Goal: Task Accomplishment & Management: Use online tool/utility

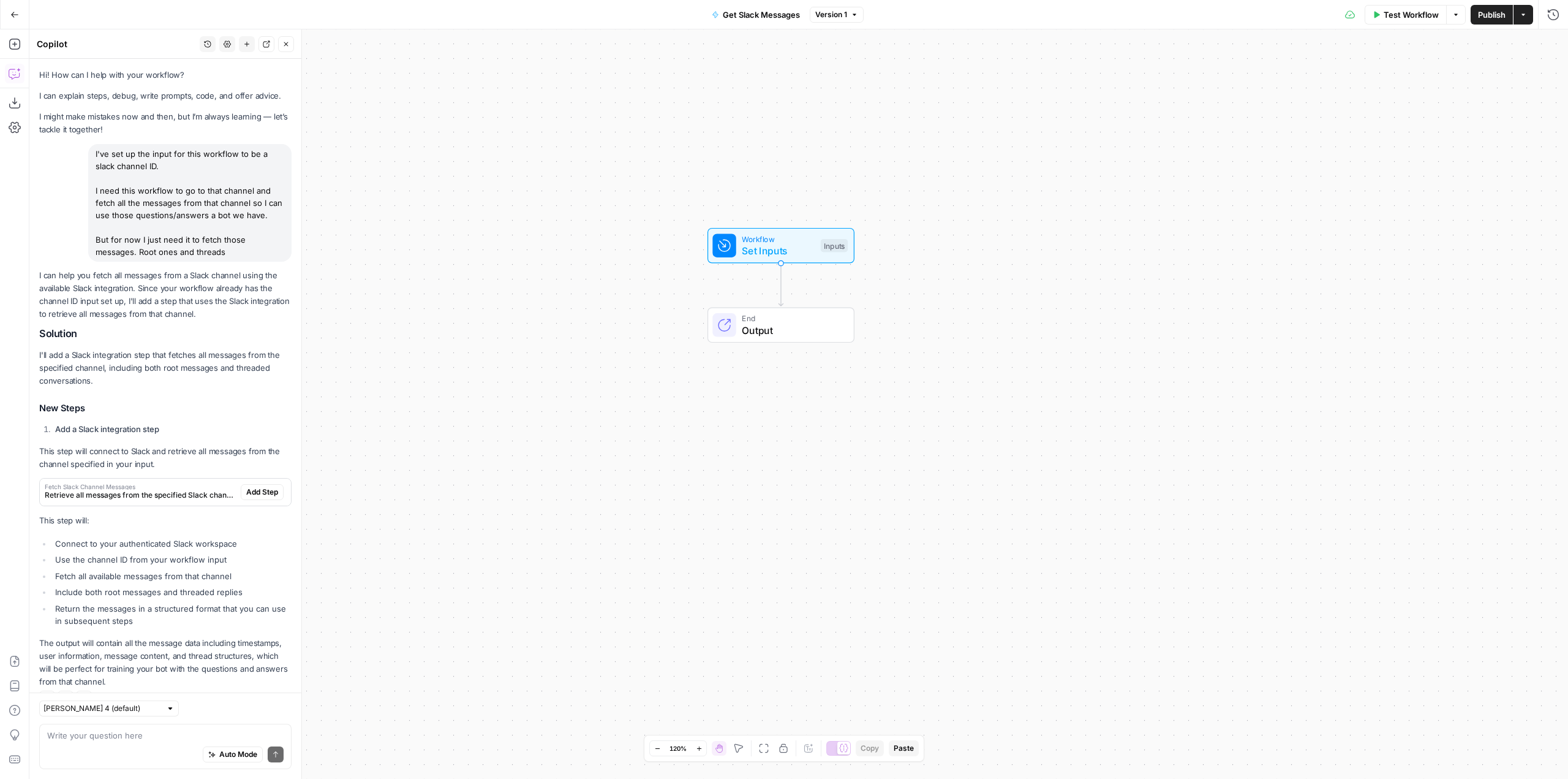
scroll to position [37, 0]
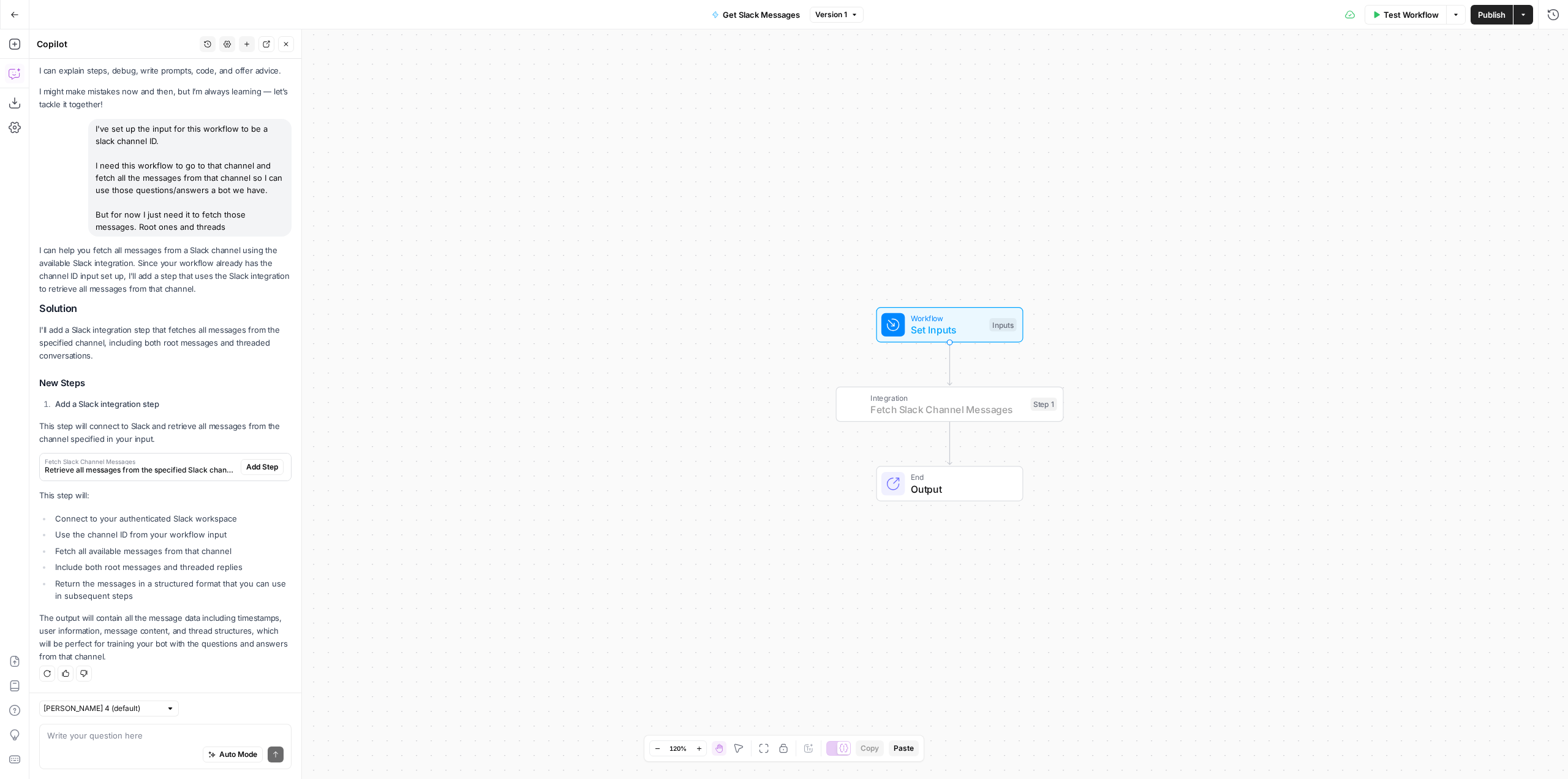
click at [259, 464] on span "Add Step" at bounding box center [262, 466] width 32 height 11
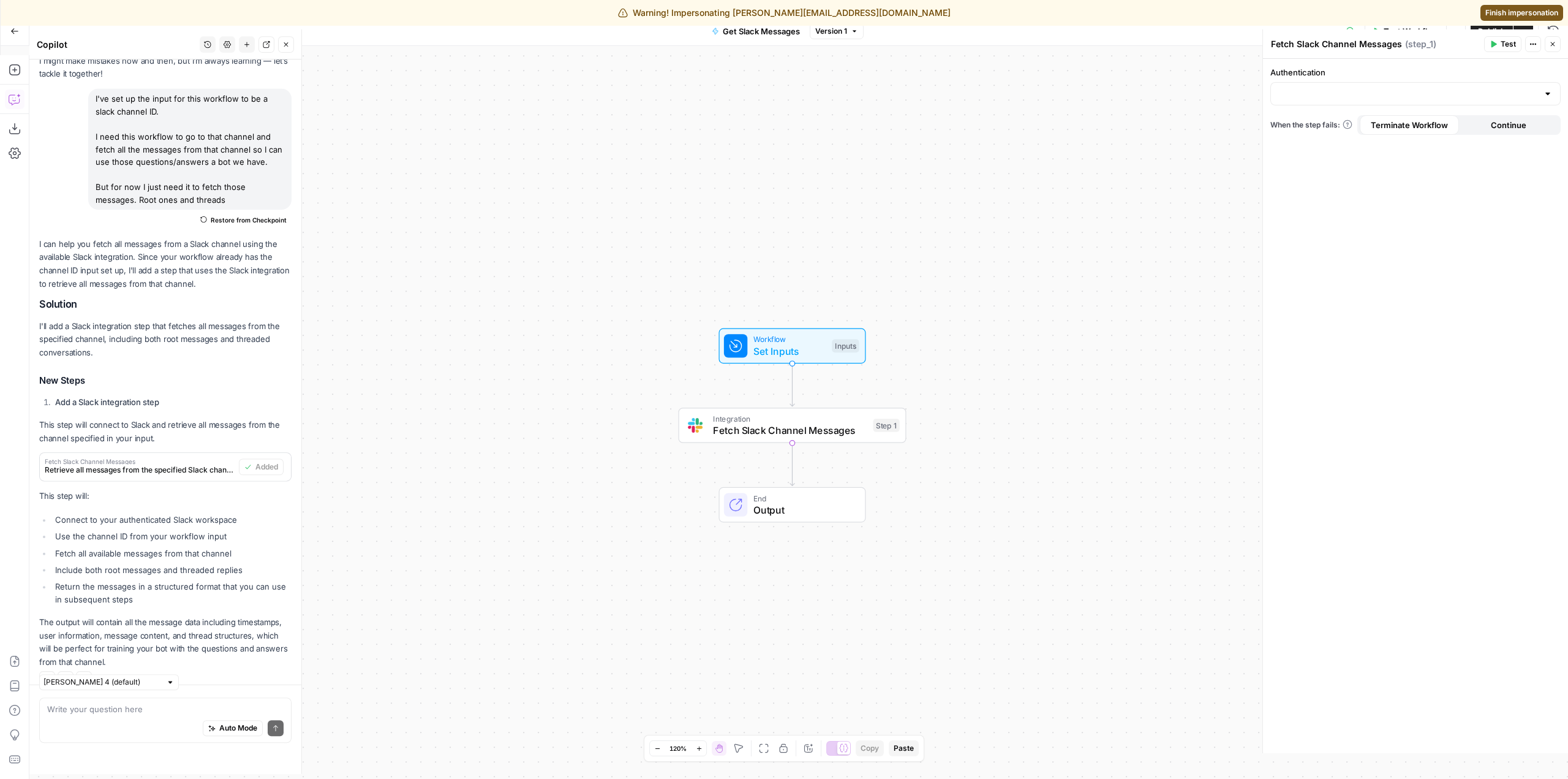
scroll to position [28, 0]
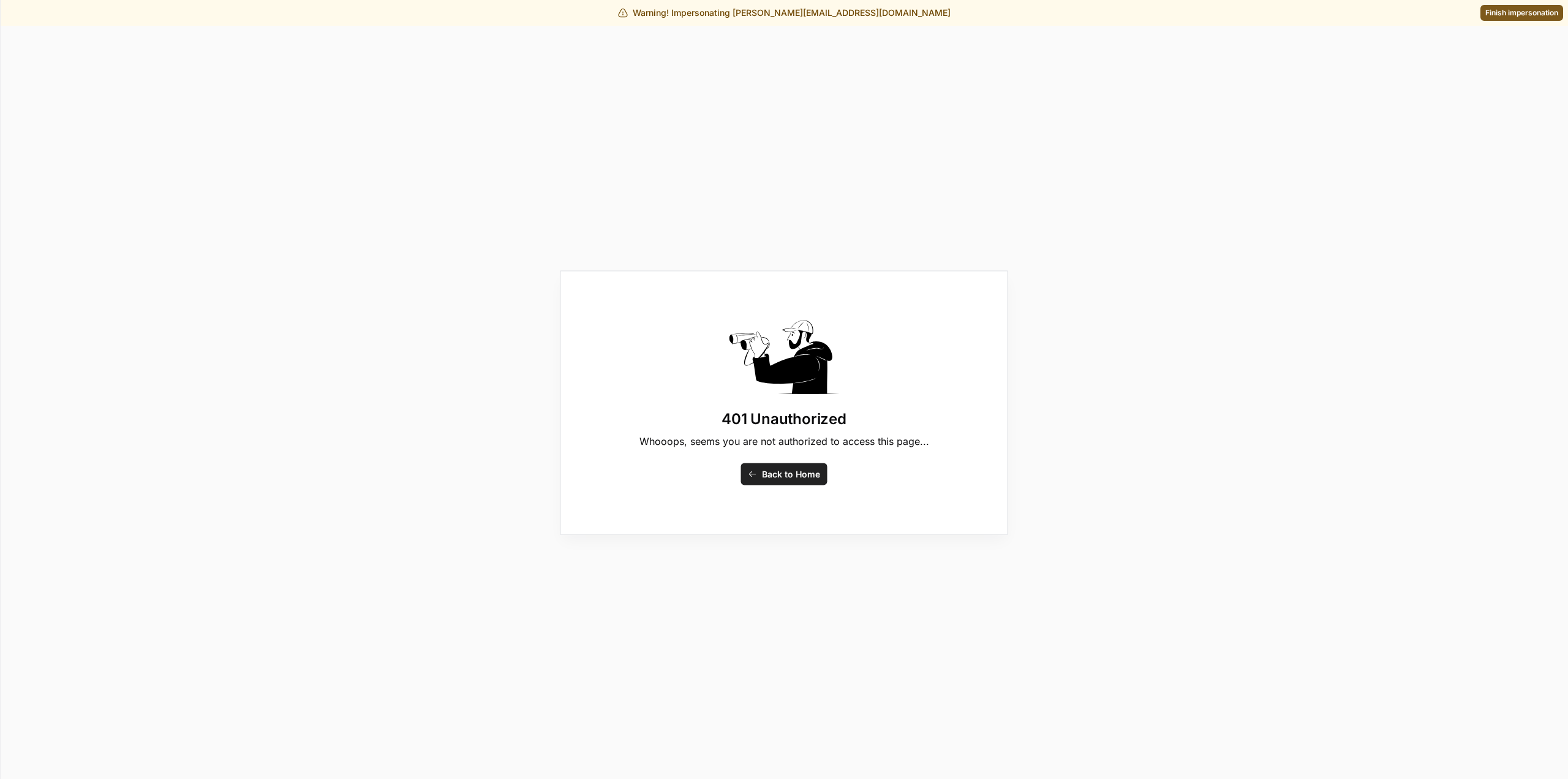
click at [1519, 16] on span "Finish impersonation" at bounding box center [1522, 12] width 73 height 11
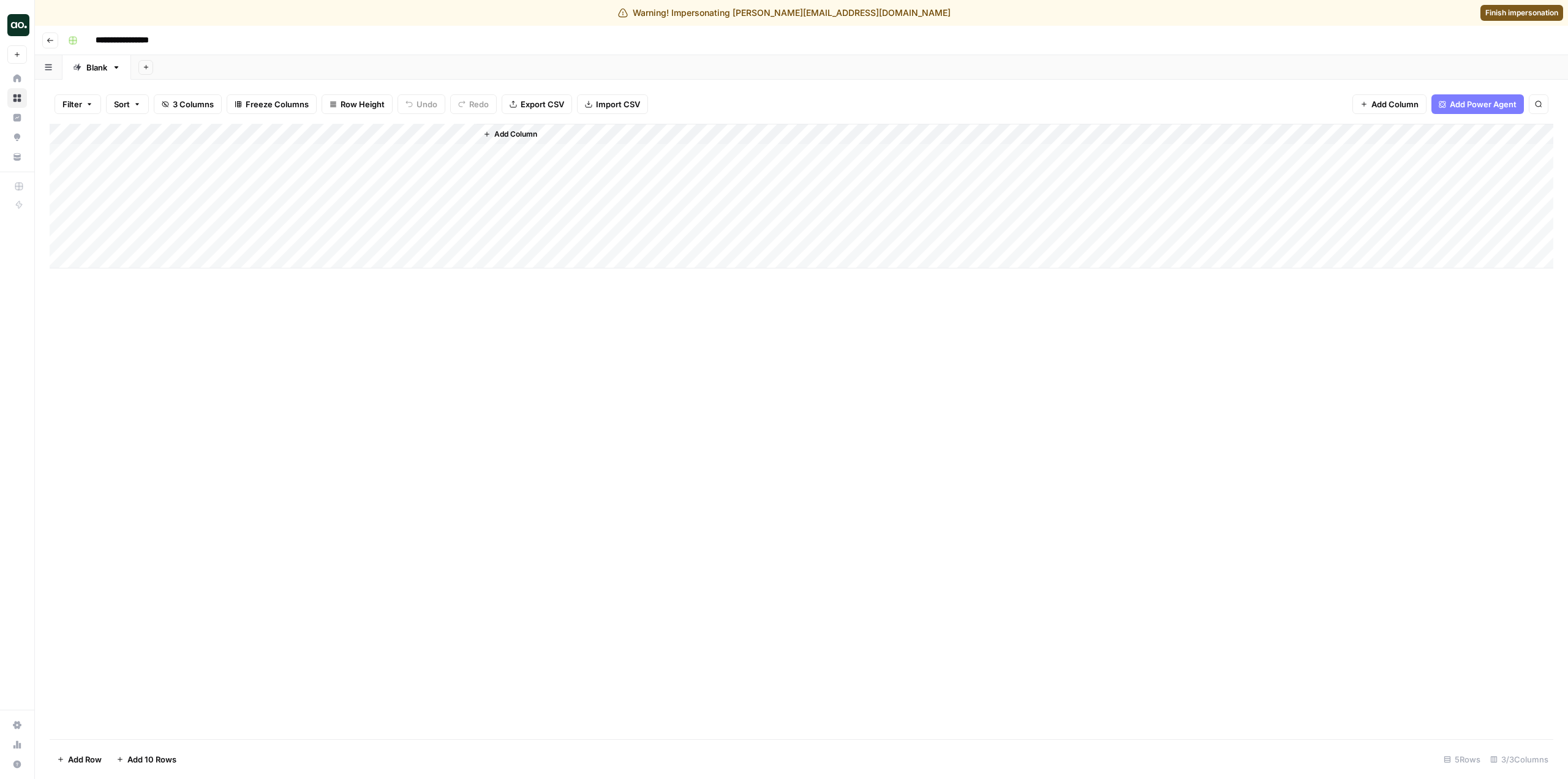
click at [451, 134] on div "Add Column" at bounding box center [801, 196] width 1504 height 144
click at [429, 248] on link "Edit Workflow" at bounding box center [413, 254] width 135 height 17
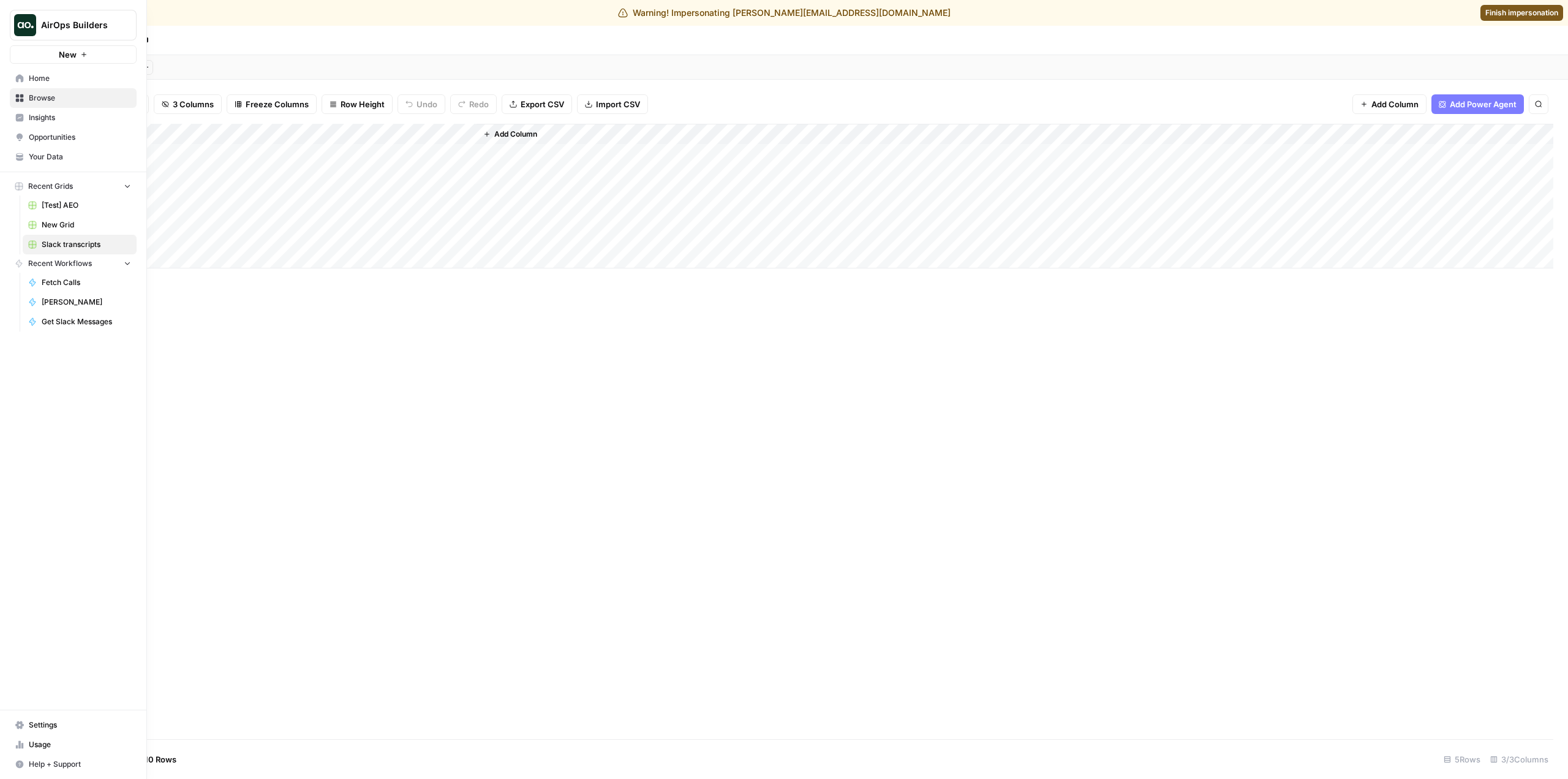
click at [79, 722] on span "Settings" at bounding box center [79, 725] width 102 height 11
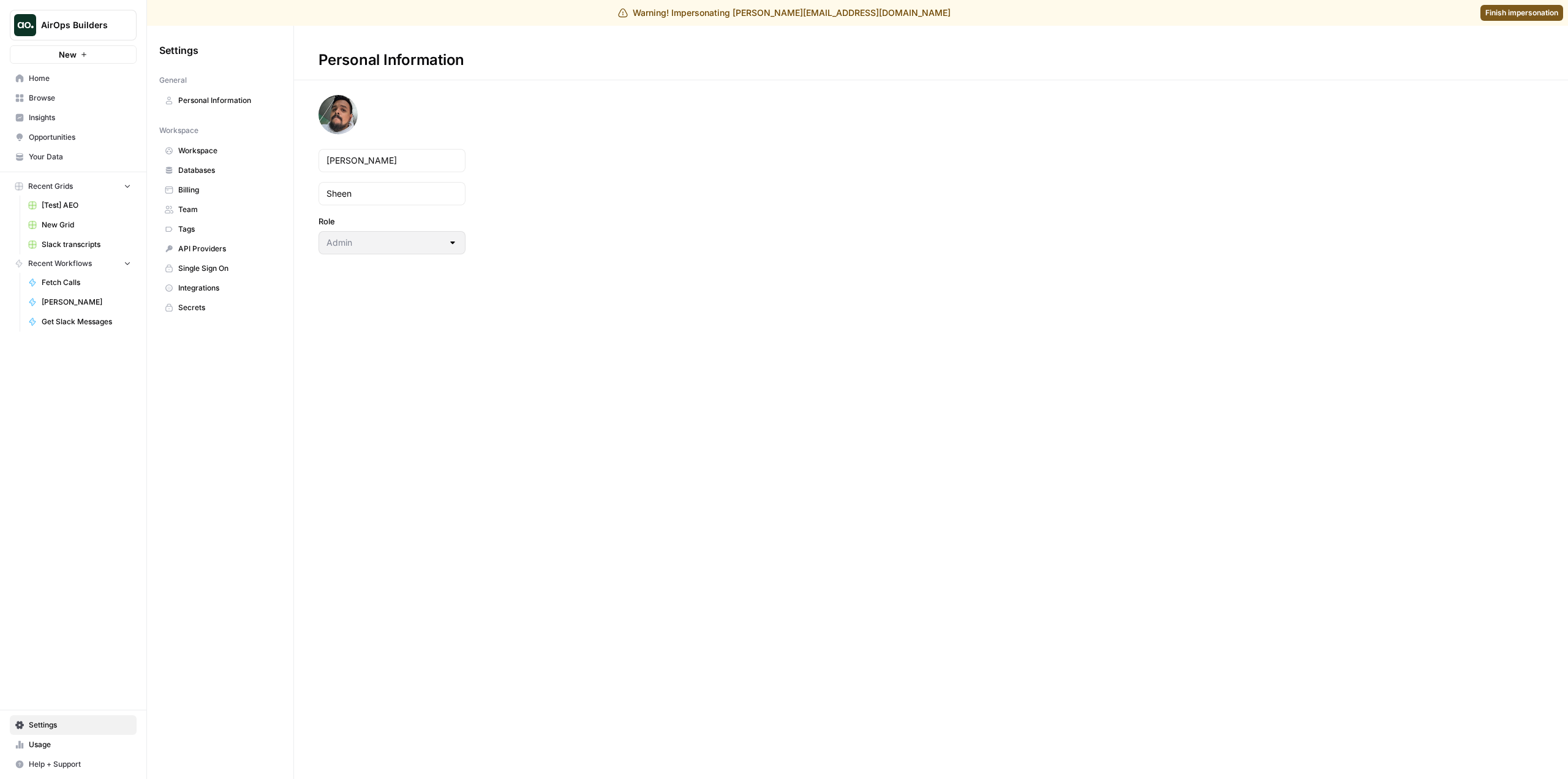
click at [221, 308] on span "Secrets" at bounding box center [227, 307] width 97 height 11
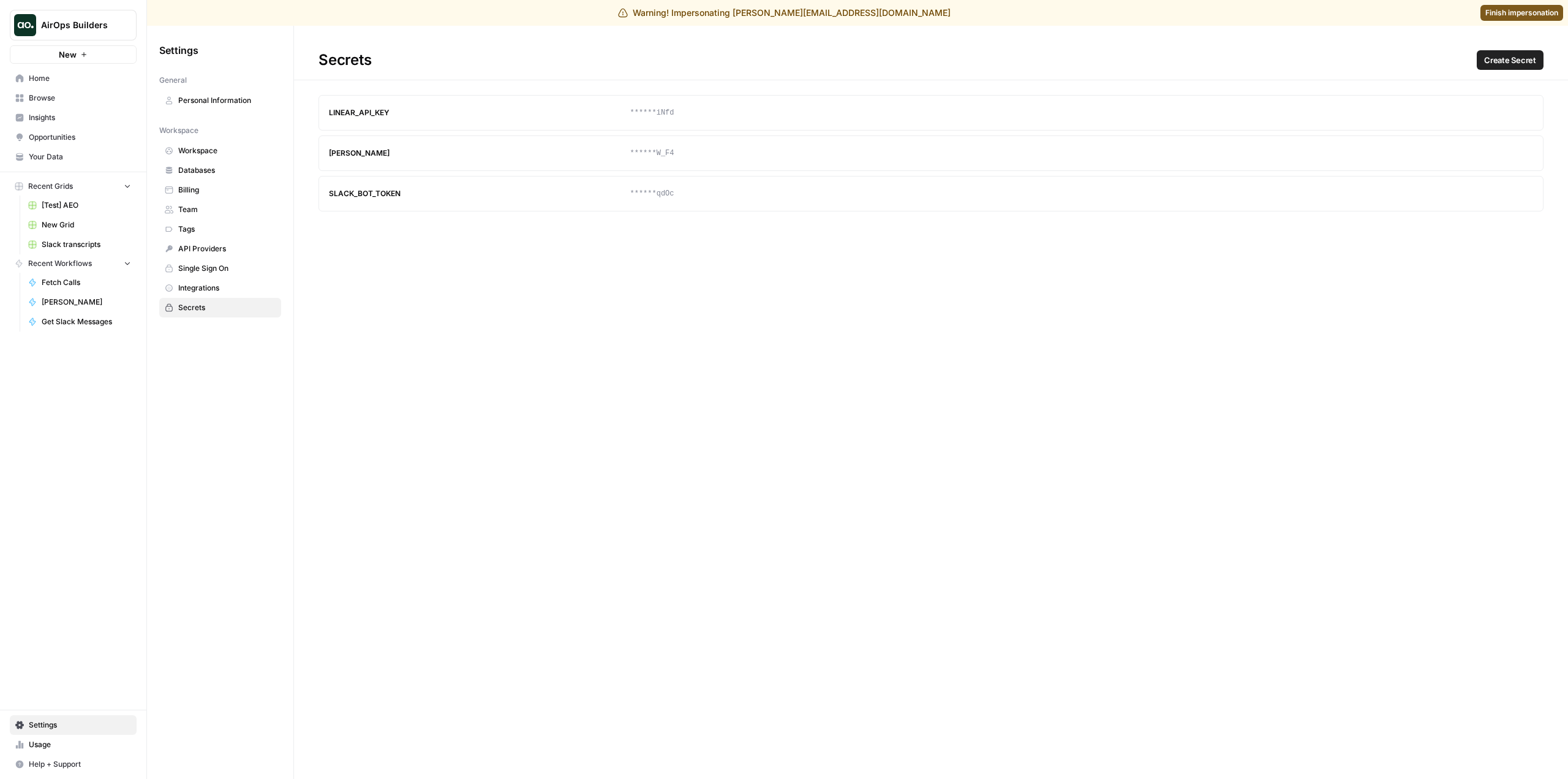
click at [1515, 62] on span "Create Secret" at bounding box center [1510, 59] width 52 height 12
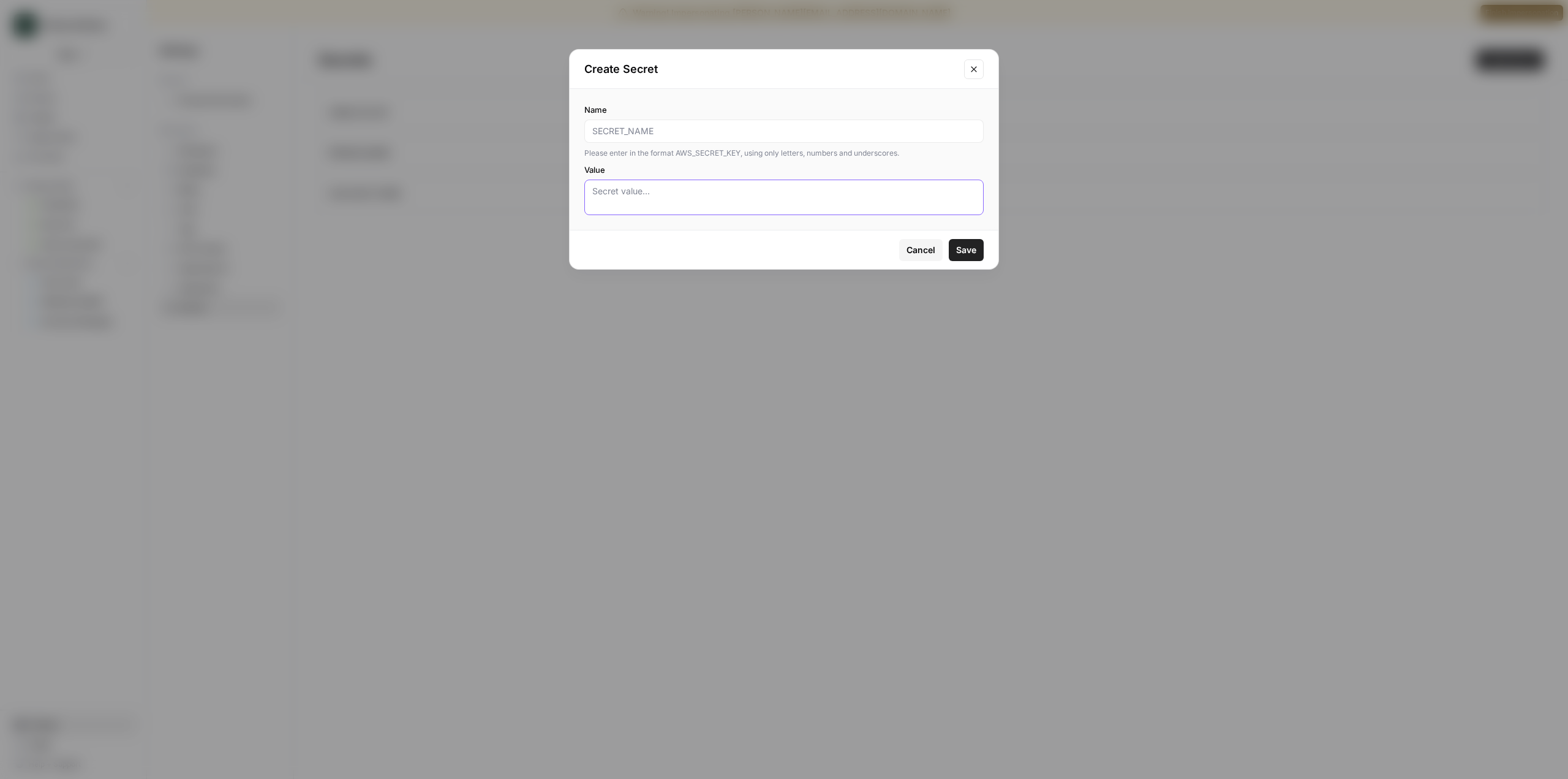
click at [679, 190] on textarea "Value" at bounding box center [784, 197] width 383 height 24
paste textarea "xoxp-204715613749-9345310387574-9447782495366-0c1671c53327149d15e0f3ab69c17994"
type textarea "xoxp-204715613749-9345310387574-9447782495366-0c1671c53327149d15e0f3ab69c17994"
click at [676, 124] on div at bounding box center [784, 131] width 399 height 24
click at [734, 128] on input "Name" at bounding box center [784, 131] width 383 height 12
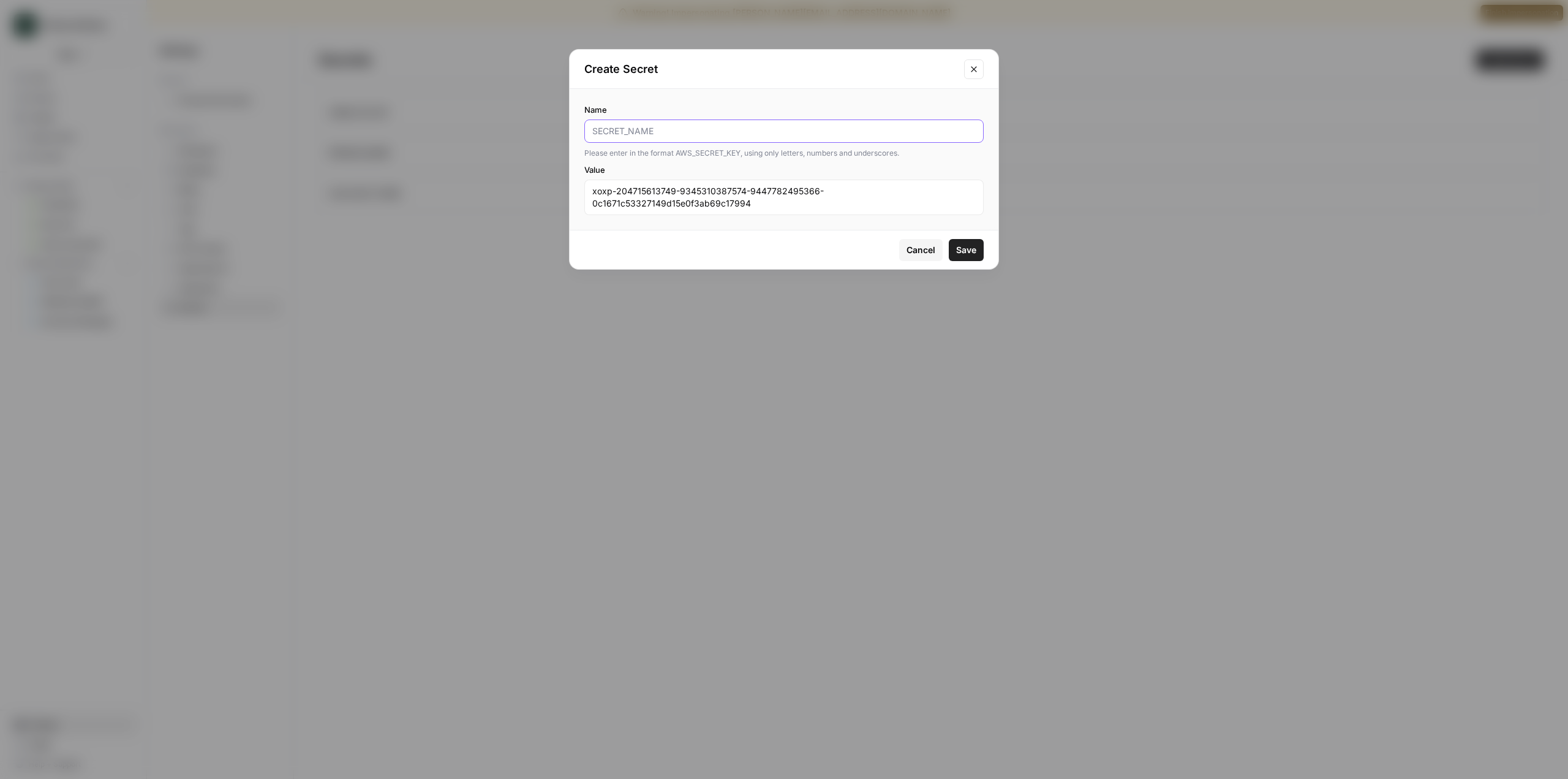
paste input "MANU_SLACK_BOT_TOKEN"
type input "MANU_SLACK_BOT_TOKEN"
click at [975, 253] on span "Save" at bounding box center [966, 250] width 20 height 12
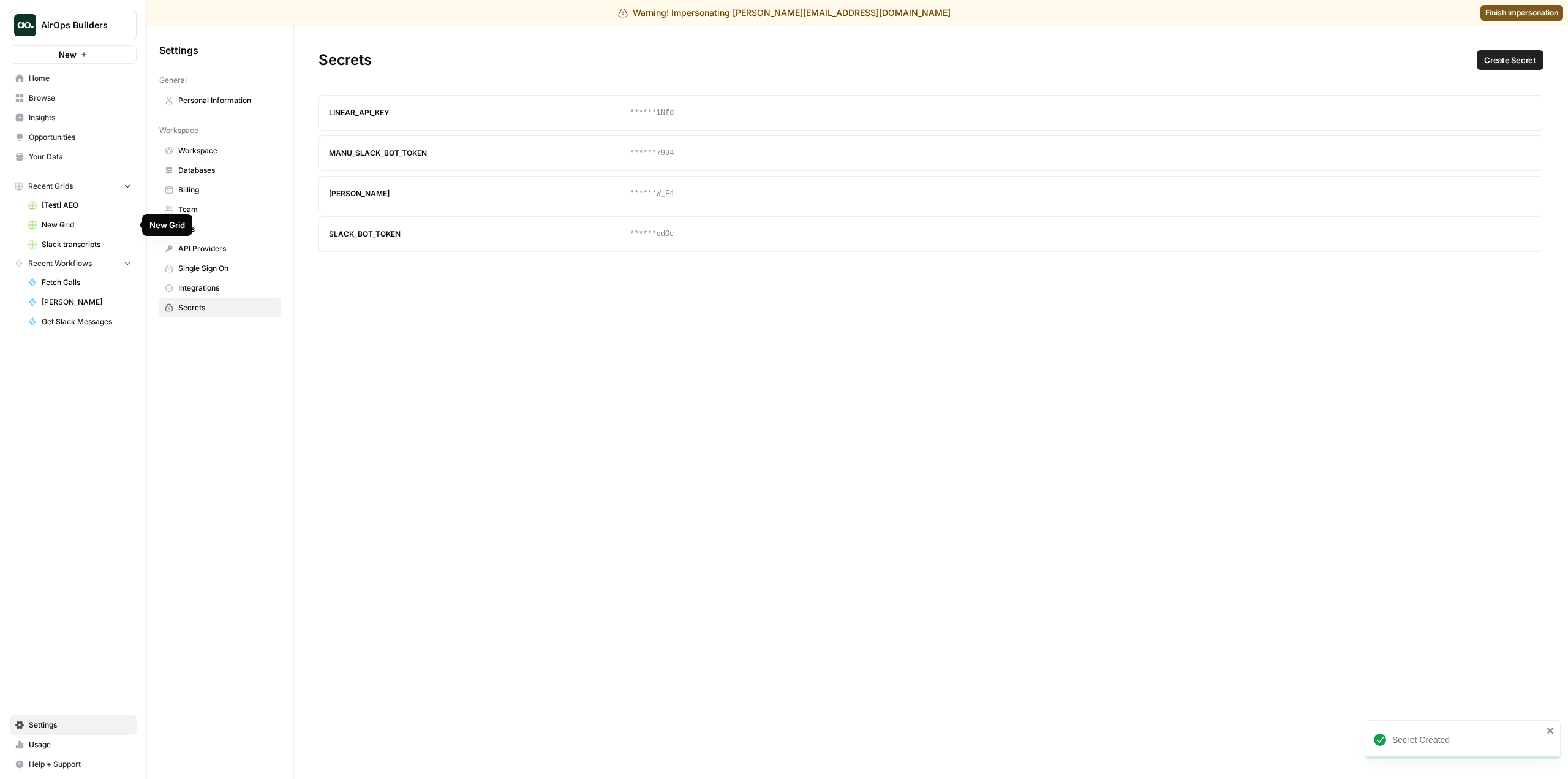
click at [91, 242] on span "Slack transcripts" at bounding box center [86, 244] width 89 height 11
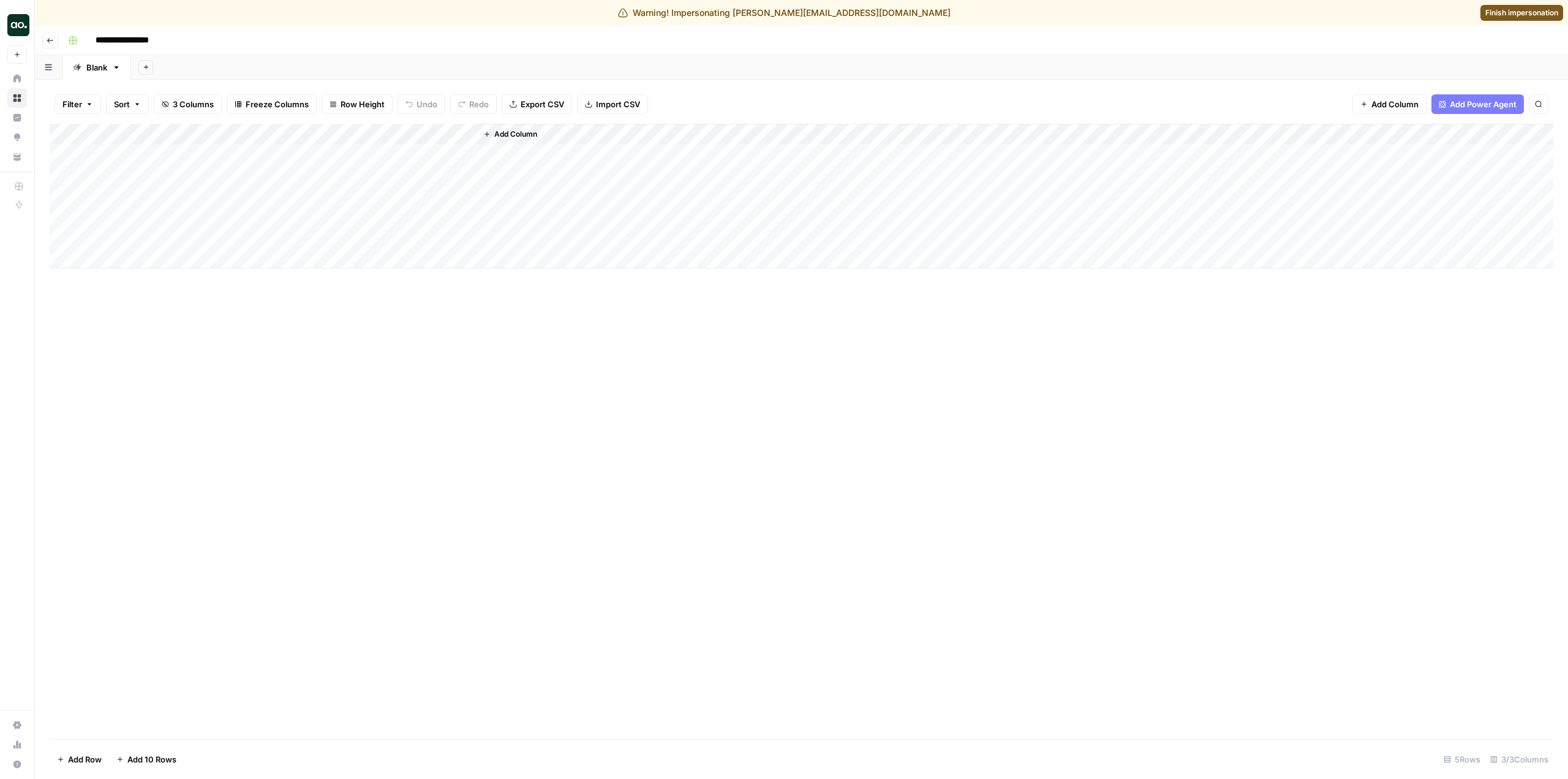
click at [425, 130] on div "Add Column" at bounding box center [801, 196] width 1504 height 144
drag, startPoint x: 440, startPoint y: 169, endPoint x: 348, endPoint y: 164, distance: 92.1
click at [348, 164] on div "Get Slack Messages" at bounding box center [413, 163] width 135 height 19
type input "Analyze Slack Channel"
click at [690, 417] on div "Add Column" at bounding box center [801, 431] width 1504 height 615
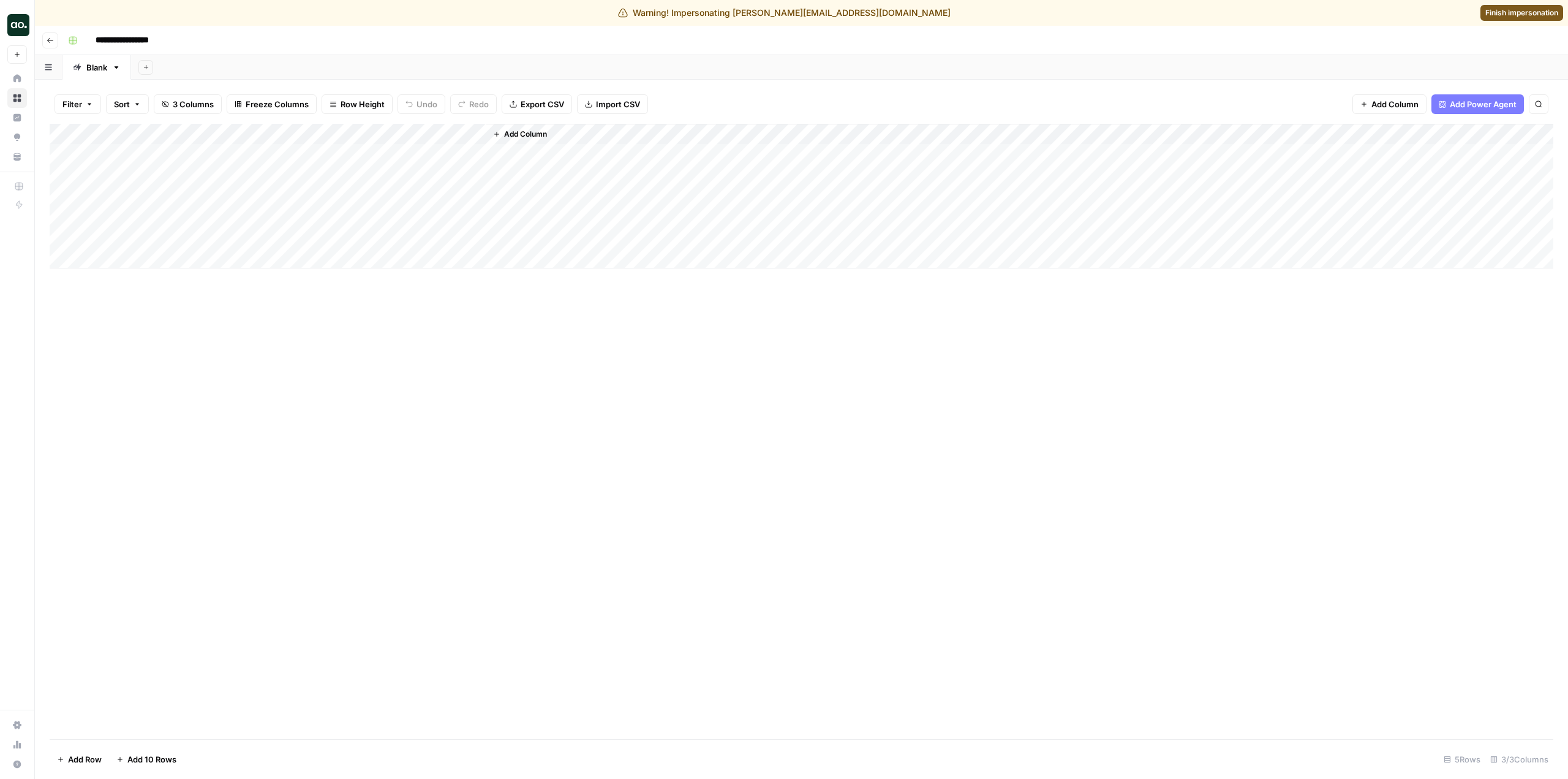
click at [610, 109] on span "Import CSV" at bounding box center [618, 104] width 44 height 12
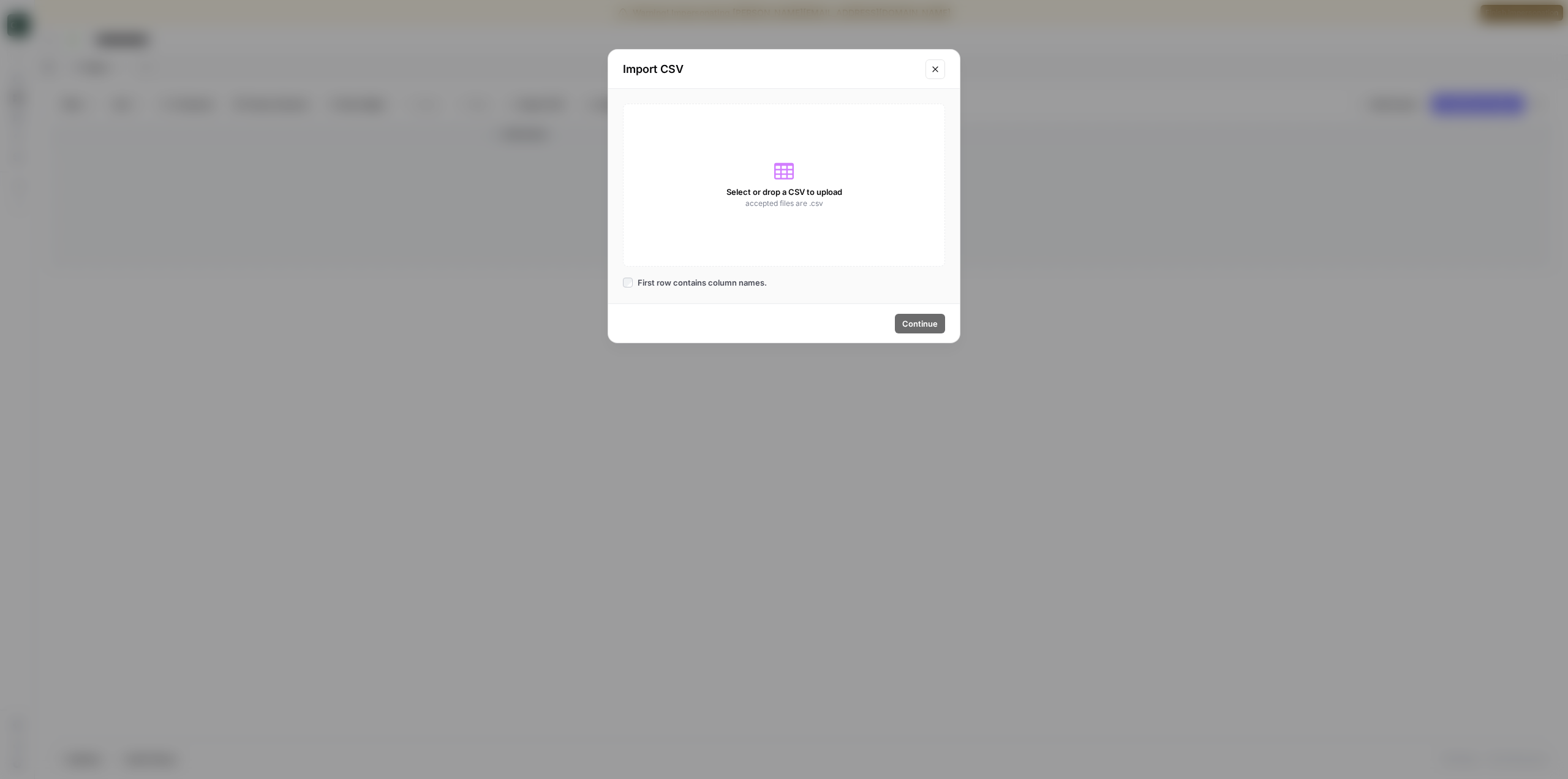
click at [815, 195] on span "Select or drop a CSV to upload" at bounding box center [784, 192] width 116 height 12
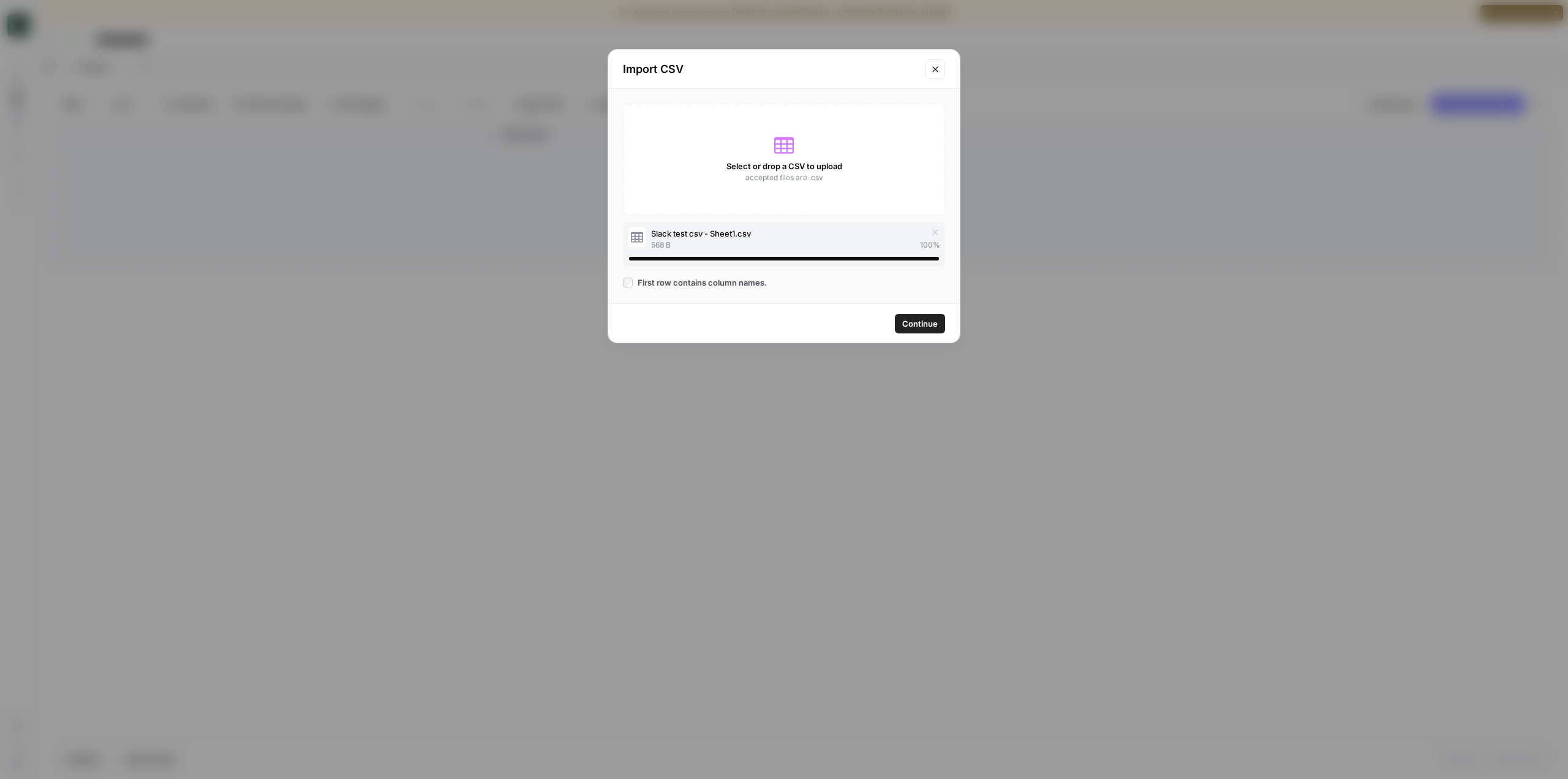
click at [920, 323] on span "Continue" at bounding box center [920, 323] width 36 height 12
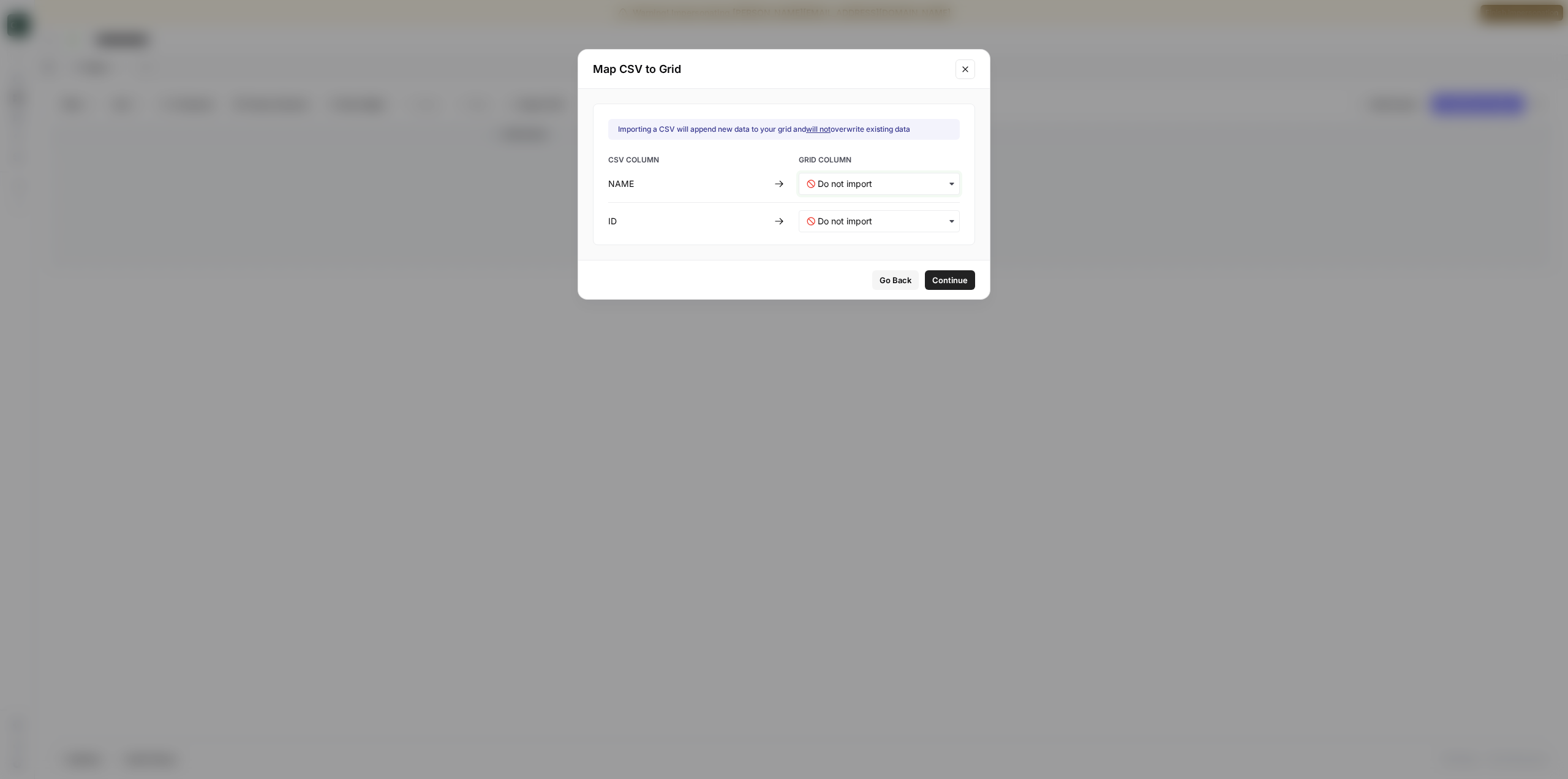
click at [901, 182] on input "text" at bounding box center [885, 183] width 134 height 12
click at [872, 220] on span "Company Name" at bounding box center [846, 216] width 56 height 11
click at [872, 220] on input "text" at bounding box center [885, 221] width 134 height 12
click at [862, 279] on div "Channel ID" at bounding box center [871, 275] width 144 height 22
click at [945, 274] on span "Continue" at bounding box center [950, 280] width 36 height 12
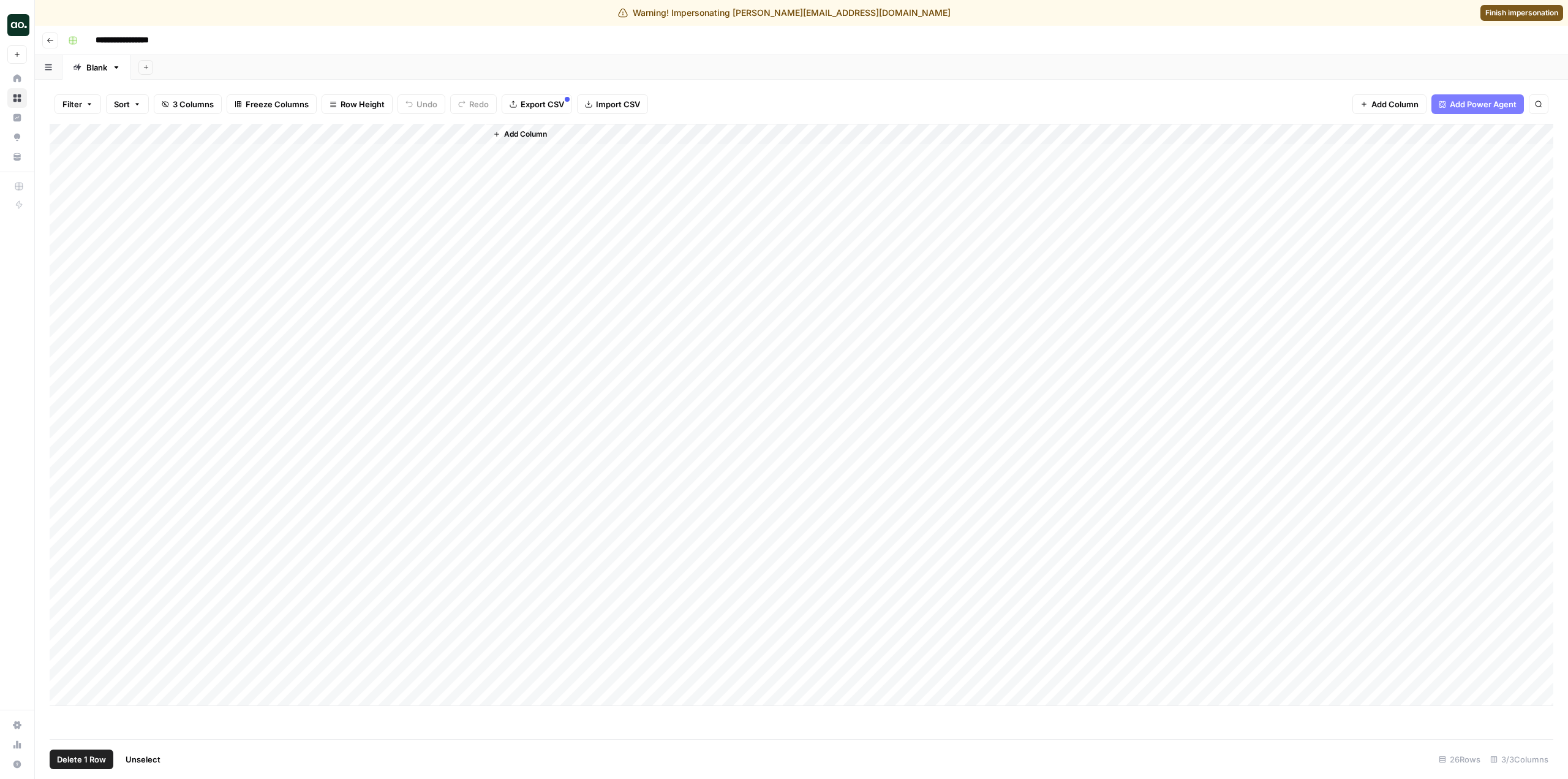
click at [64, 234] on div "Add Column" at bounding box center [801, 415] width 1504 height 582
click at [64, 222] on div "Add Column" at bounding box center [801, 415] width 1504 height 582
click at [62, 200] on div "Add Column" at bounding box center [801, 415] width 1504 height 582
click at [62, 170] on div "Add Column" at bounding box center [801, 415] width 1504 height 582
click at [62, 155] on div "Add Column" at bounding box center [801, 415] width 1504 height 582
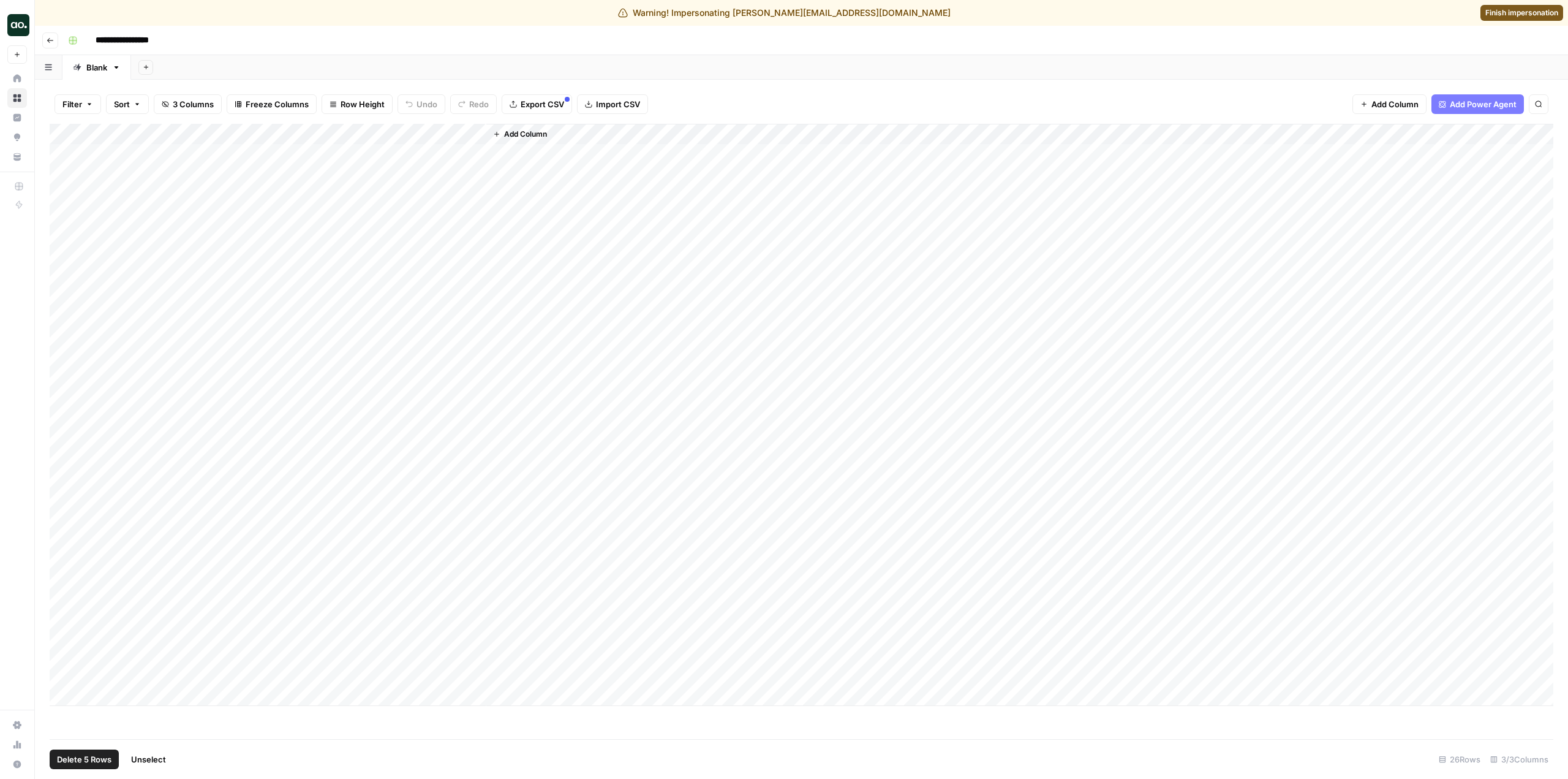
click at [101, 753] on span "Delete 5 Rows" at bounding box center [84, 759] width 54 height 12
click at [750, 139] on span "Delete" at bounding box center [740, 141] width 26 height 12
click at [458, 130] on div "Add Column" at bounding box center [801, 363] width 1504 height 478
click at [774, 641] on div "Add Column" at bounding box center [801, 431] width 1504 height 615
click at [531, 133] on span "Add Column" at bounding box center [526, 134] width 43 height 11
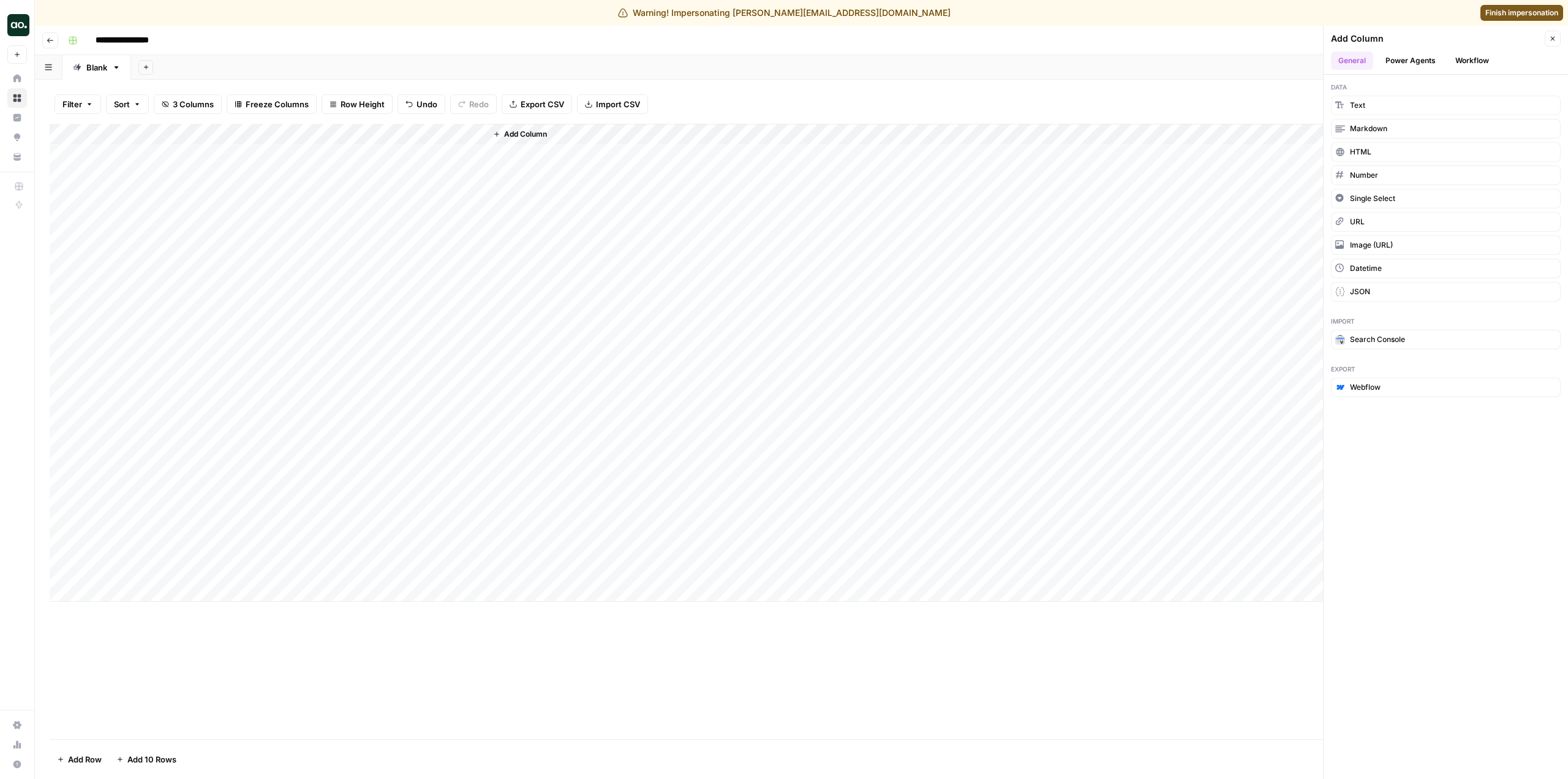
click at [1453, 58] on button "Workflow" at bounding box center [1472, 61] width 49 height 19
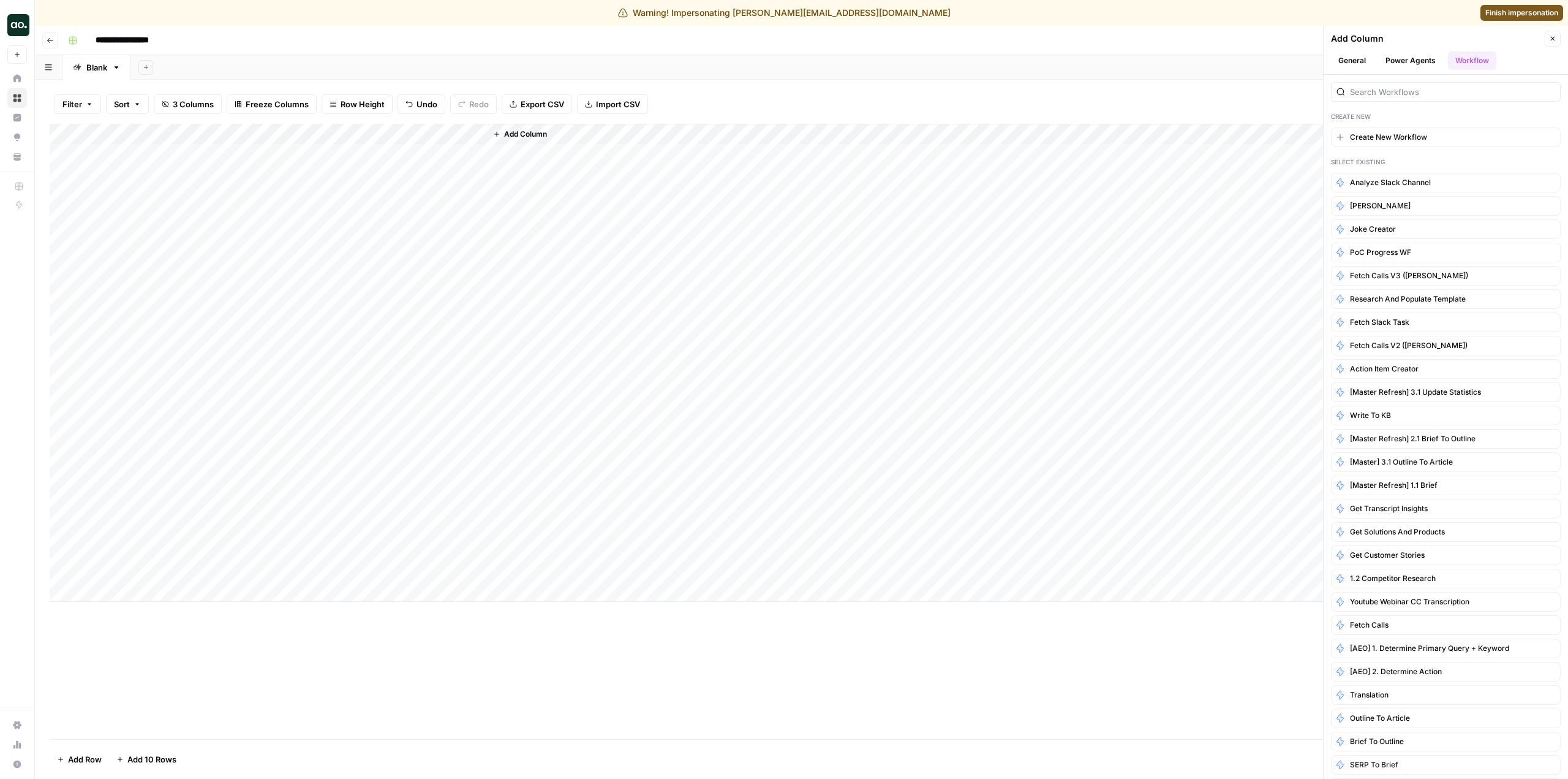
click at [1424, 58] on button "Power Agents" at bounding box center [1410, 61] width 65 height 19
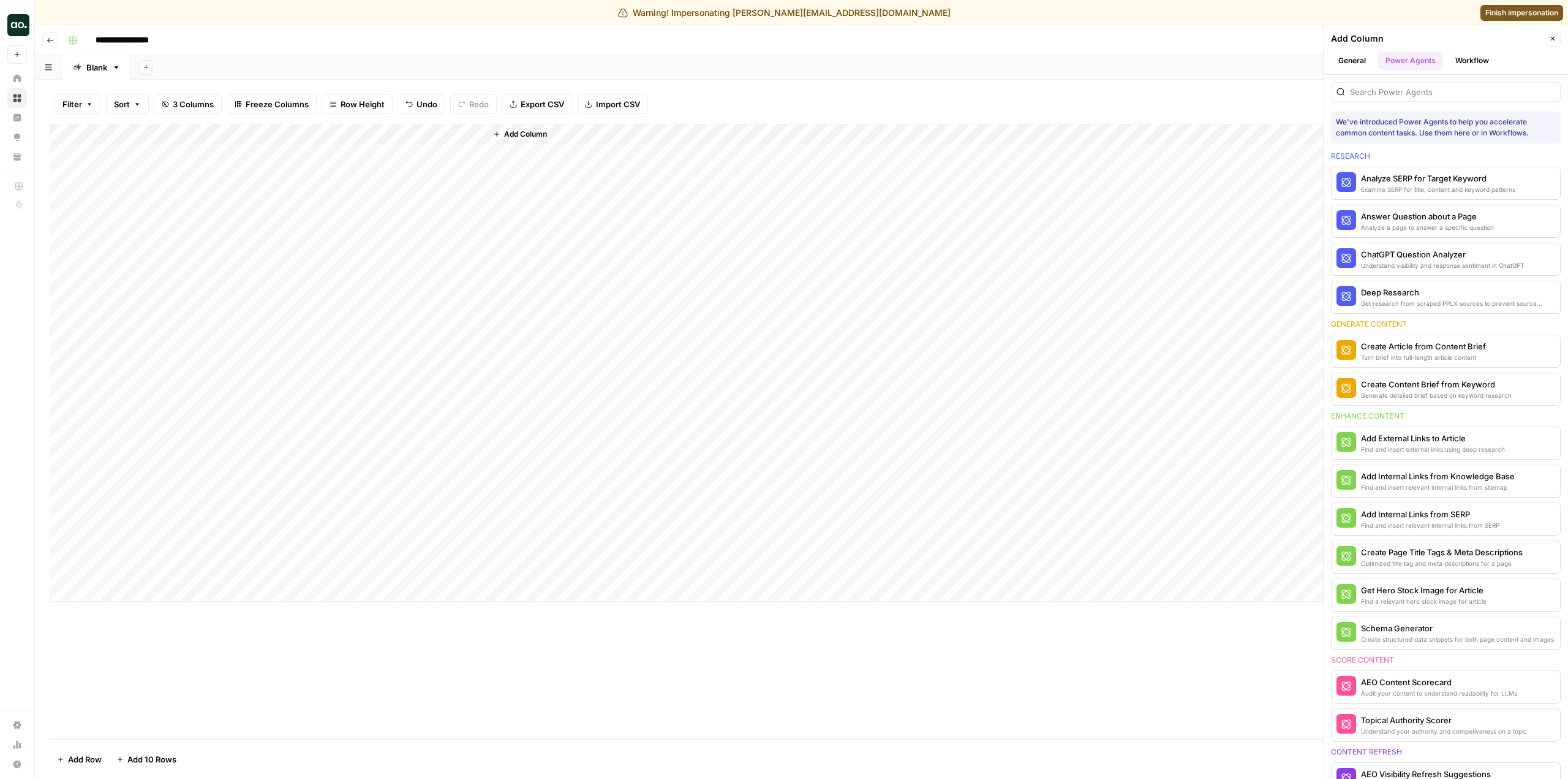
click at [1369, 52] on button "General" at bounding box center [1351, 61] width 42 height 19
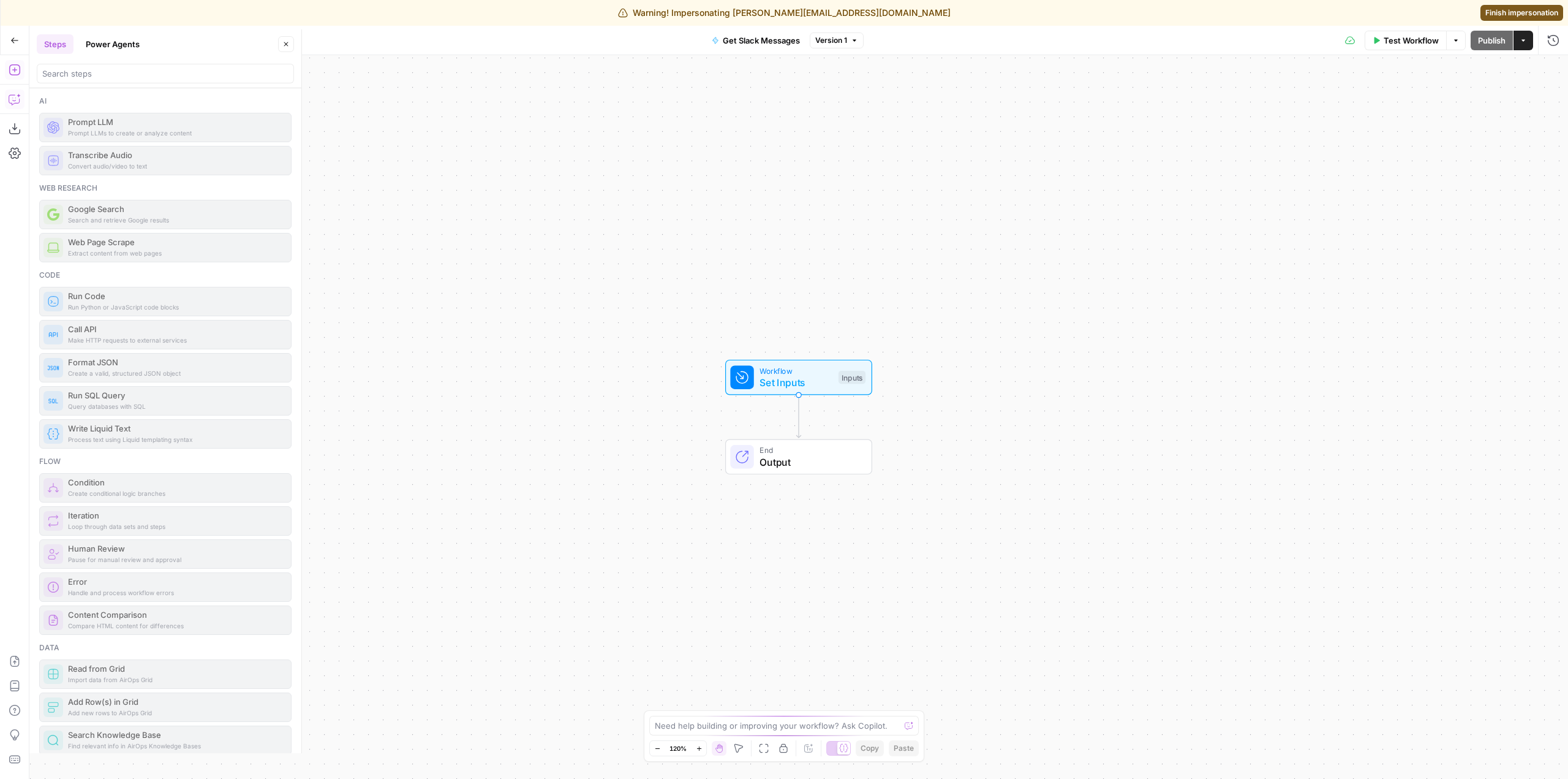
click at [14, 97] on icon "button" at bounding box center [14, 99] width 12 height 12
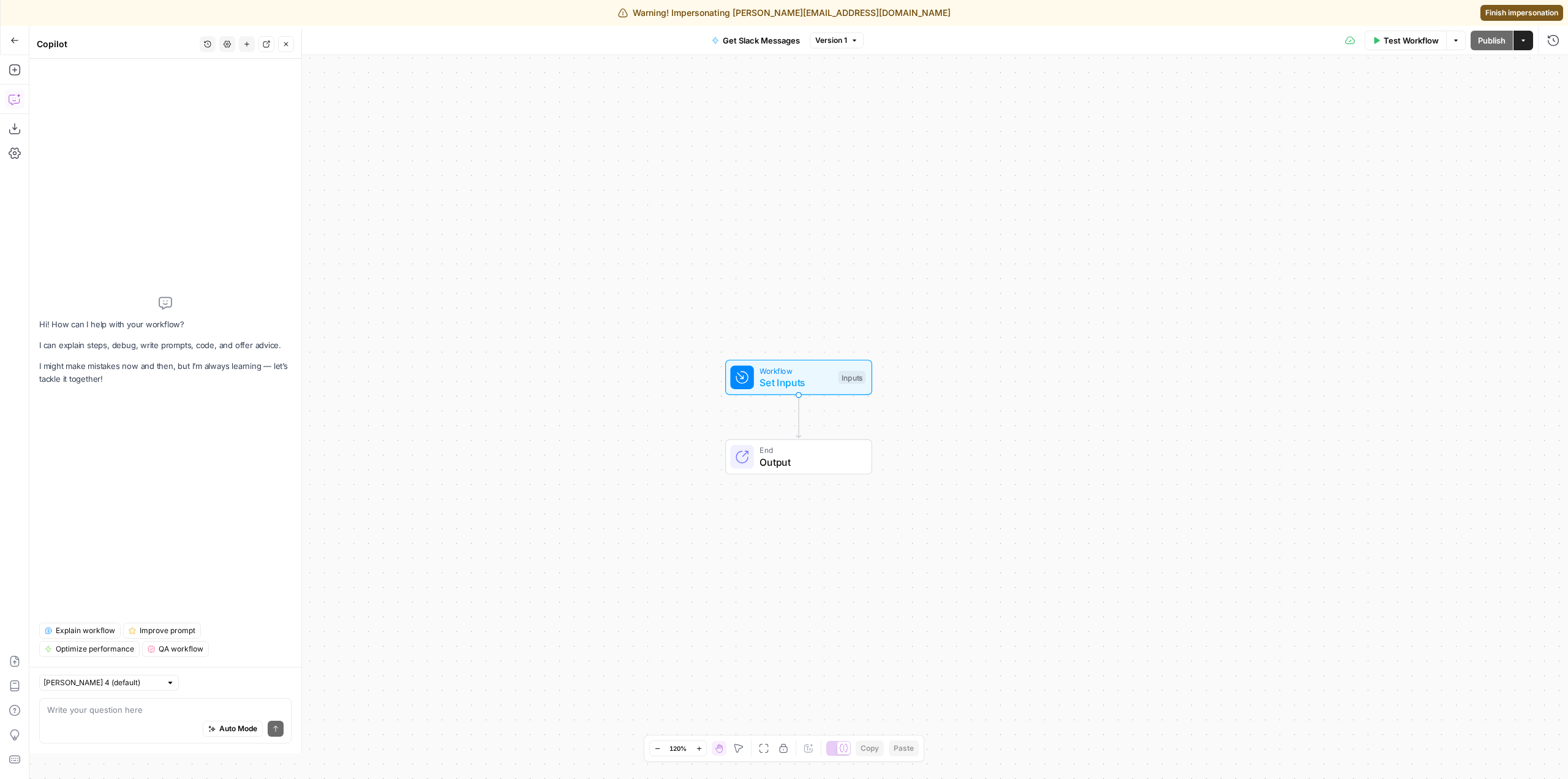
click at [179, 707] on textarea at bounding box center [165, 709] width 237 height 12
click at [777, 751] on button "Lock/Unlock" at bounding box center [783, 748] width 15 height 15
click at [157, 717] on div "Auto Mode Send" at bounding box center [165, 729] width 237 height 27
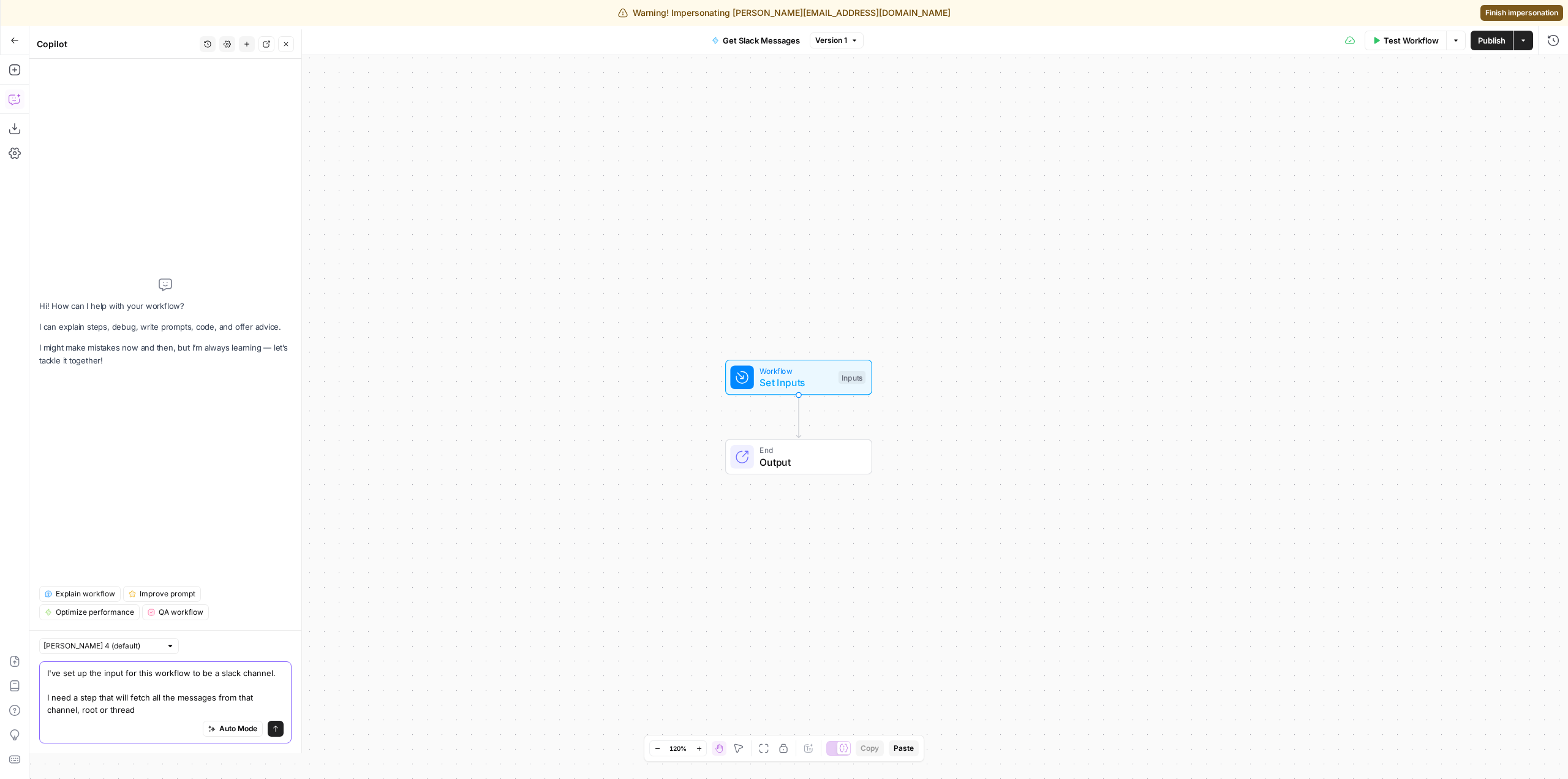
type textarea "I've set up the input for this workflow to be a slack channel. I need a step th…"
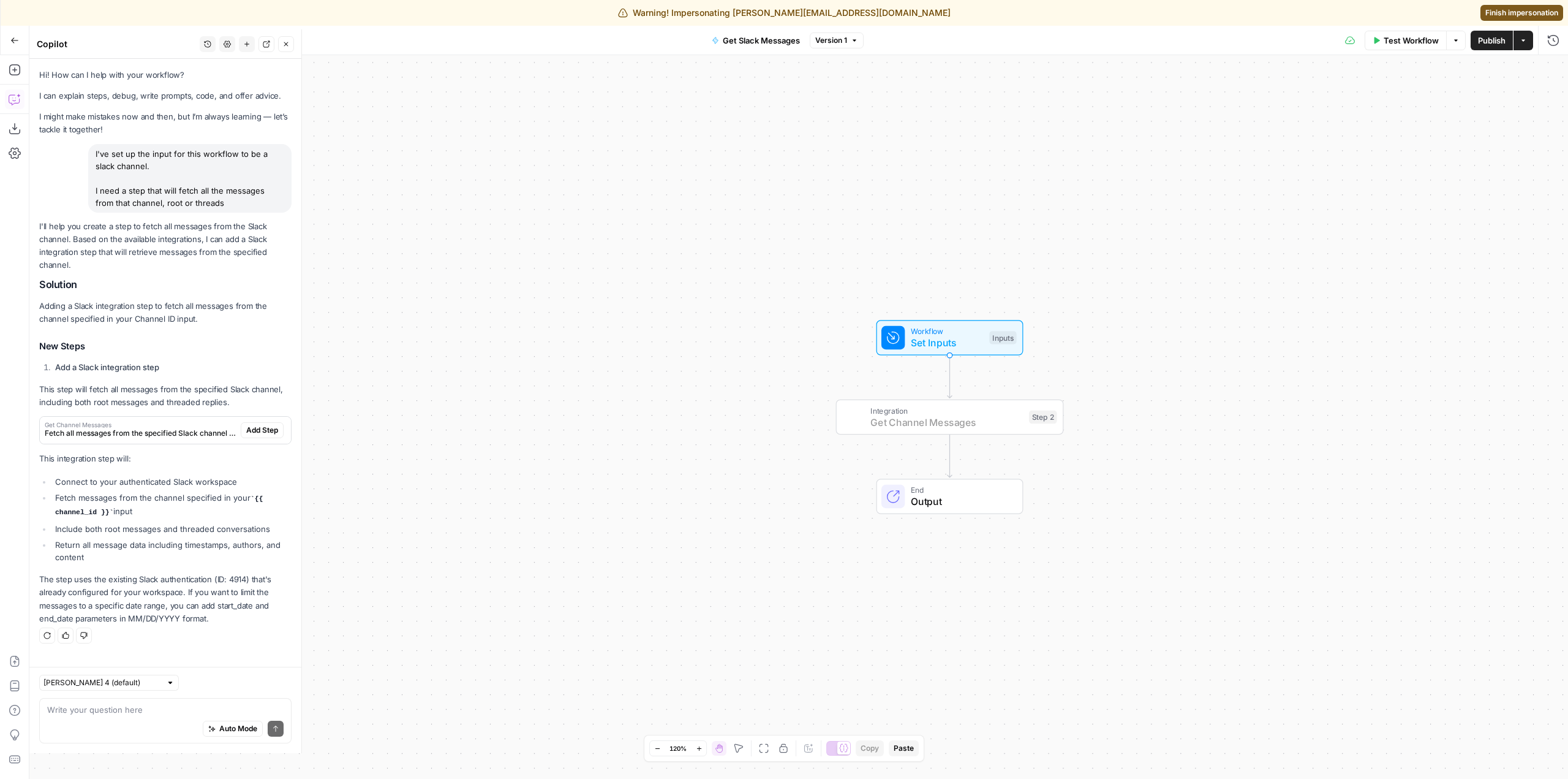
click at [272, 426] on span "Add Step" at bounding box center [262, 430] width 32 height 11
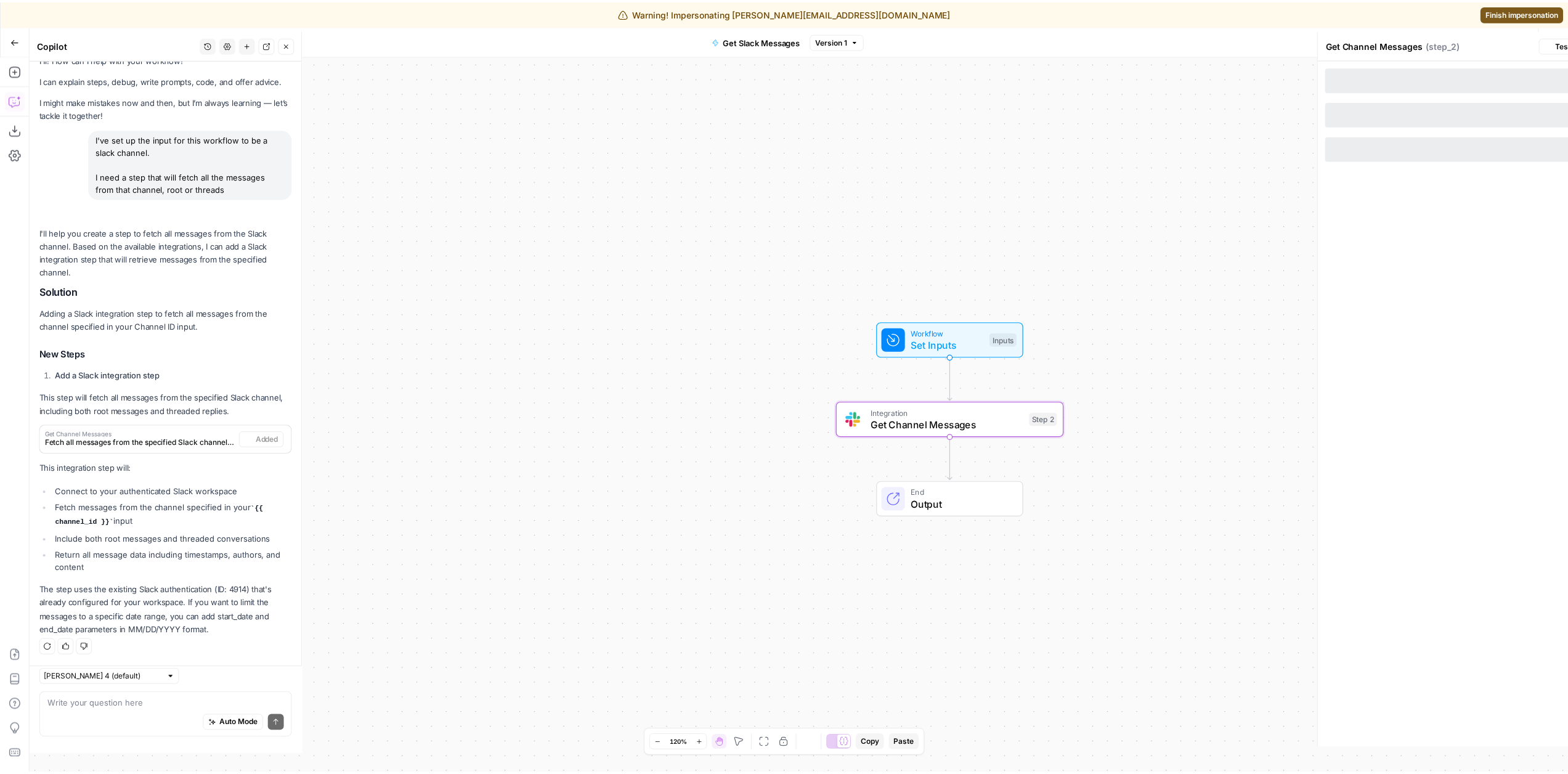
scroll to position [7, 0]
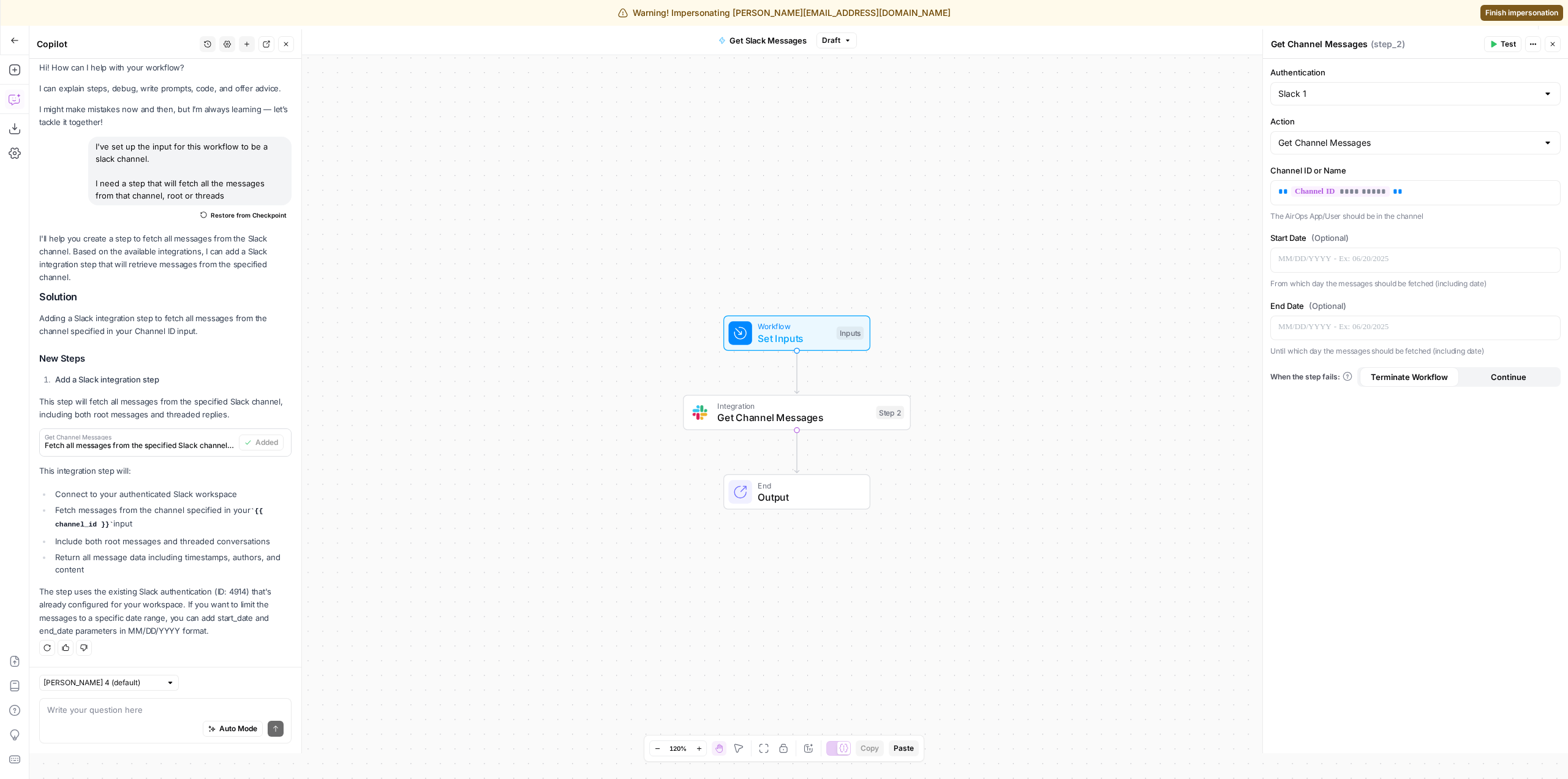
click at [1359, 437] on div "**********" at bounding box center [1415, 406] width 305 height 695
click at [882, 389] on span "Test" at bounding box center [889, 385] width 18 height 14
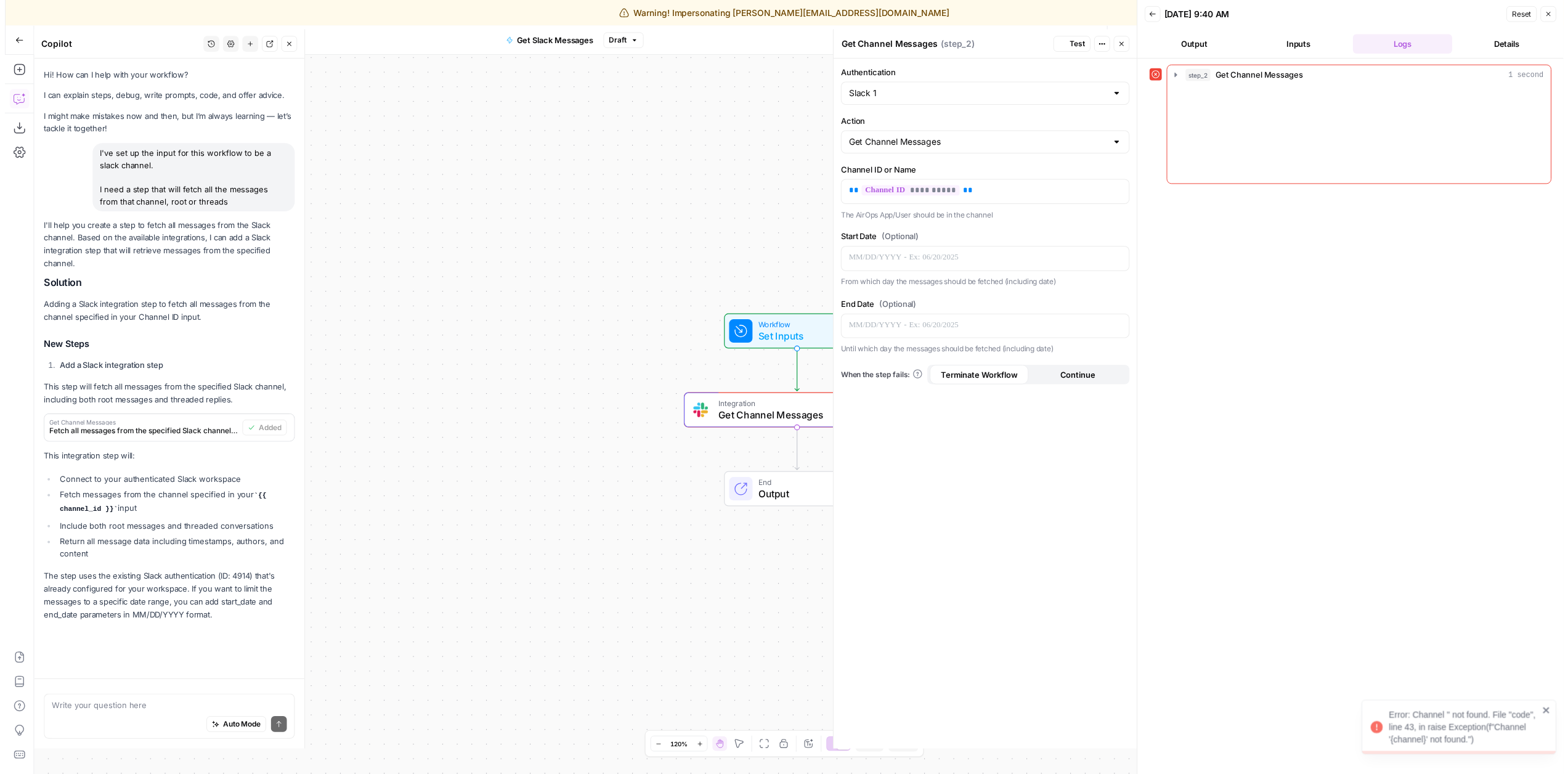
scroll to position [7, 0]
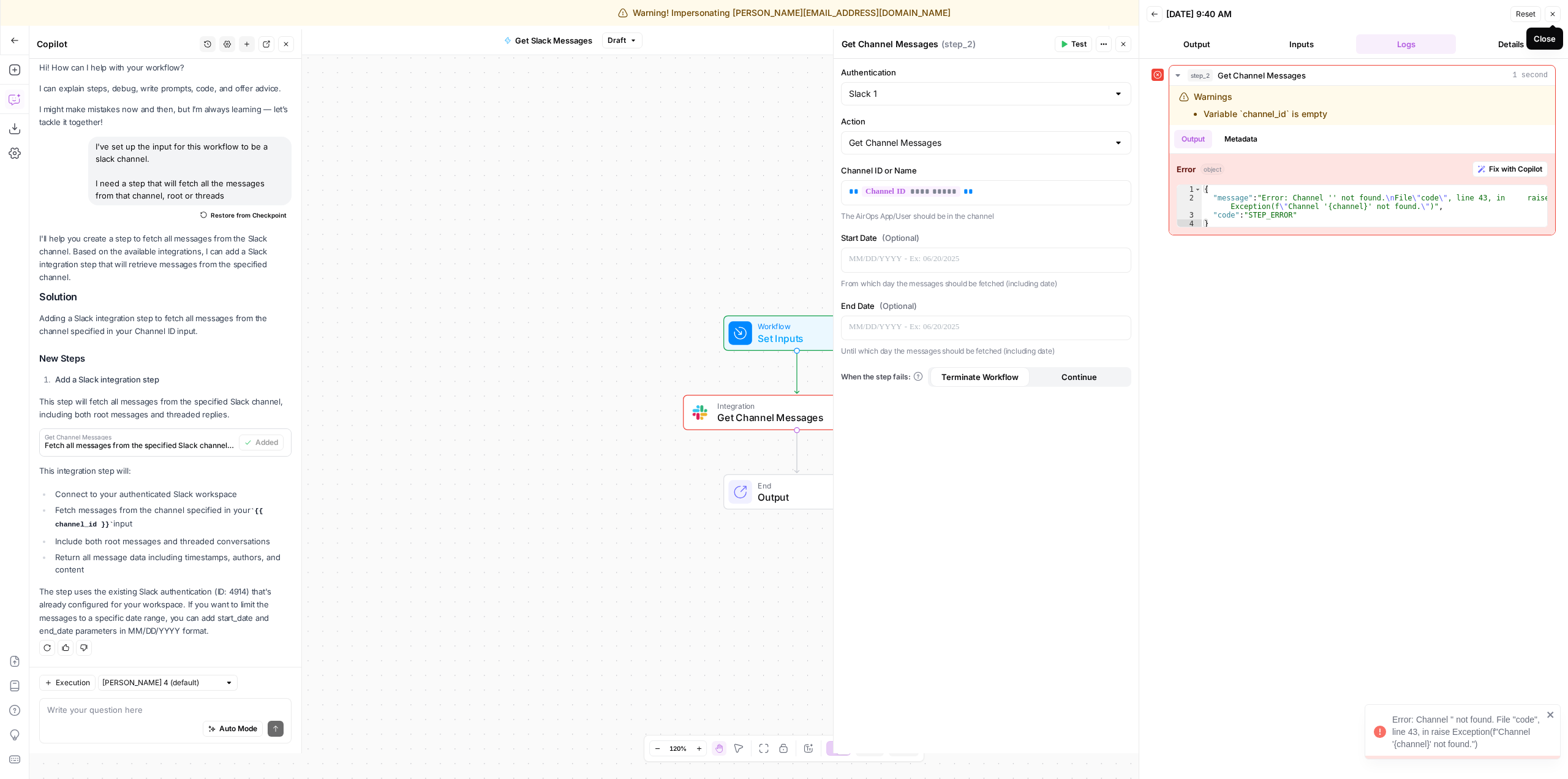
click at [1553, 16] on icon "button" at bounding box center [1552, 14] width 7 height 7
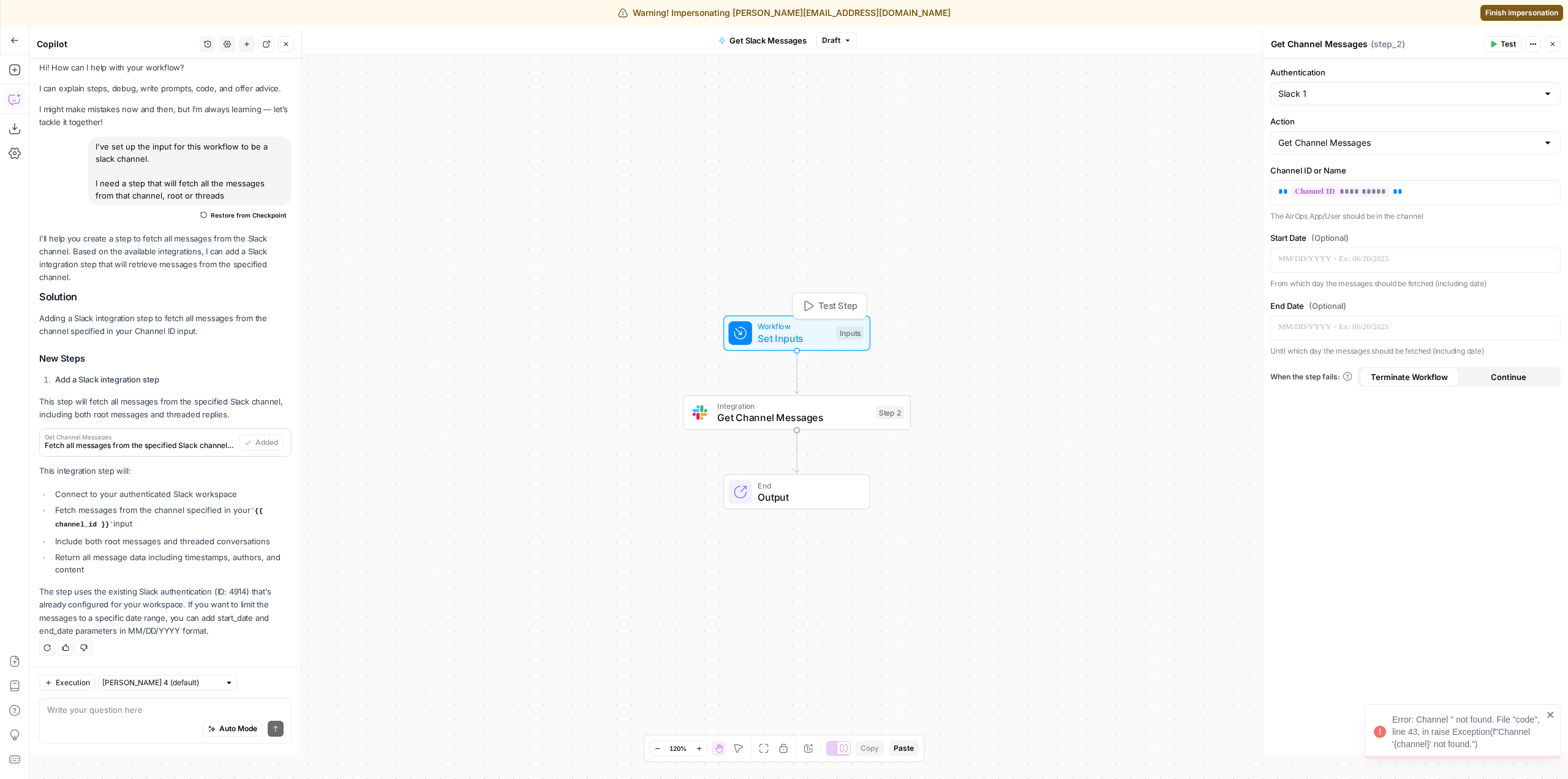
click at [813, 333] on span "Set Inputs" at bounding box center [794, 338] width 73 height 15
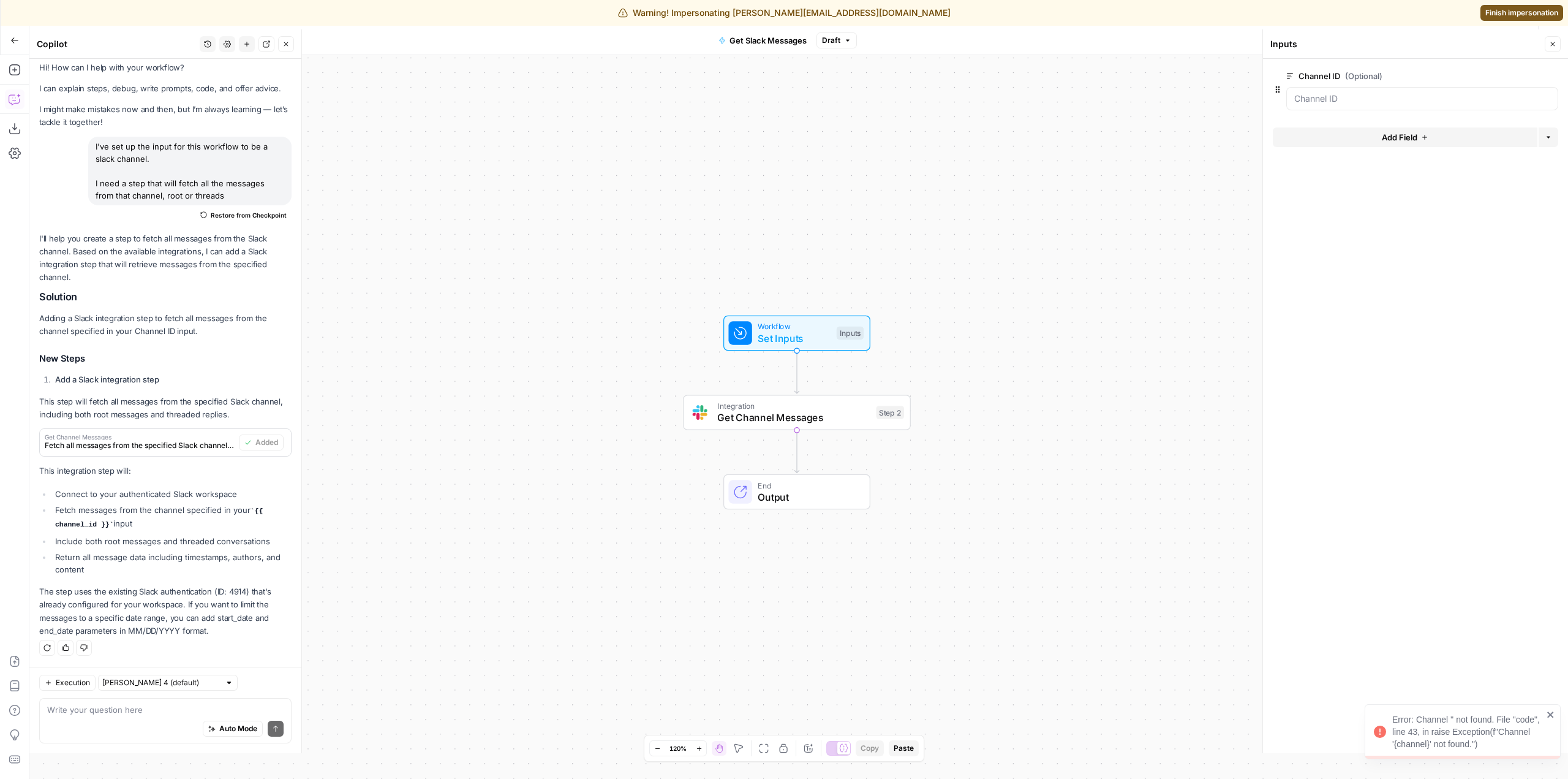
click at [1420, 104] on div at bounding box center [1422, 99] width 272 height 24
click at [1352, 94] on ID "Channel ID (Optional)" at bounding box center [1422, 98] width 256 height 12
click at [792, 328] on span "Workflow" at bounding box center [794, 326] width 73 height 11
click at [1551, 46] on icon "button" at bounding box center [1553, 44] width 4 height 4
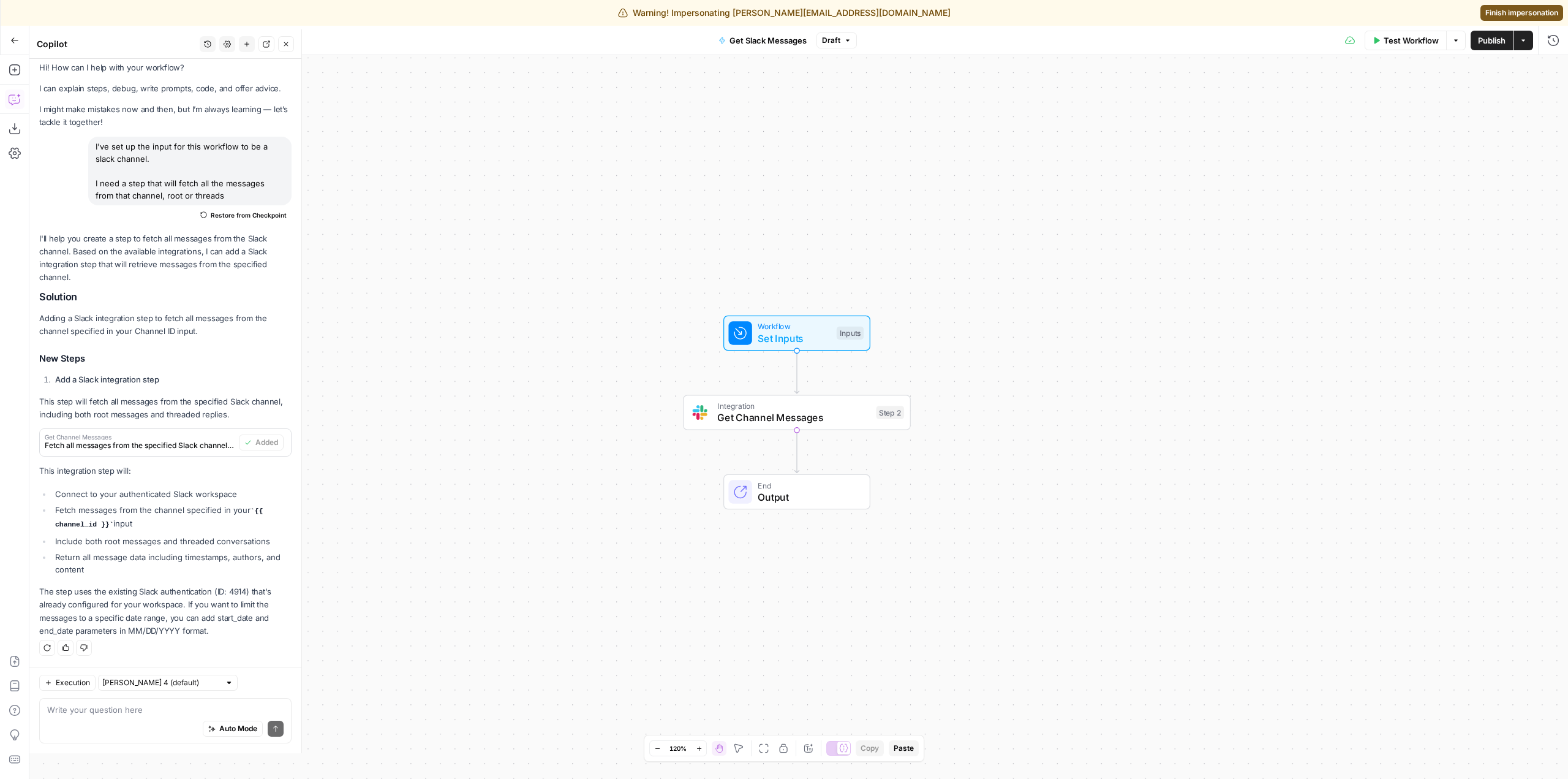
click at [1404, 44] on span "Test Workflow" at bounding box center [1411, 40] width 55 height 12
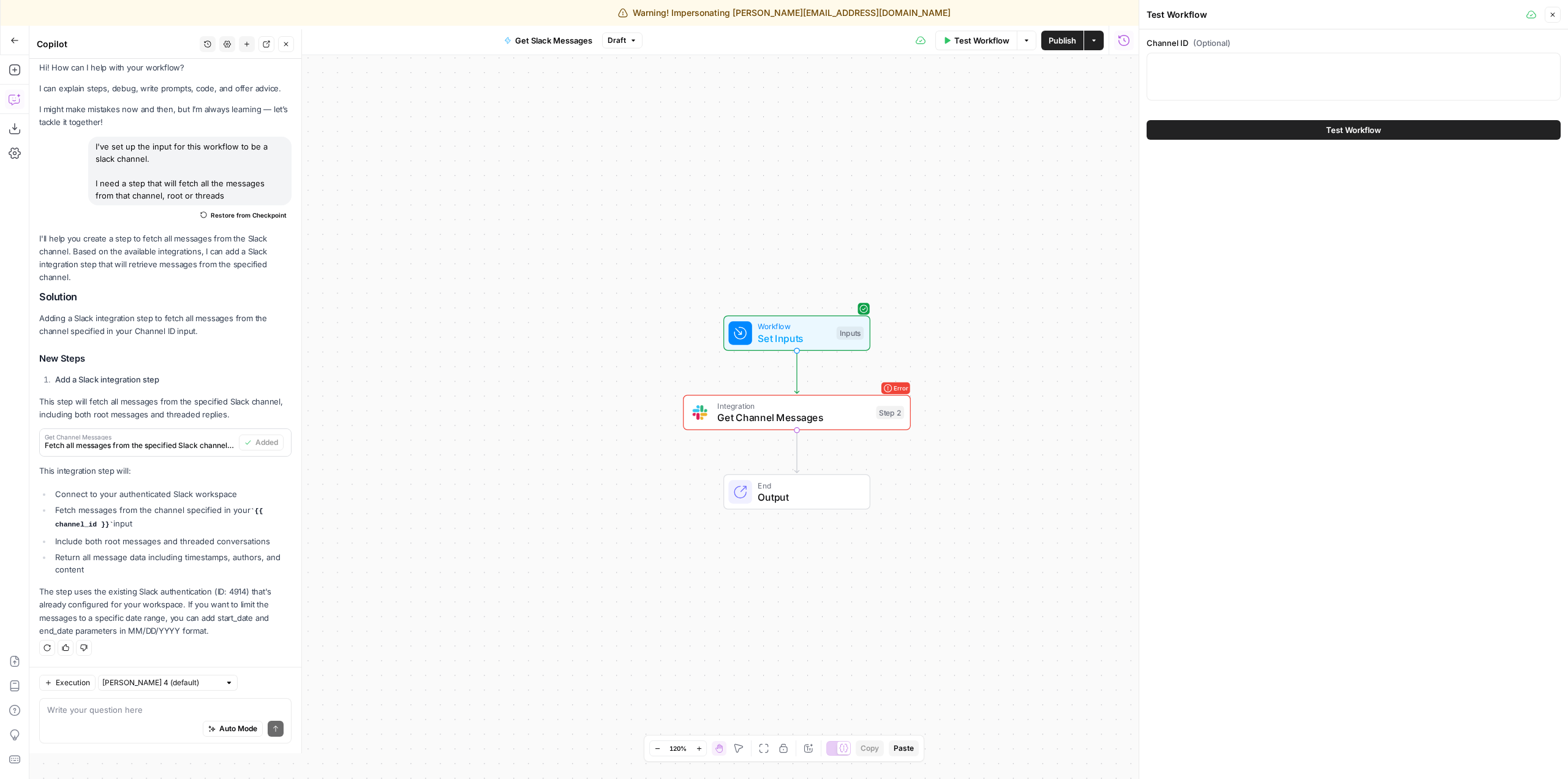
click at [1262, 77] on div at bounding box center [1353, 77] width 414 height 48
paste textarea "C08AGHEQPEE"
type textarea "C08AGHEQPEE"
click at [1331, 134] on span "Test Workflow" at bounding box center [1353, 129] width 55 height 12
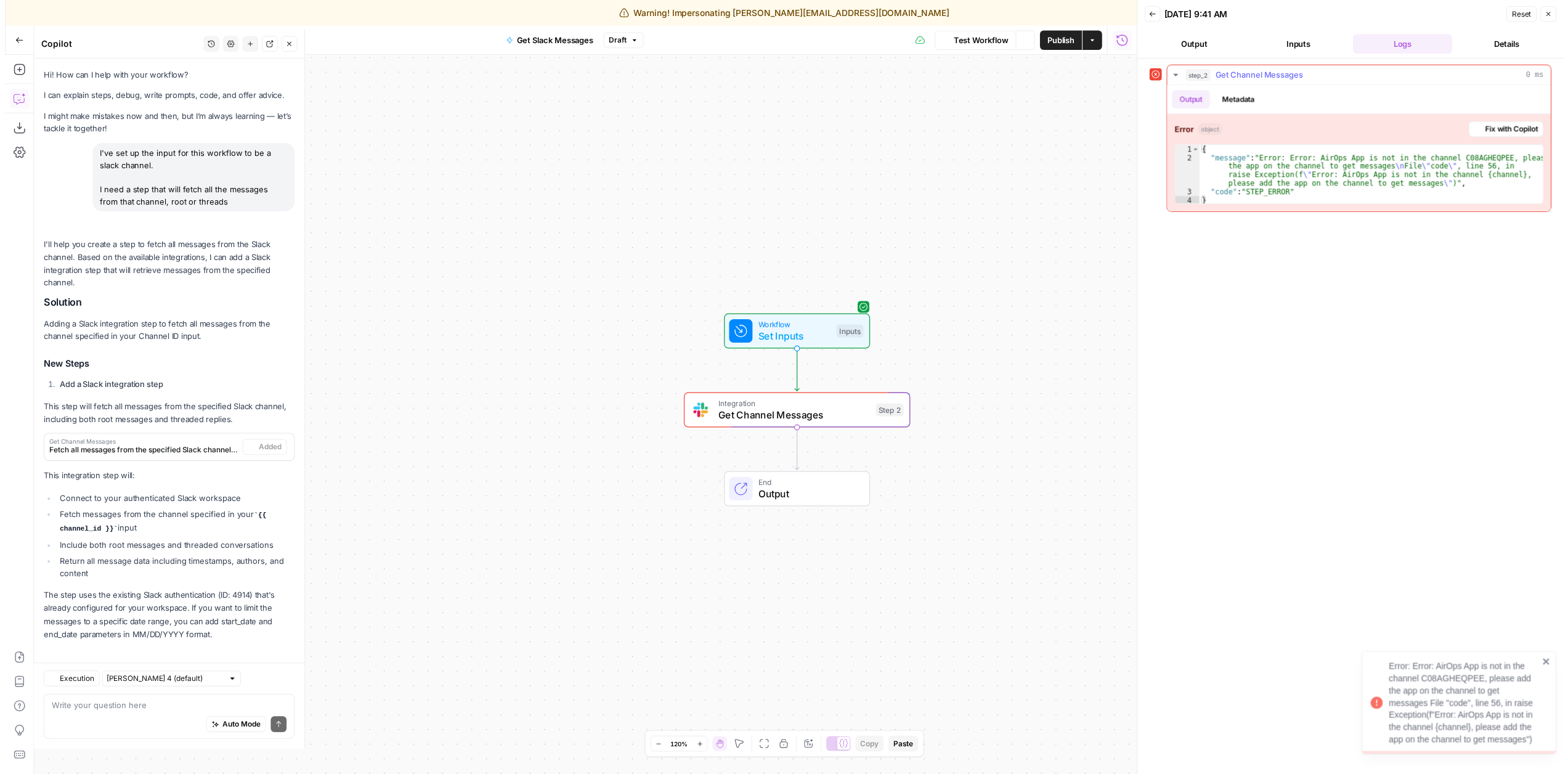
scroll to position [7, 0]
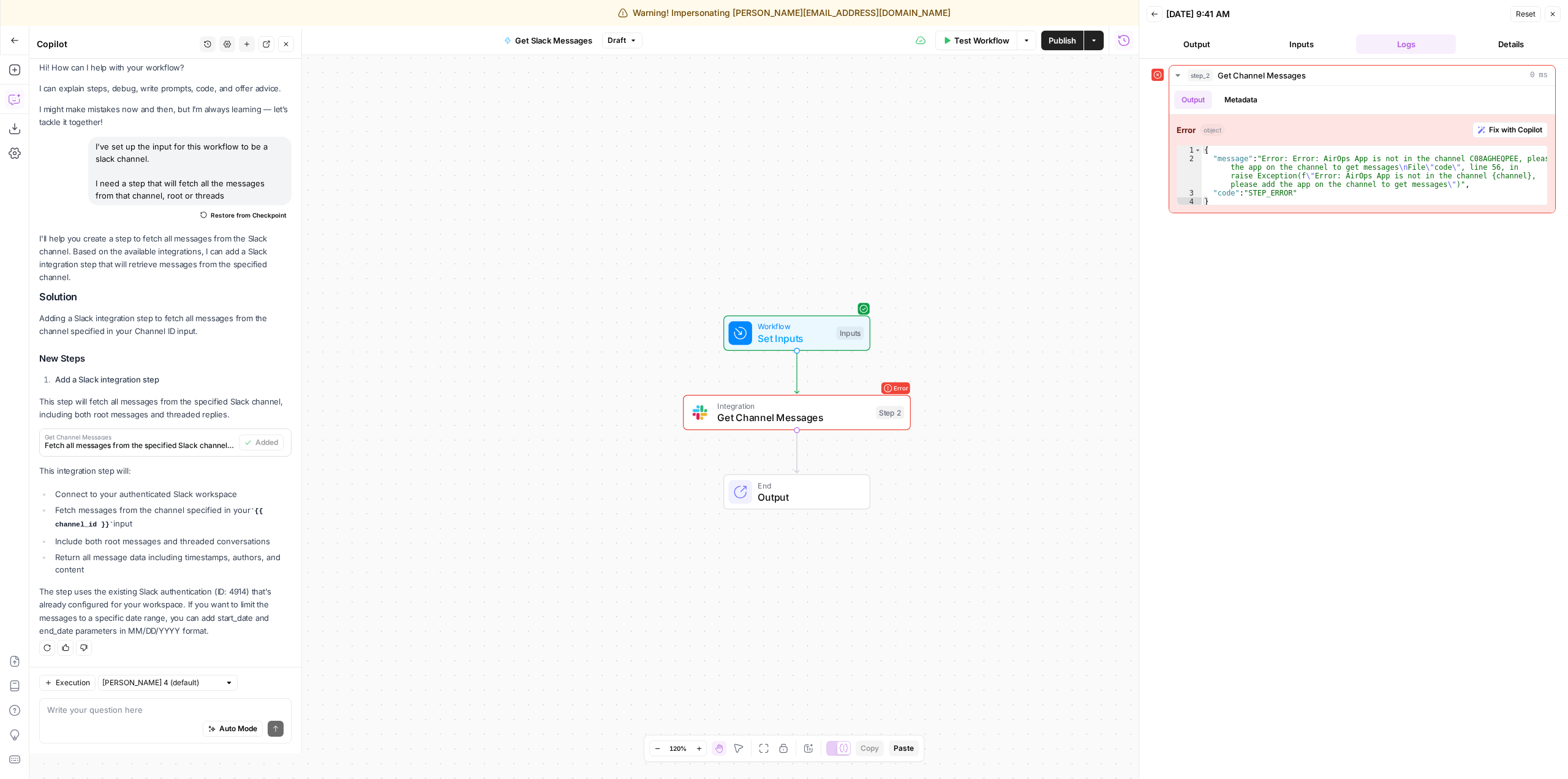
click at [846, 206] on div "Workflow Set Inputs Inputs Error Integration Get Channel Messages Step 2 End Ou…" at bounding box center [583, 417] width 1109 height 724
click at [818, 416] on span "Get Channel Messages" at bounding box center [793, 417] width 152 height 15
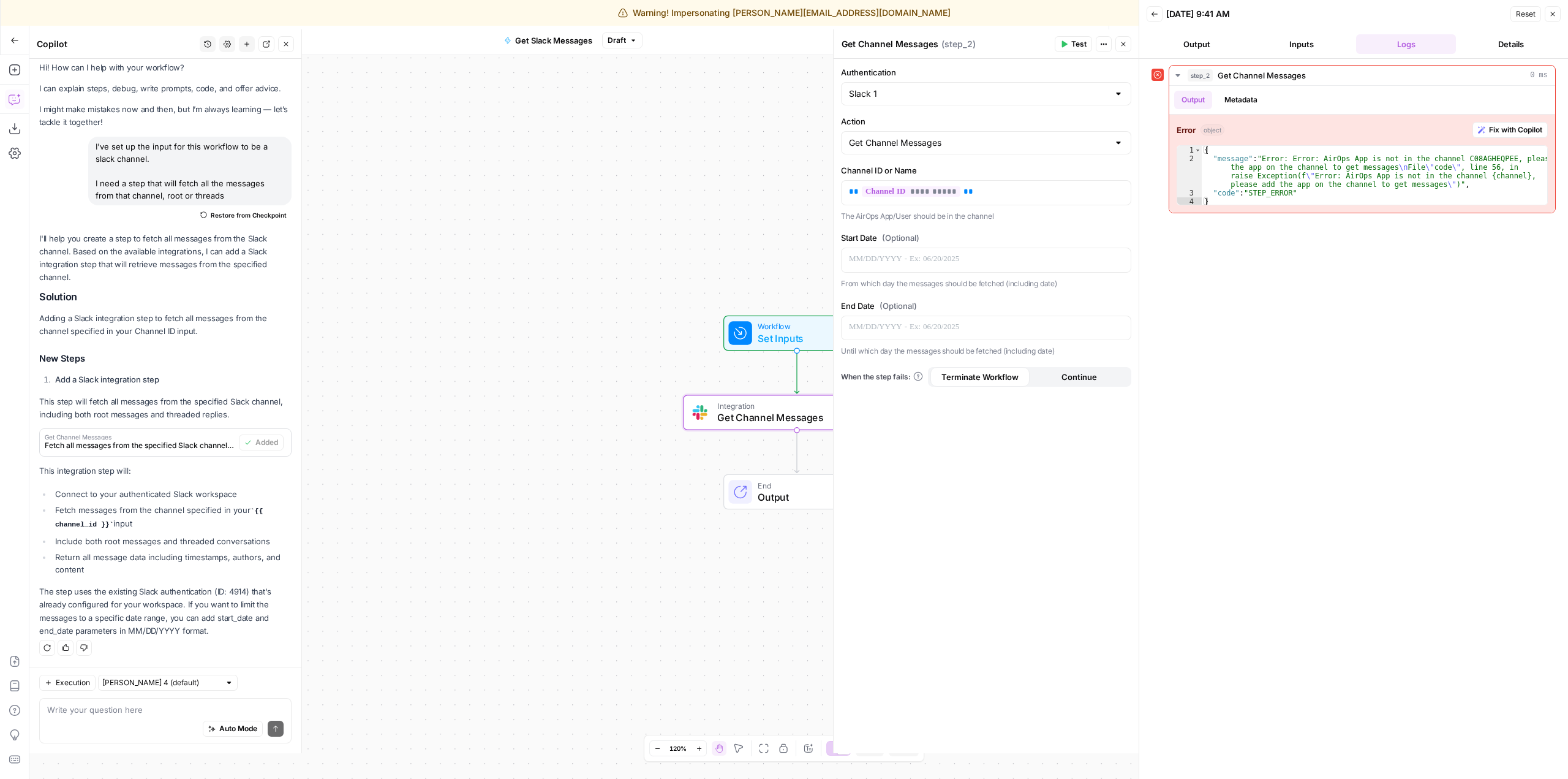
click at [1551, 18] on button "Close" at bounding box center [1552, 14] width 16 height 16
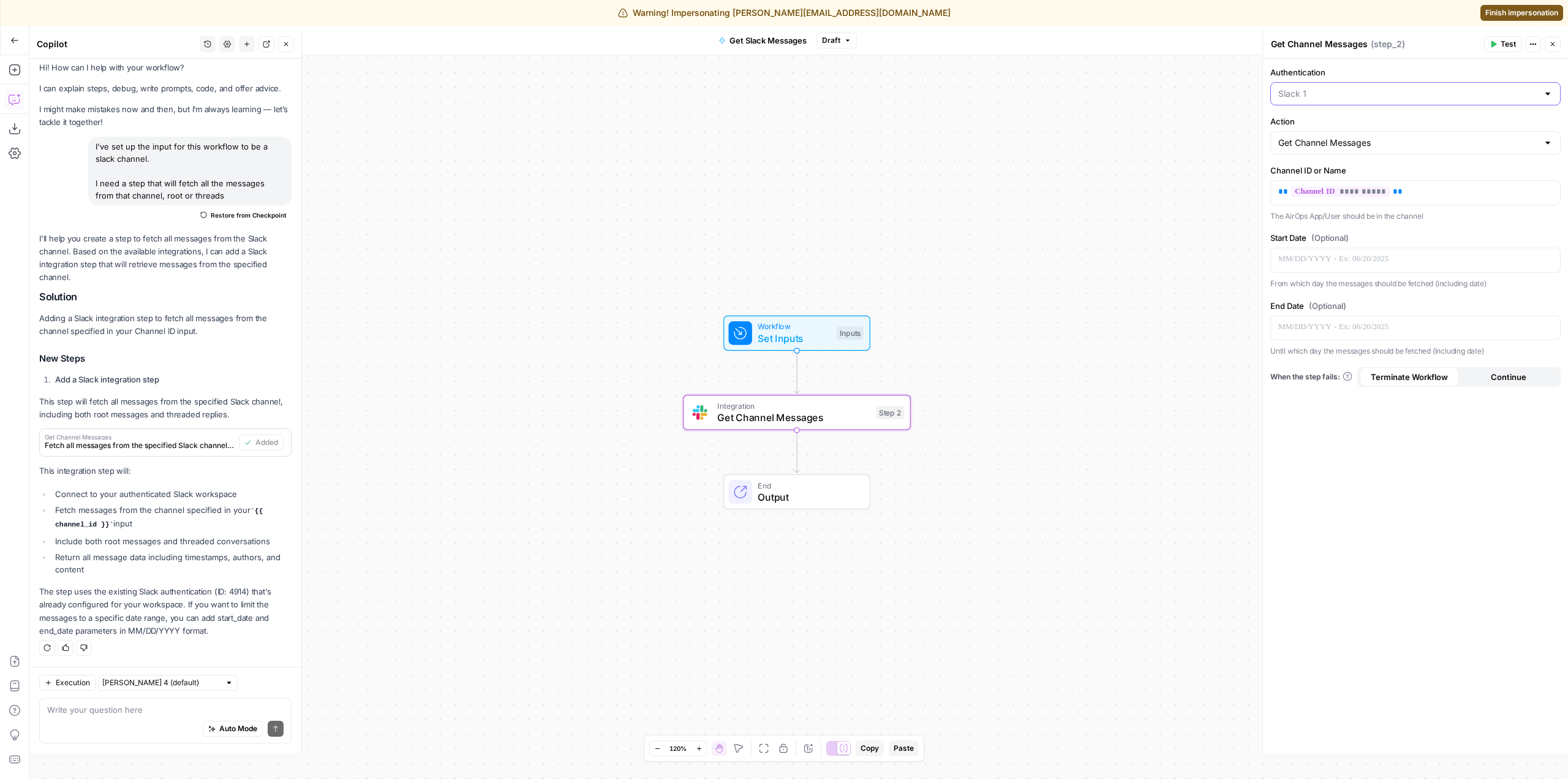
click at [1389, 88] on input "Authentication" at bounding box center [1408, 93] width 260 height 12
type input "Slack 1"
click at [1077, 283] on div "Workflow Set Inputs Inputs Integration Get Channel Messages Step 2 End Output" at bounding box center [799, 417] width 1539 height 724
click at [177, 715] on textarea at bounding box center [165, 709] width 237 height 12
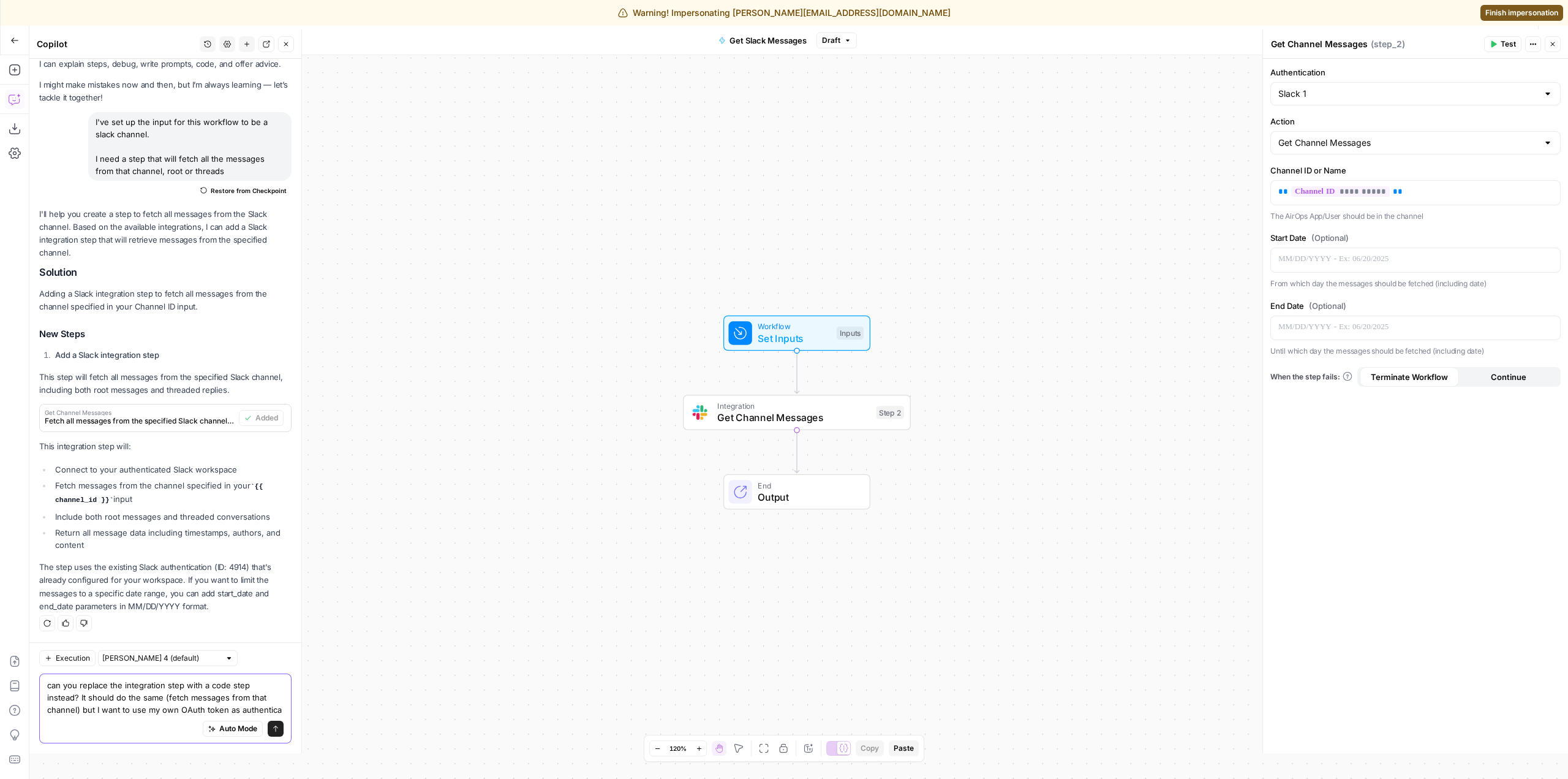
scroll to position [44, 0]
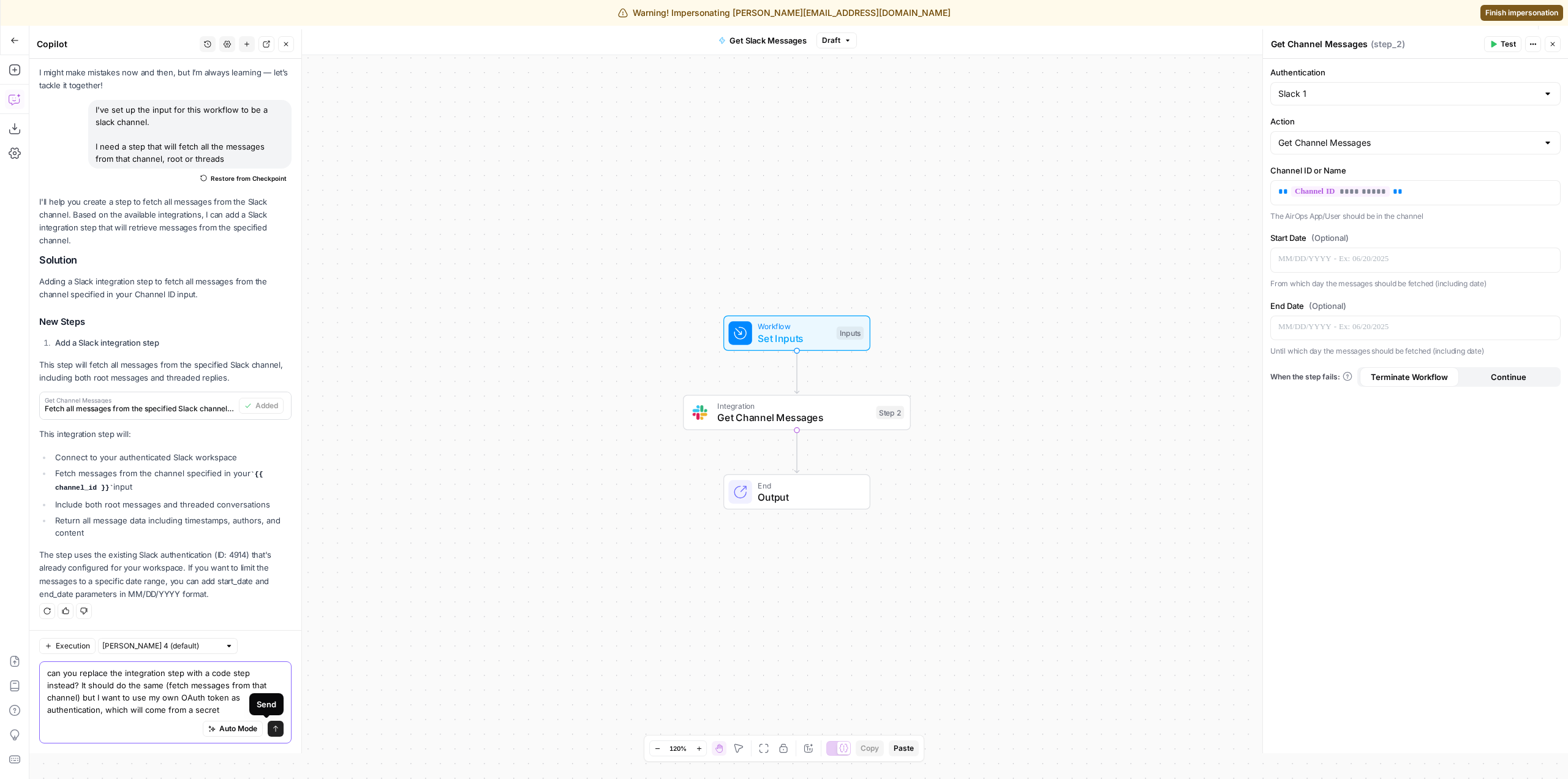
type textarea "can you replace the integration step with a code step instead? It should do the…"
click at [272, 732] on icon "submit" at bounding box center [275, 728] width 7 height 7
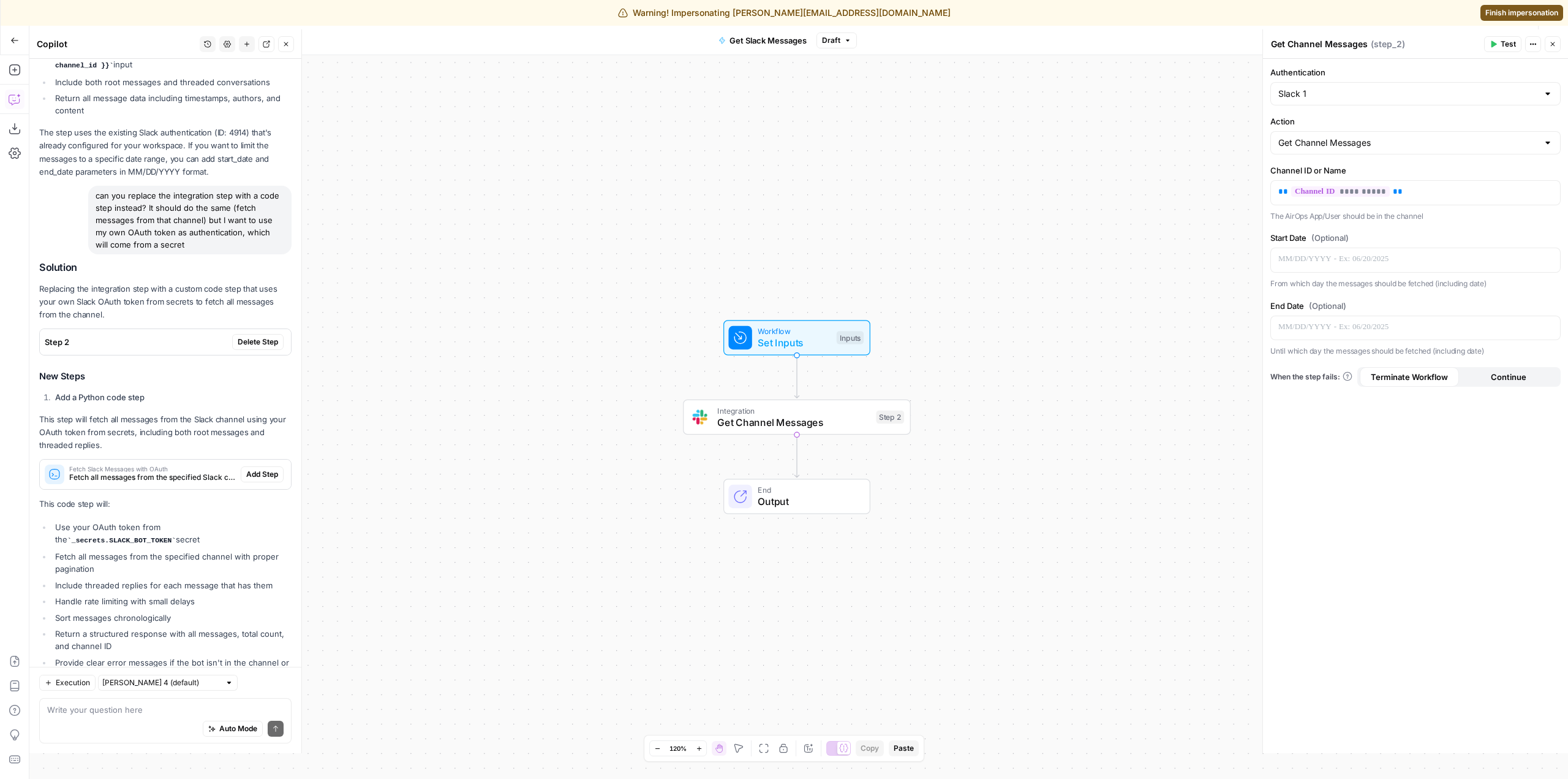
scroll to position [436, 0]
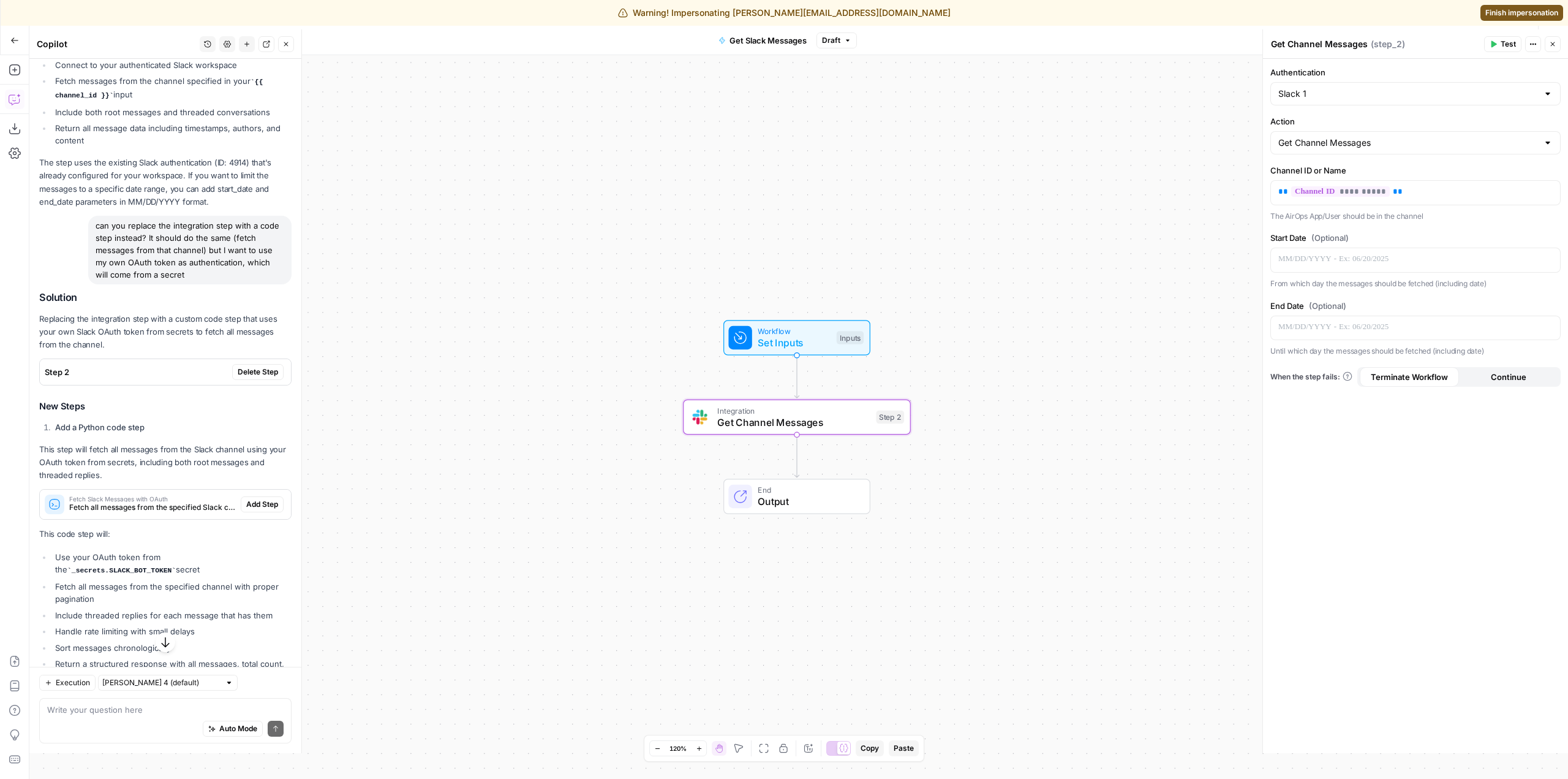
click at [258, 366] on span "Delete Step" at bounding box center [257, 371] width 41 height 11
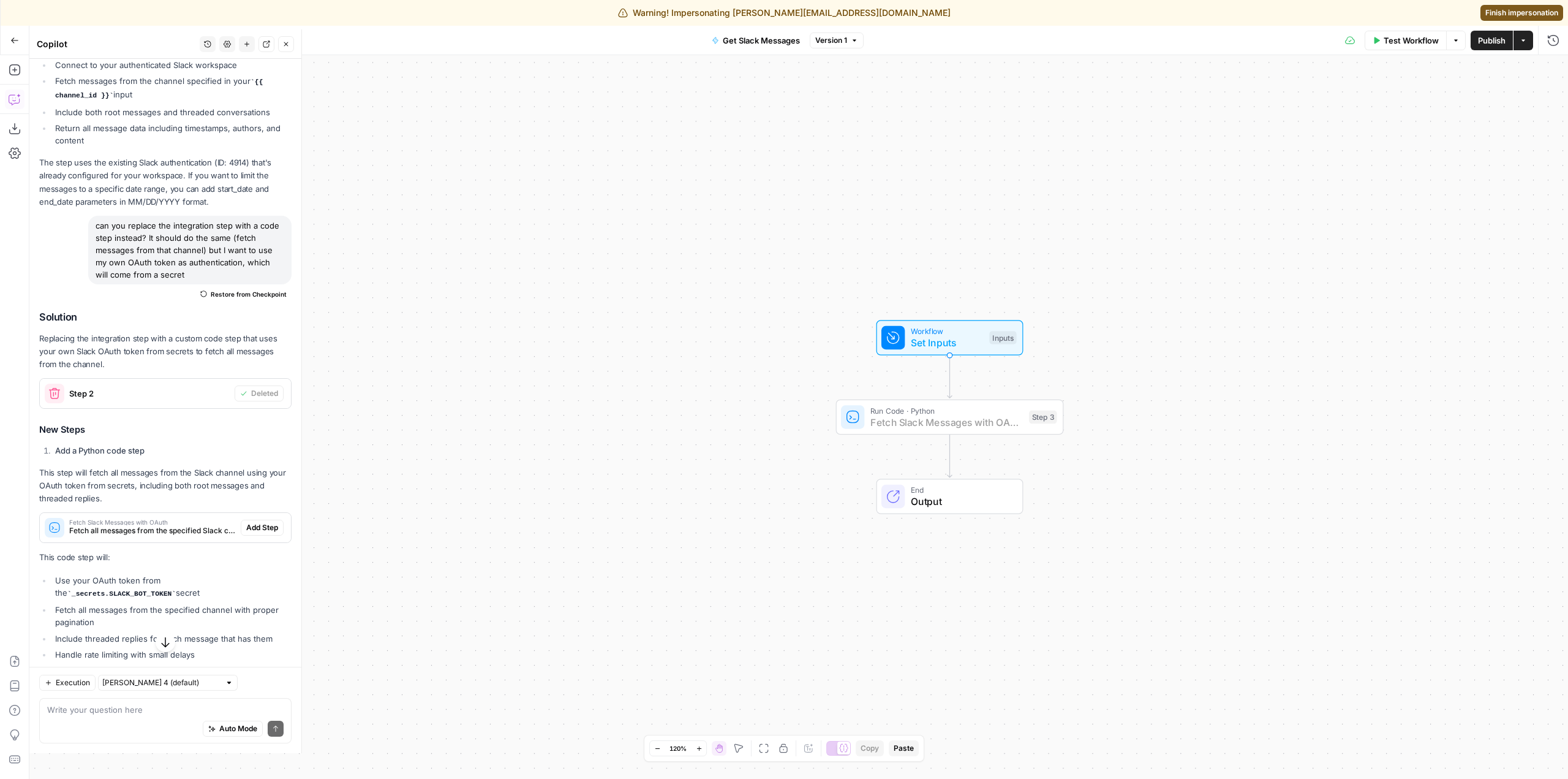
click at [250, 528] on span "Add Step" at bounding box center [262, 527] width 32 height 11
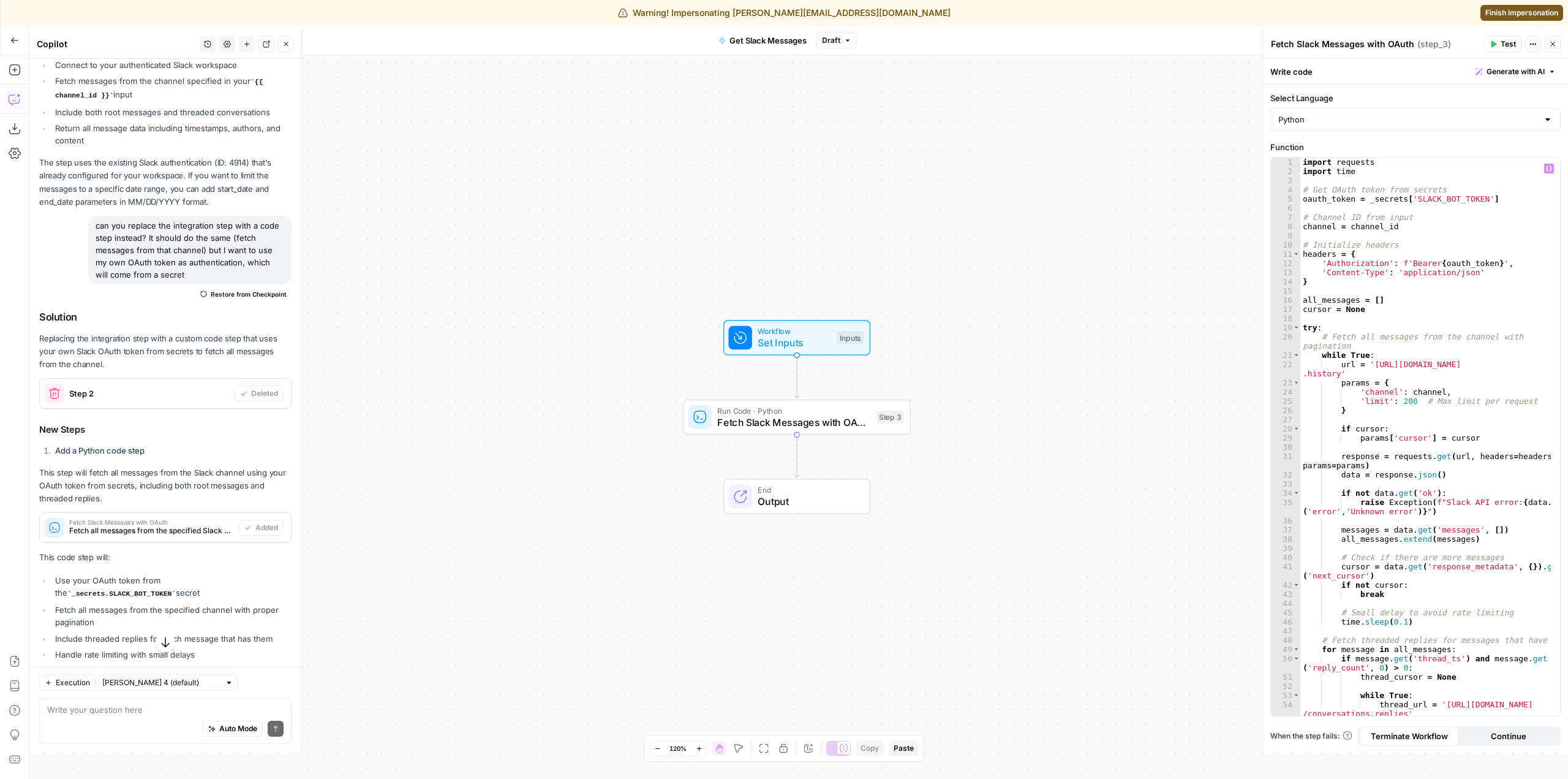
click at [1441, 202] on div "import requests import time # Get OAuth token from secrets oauth_token = _secre…" at bounding box center [1426, 446] width 250 height 577
click at [1473, 202] on div "import requests import time # Get OAuth token from secrets oauth_token = _secre…" at bounding box center [1426, 436] width 250 height 558
type textarea "**********"
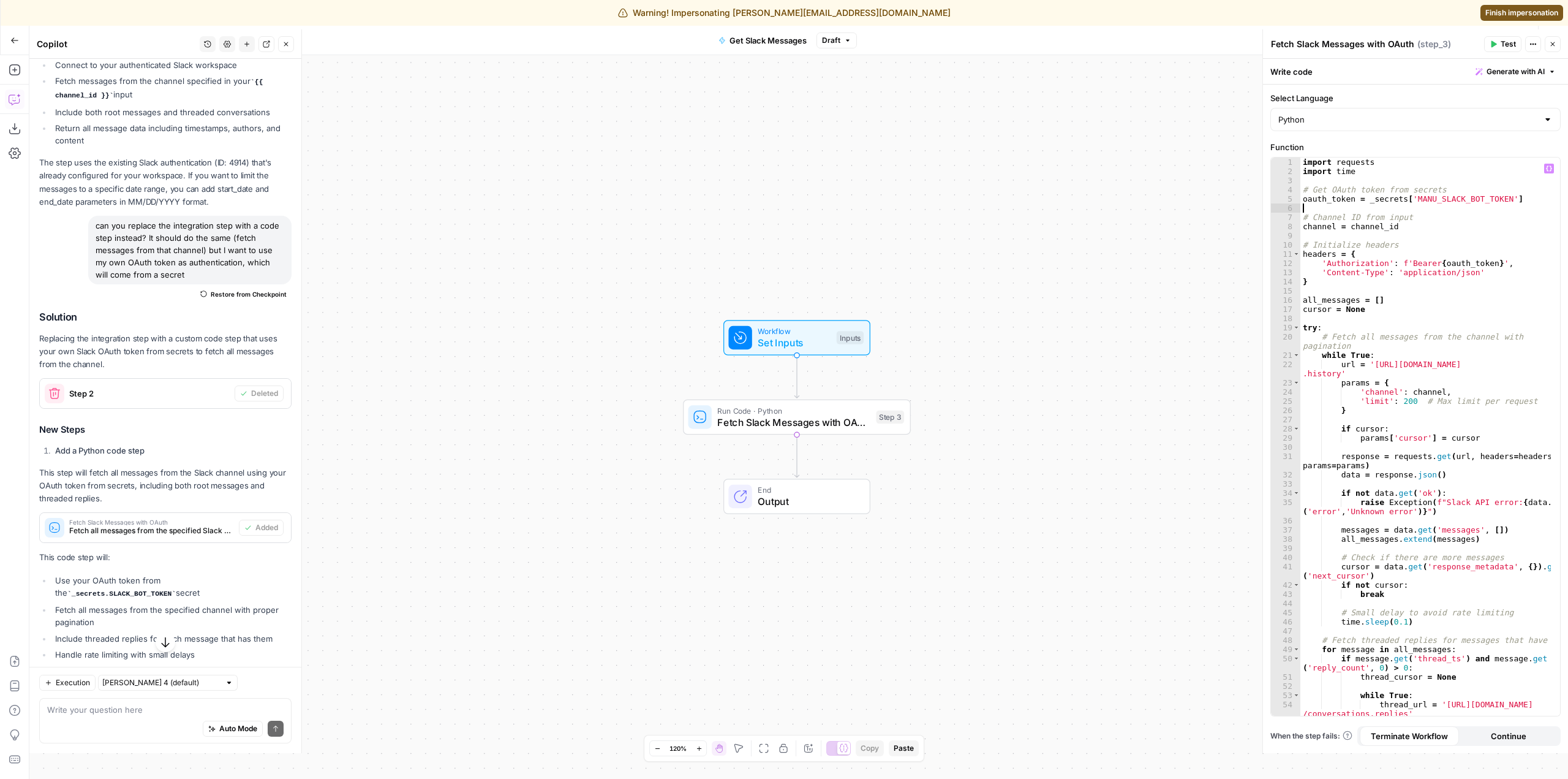
click at [1466, 203] on div "import requests import time # Get OAuth token from secrets oauth_token = _secre…" at bounding box center [1426, 446] width 250 height 577
click at [1448, 195] on div "import requests import time # Get OAuth token from secrets oauth_token = _secre…" at bounding box center [1426, 446] width 250 height 577
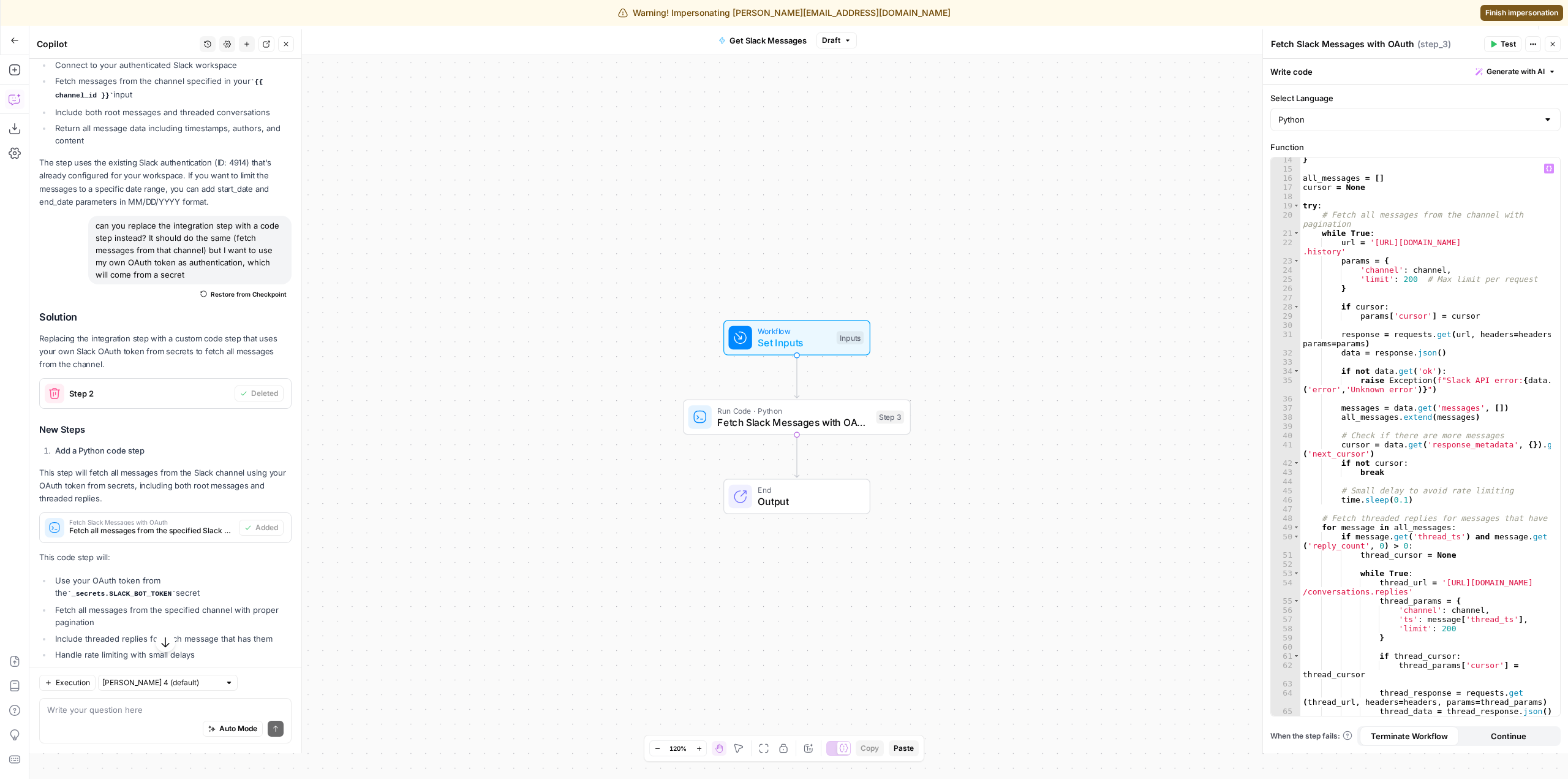
scroll to position [49, 0]
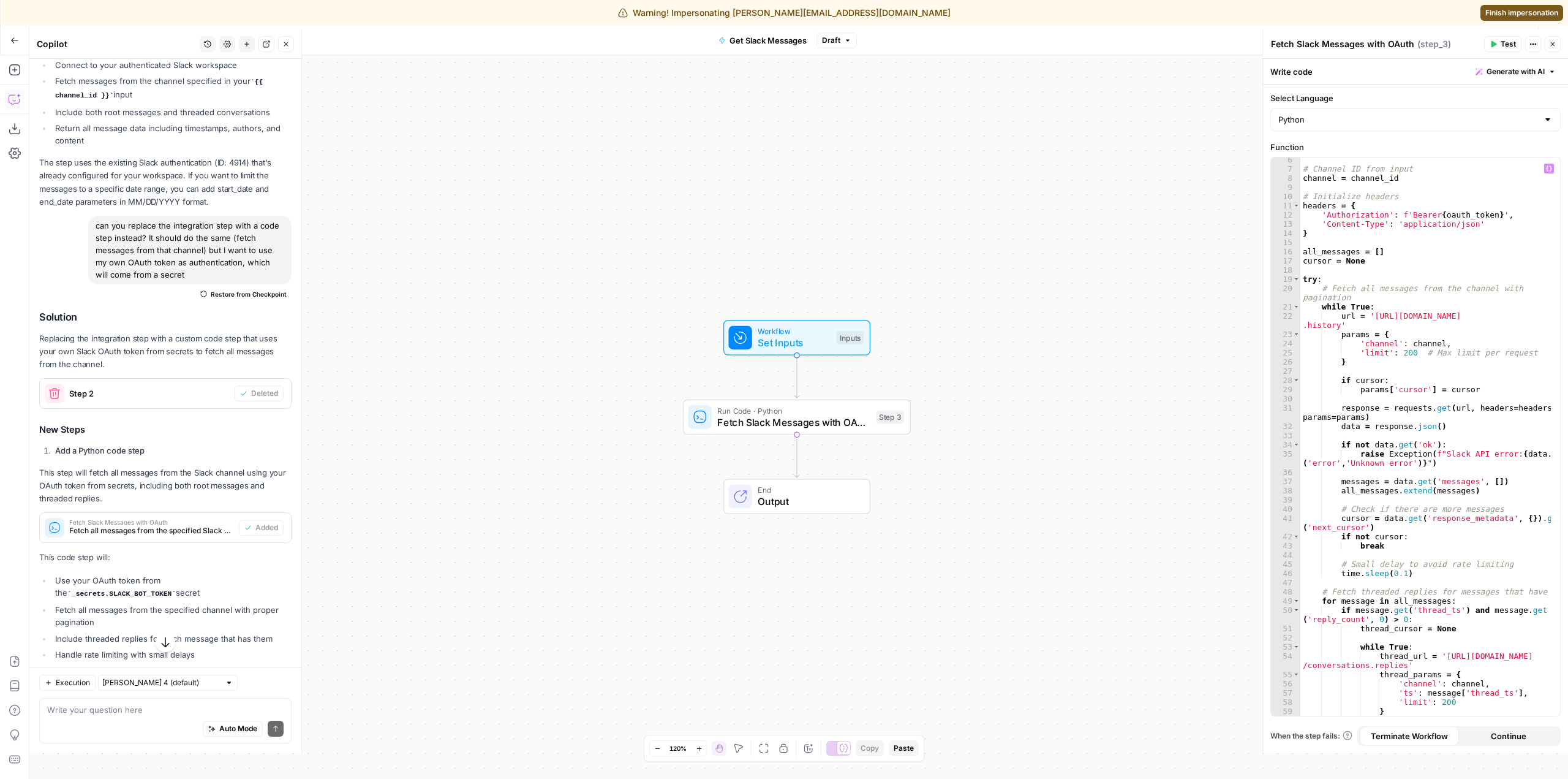
type textarea "**********"
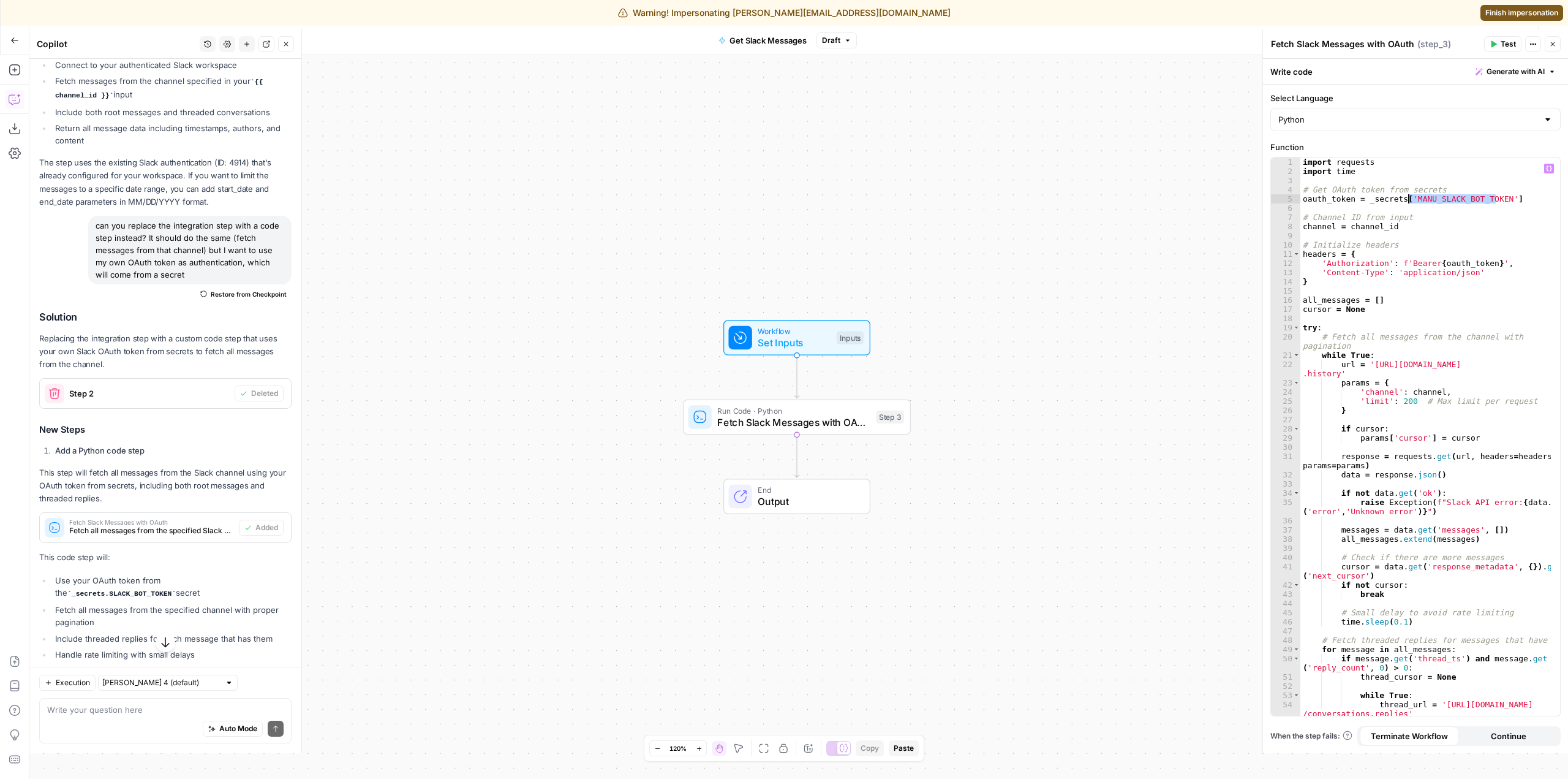
click at [1440, 200] on div "import requests import time # Get OAuth token from secrets oauth_token = _secre…" at bounding box center [1426, 436] width 250 height 558
click at [1440, 200] on div "import requests import time # Get OAuth token from secrets oauth_token = _secre…" at bounding box center [1426, 446] width 250 height 577
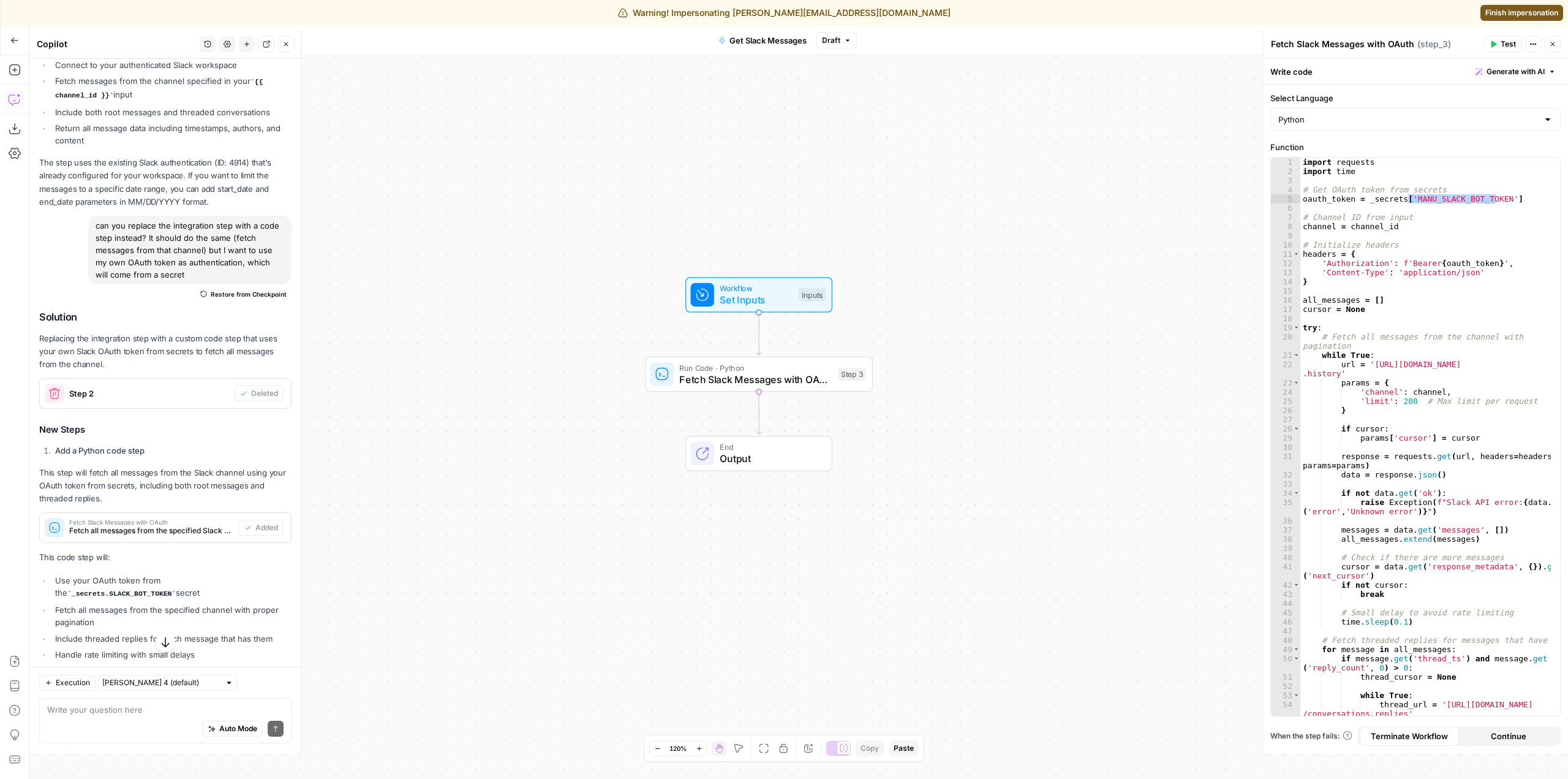
drag, startPoint x: 1088, startPoint y: 455, endPoint x: 1017, endPoint y: 380, distance: 103.3
click at [1017, 380] on div "Workflow Set Inputs Inputs Run Code · Python Fetch Slack Messages with OAuth St…" at bounding box center [799, 417] width 1539 height 724
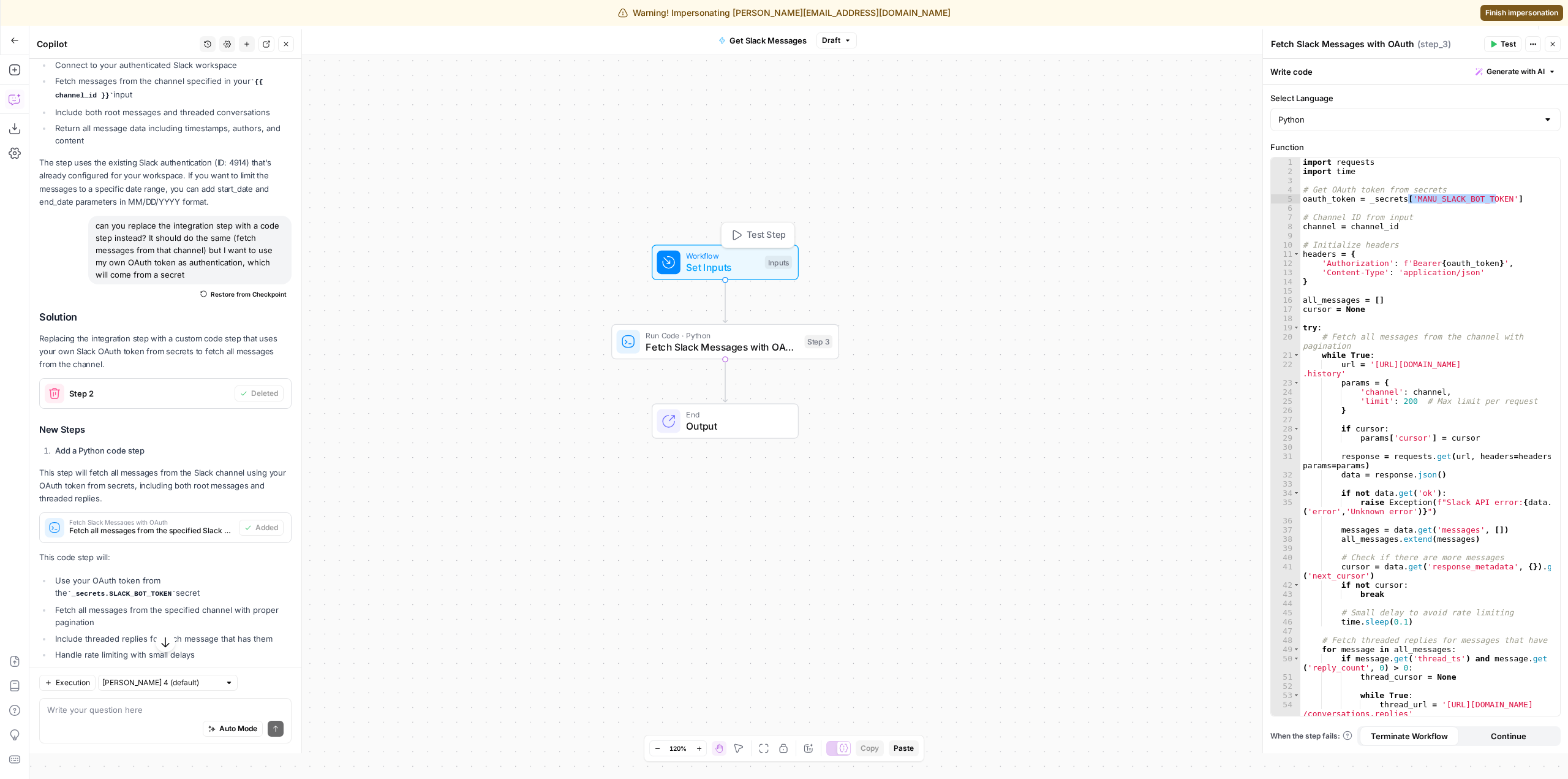
click at [763, 260] on div "Workflow Set Inputs Inputs Test Step" at bounding box center [724, 262] width 135 height 25
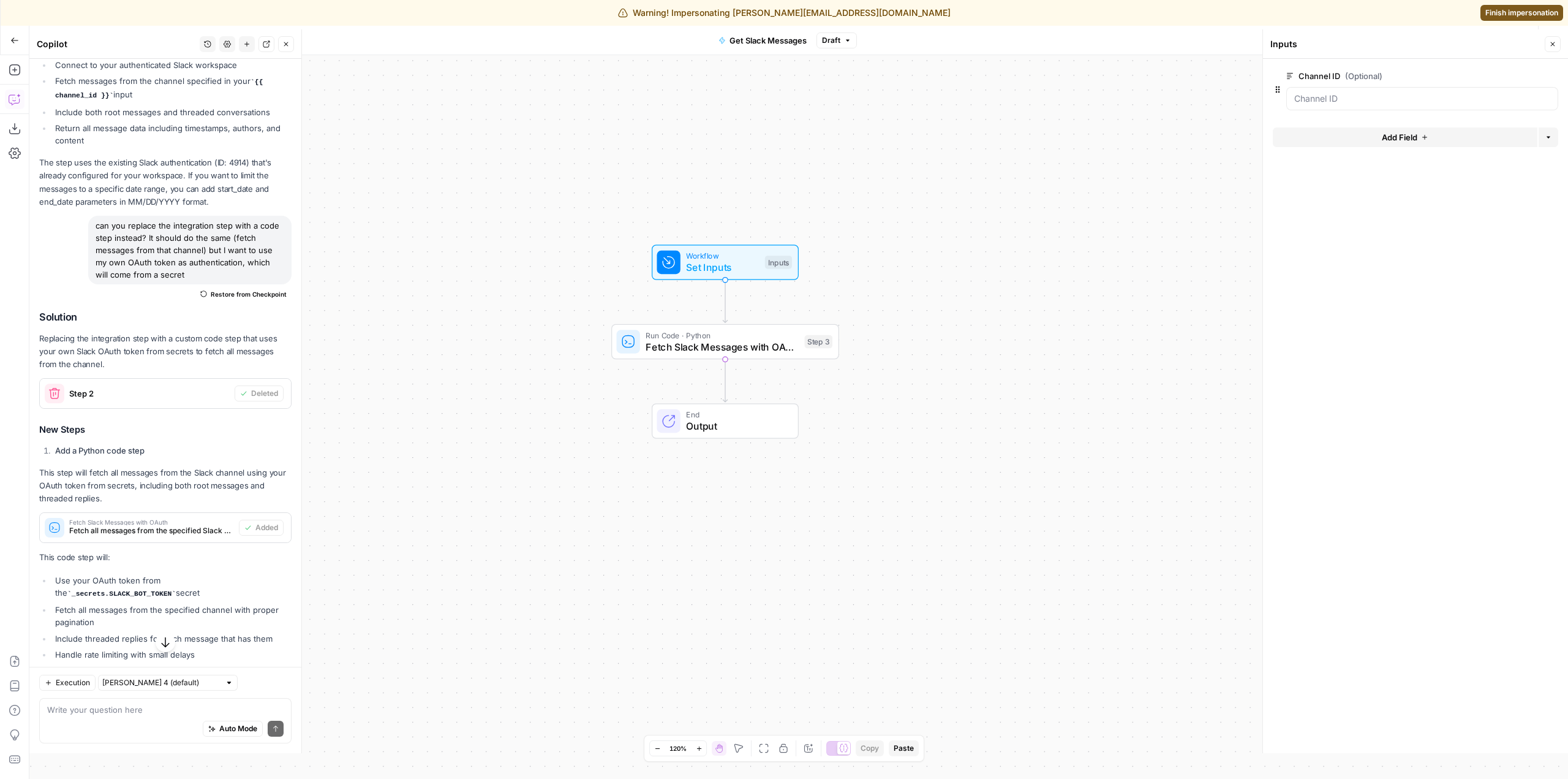
drag, startPoint x: 1545, startPoint y: 50, endPoint x: 1552, endPoint y: 49, distance: 7.1
click at [1552, 49] on button "Close" at bounding box center [1552, 44] width 16 height 16
click at [1396, 36] on span "Test Workflow" at bounding box center [1411, 40] width 55 height 12
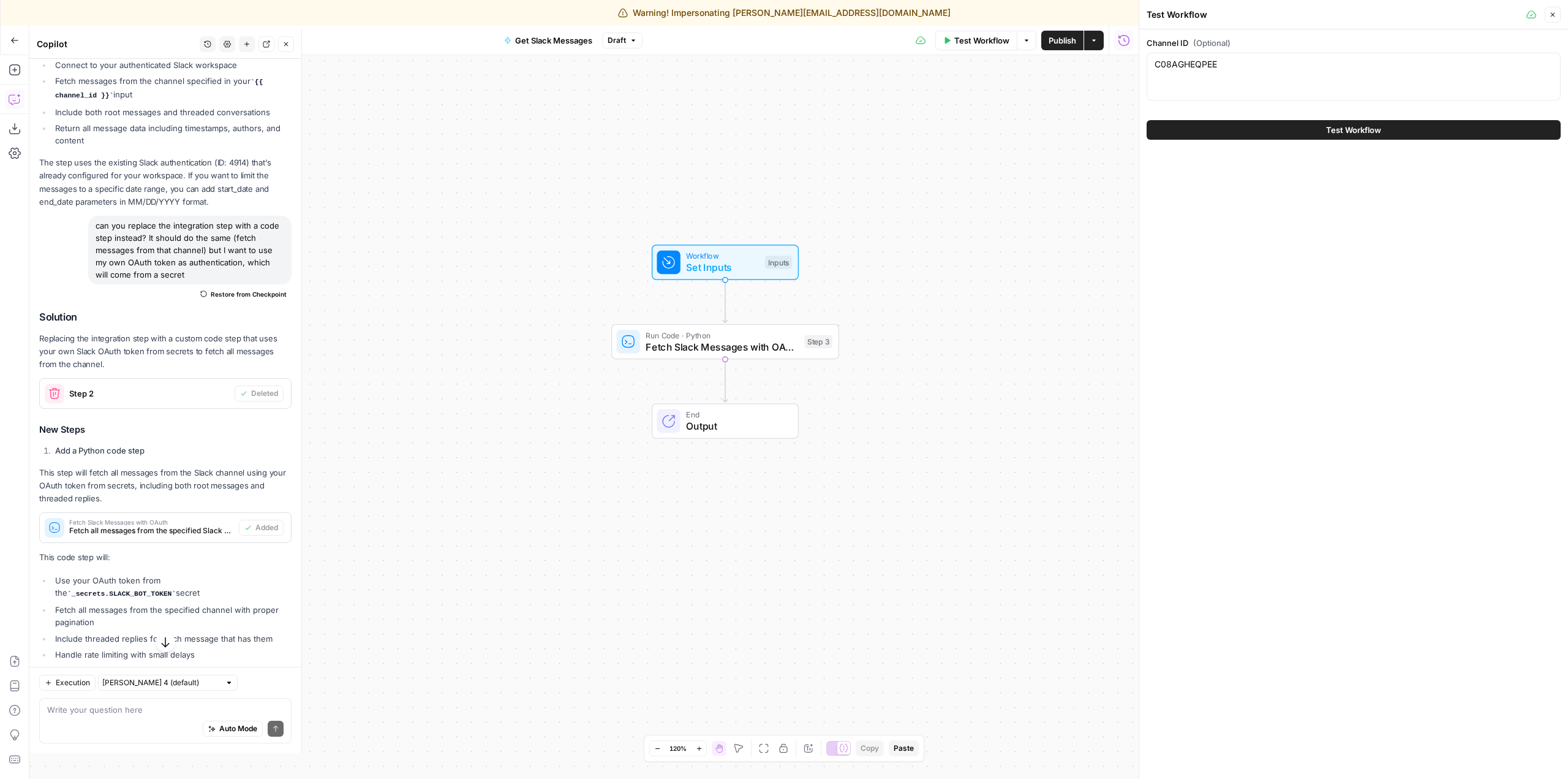
click at [1330, 132] on span "Test Workflow" at bounding box center [1353, 129] width 55 height 12
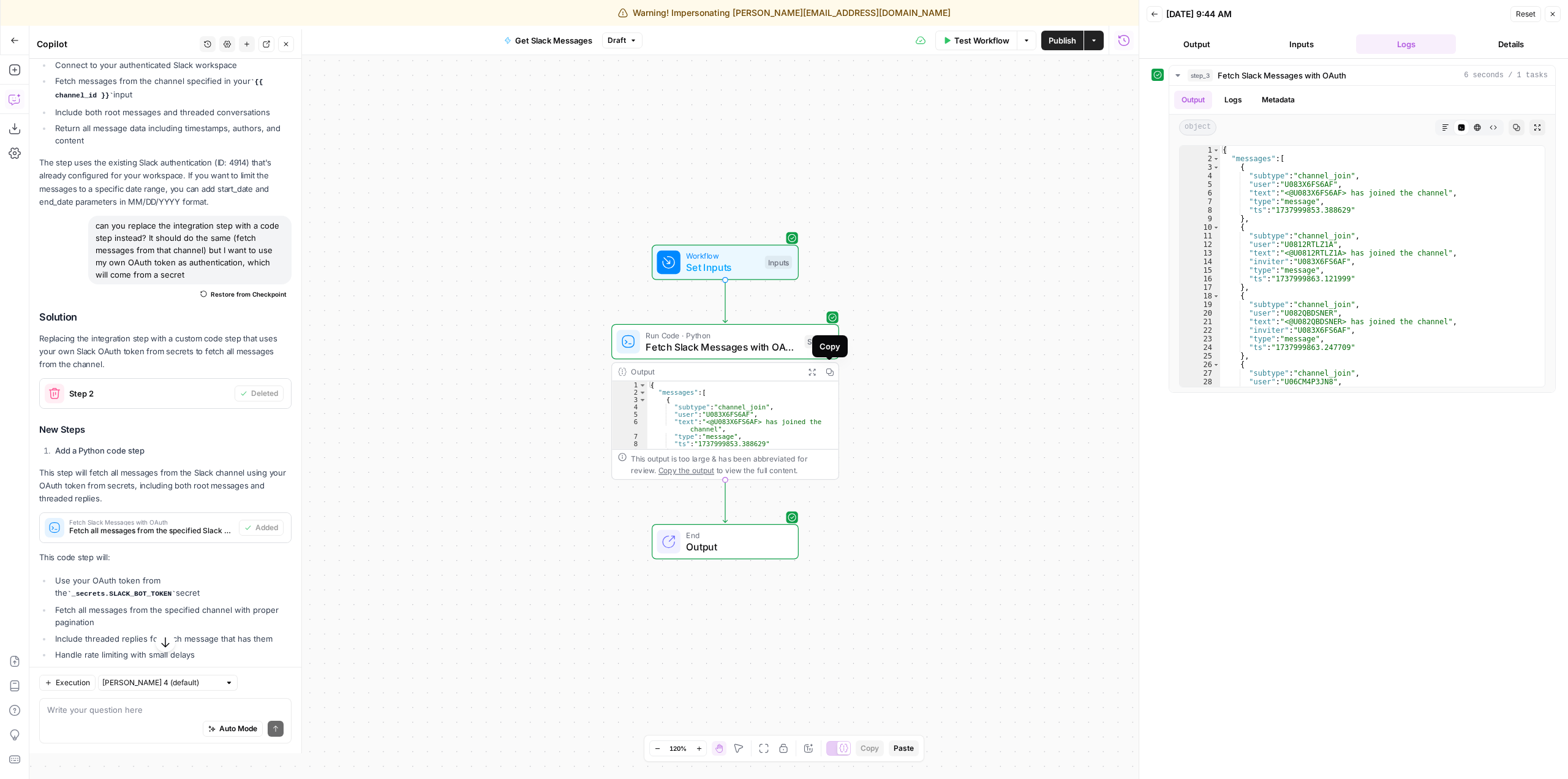
click at [827, 371] on icon "button" at bounding box center [829, 372] width 7 height 7
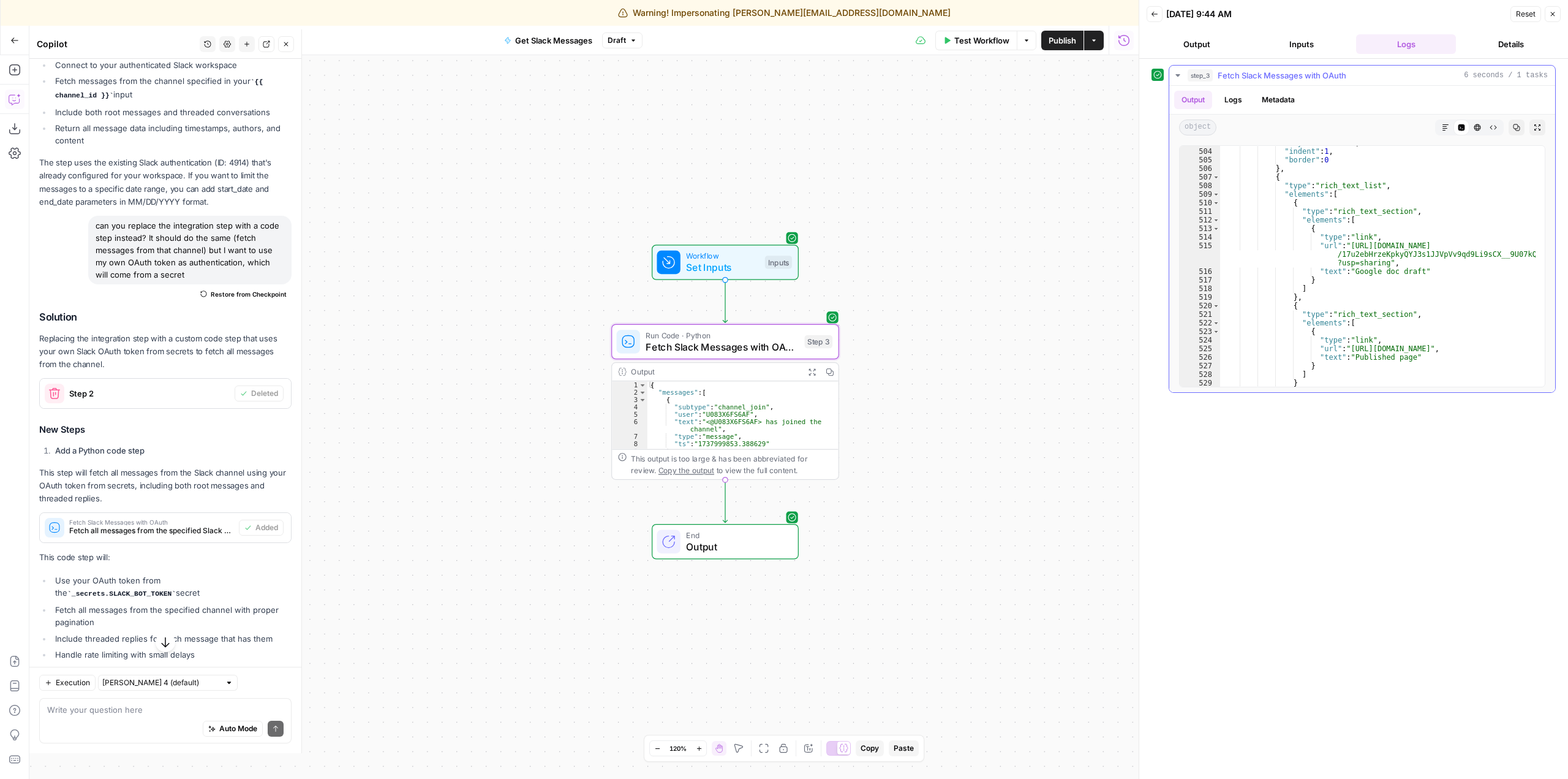
scroll to position [343, 0]
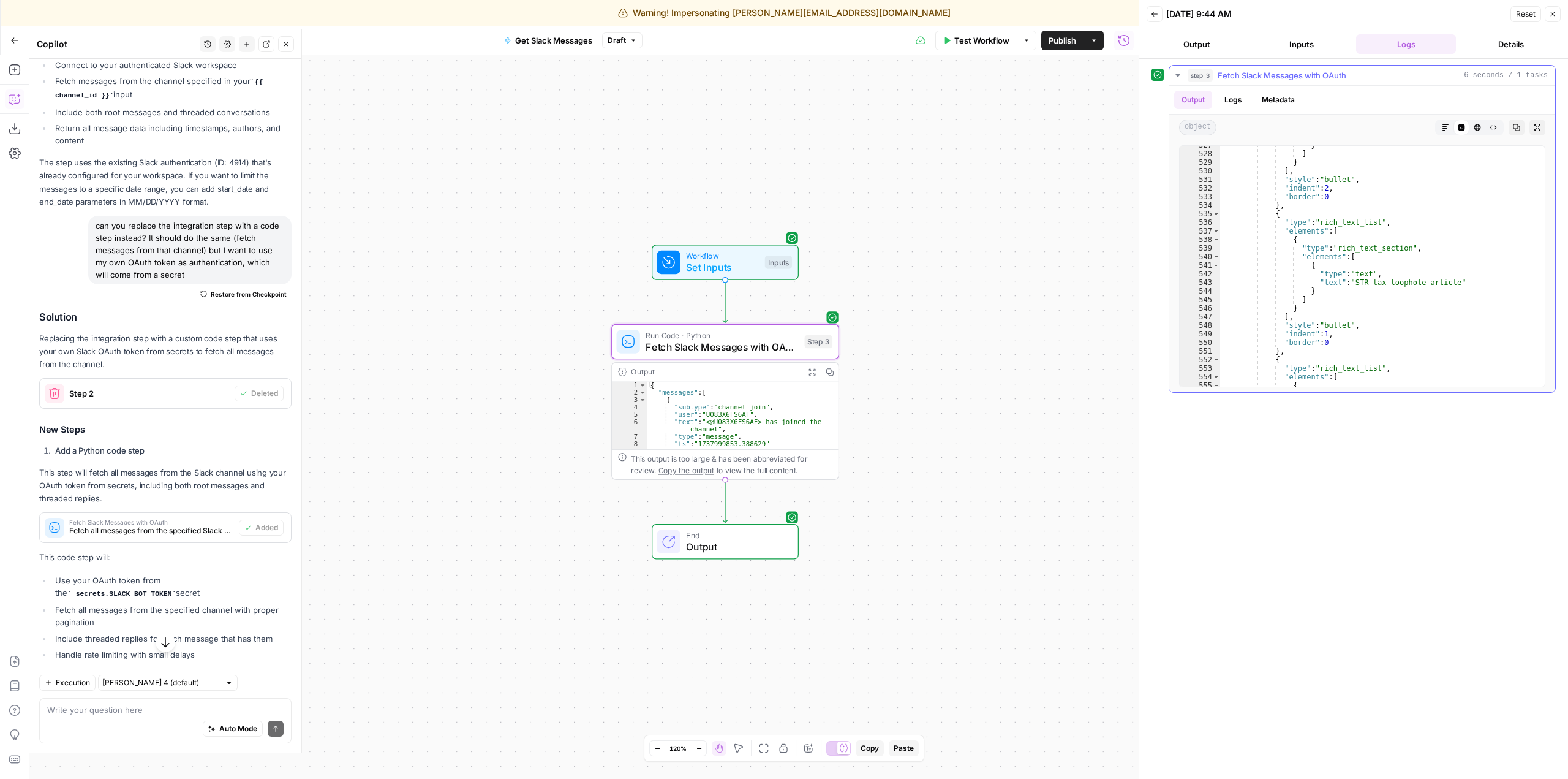
type textarea "*"
click at [1489, 292] on div "} ] } ] , "style" : "bullet" , "indent" : 2 , "border" : 0 } , { "type" : "rich…" at bounding box center [1377, 270] width 315 height 258
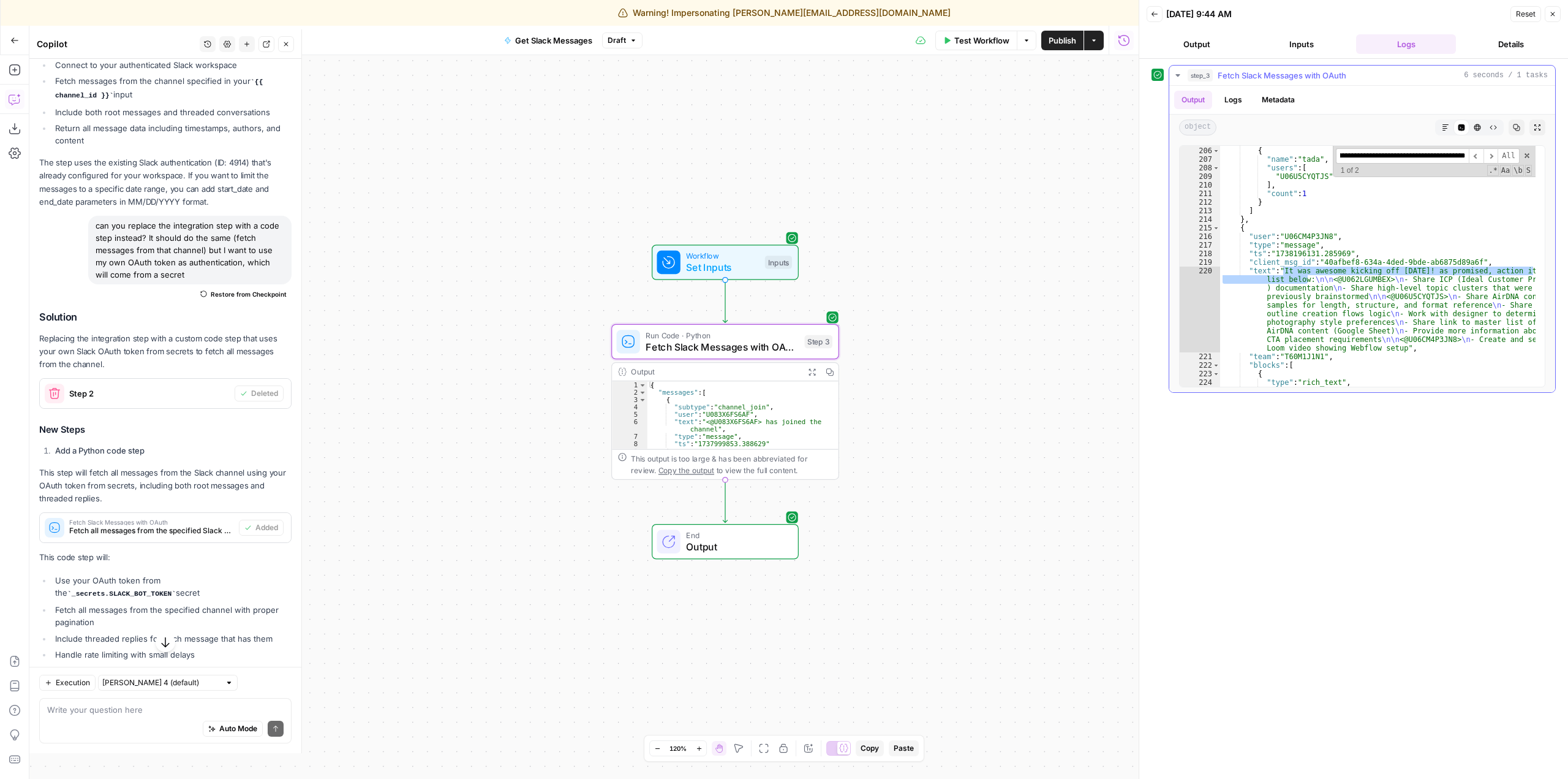
scroll to position [119, 0]
type input "**********"
click at [999, 408] on div "Workflow Set Inputs Inputs Run Code · Python Fetch Slack Messages with OAuth St…" at bounding box center [583, 417] width 1109 height 724
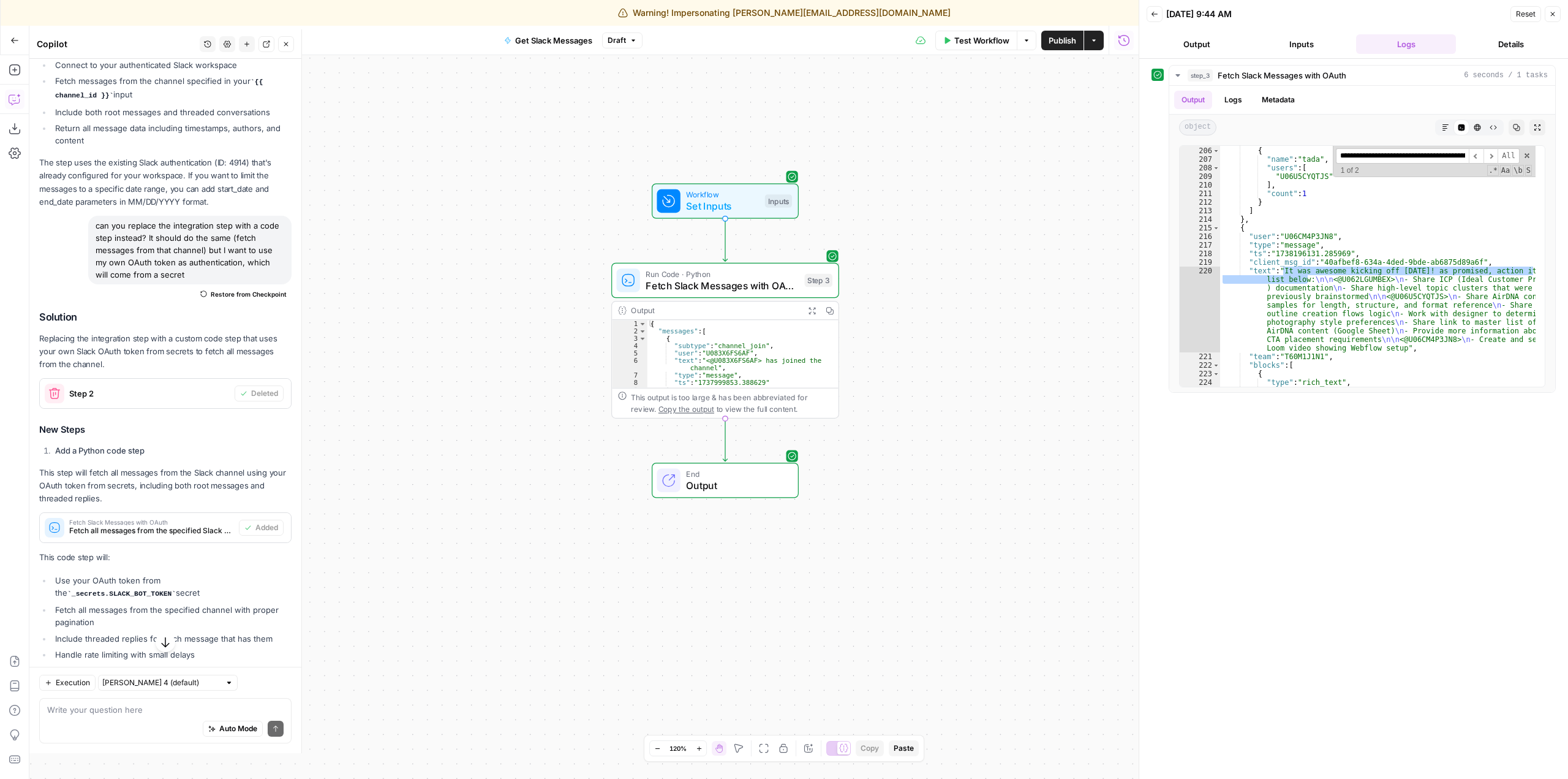
click at [213, 703] on div "Write your question here Auto Mode Send" at bounding box center [165, 720] width 252 height 45
type textarea "T"
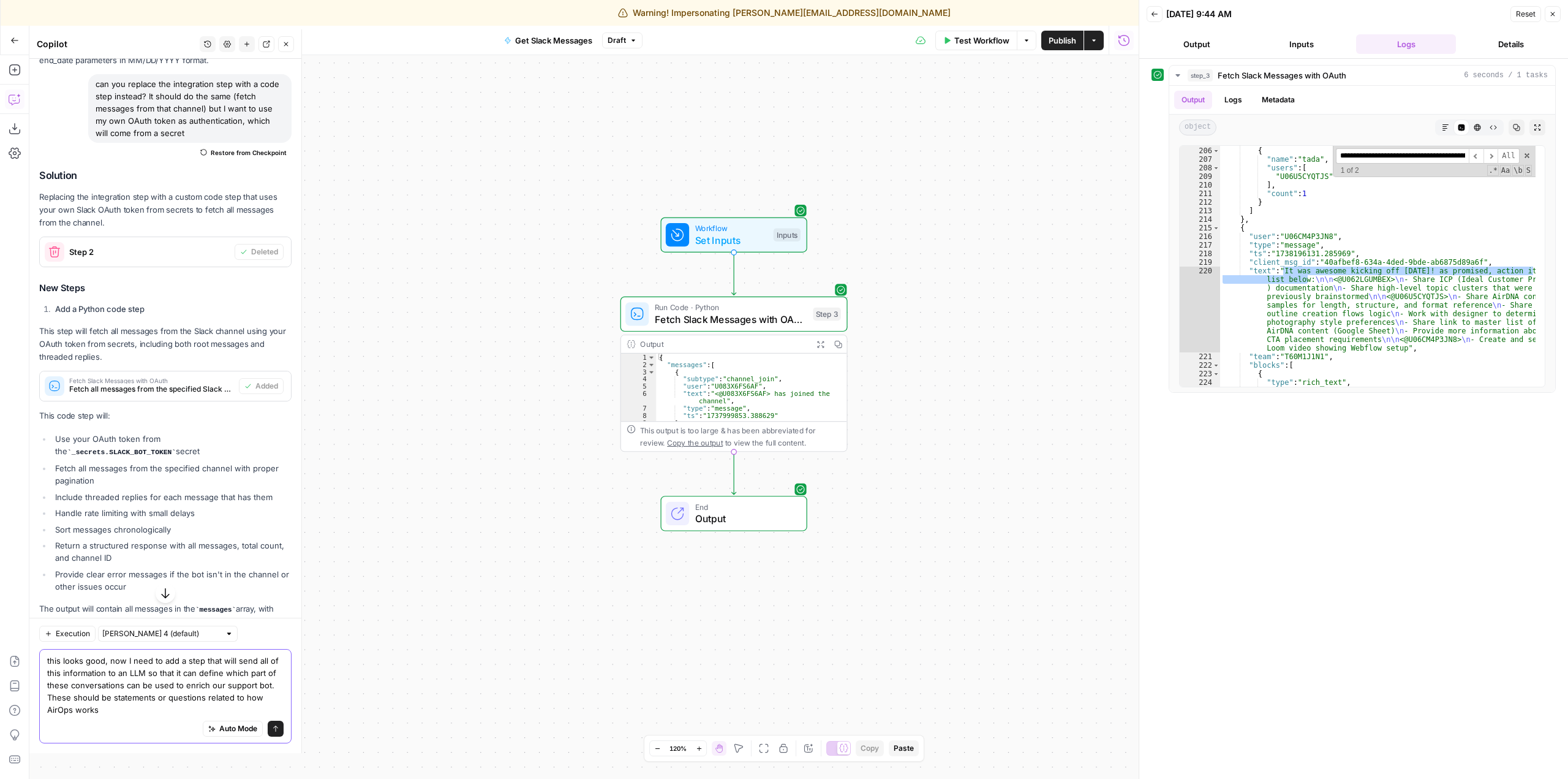
scroll to position [631, 0]
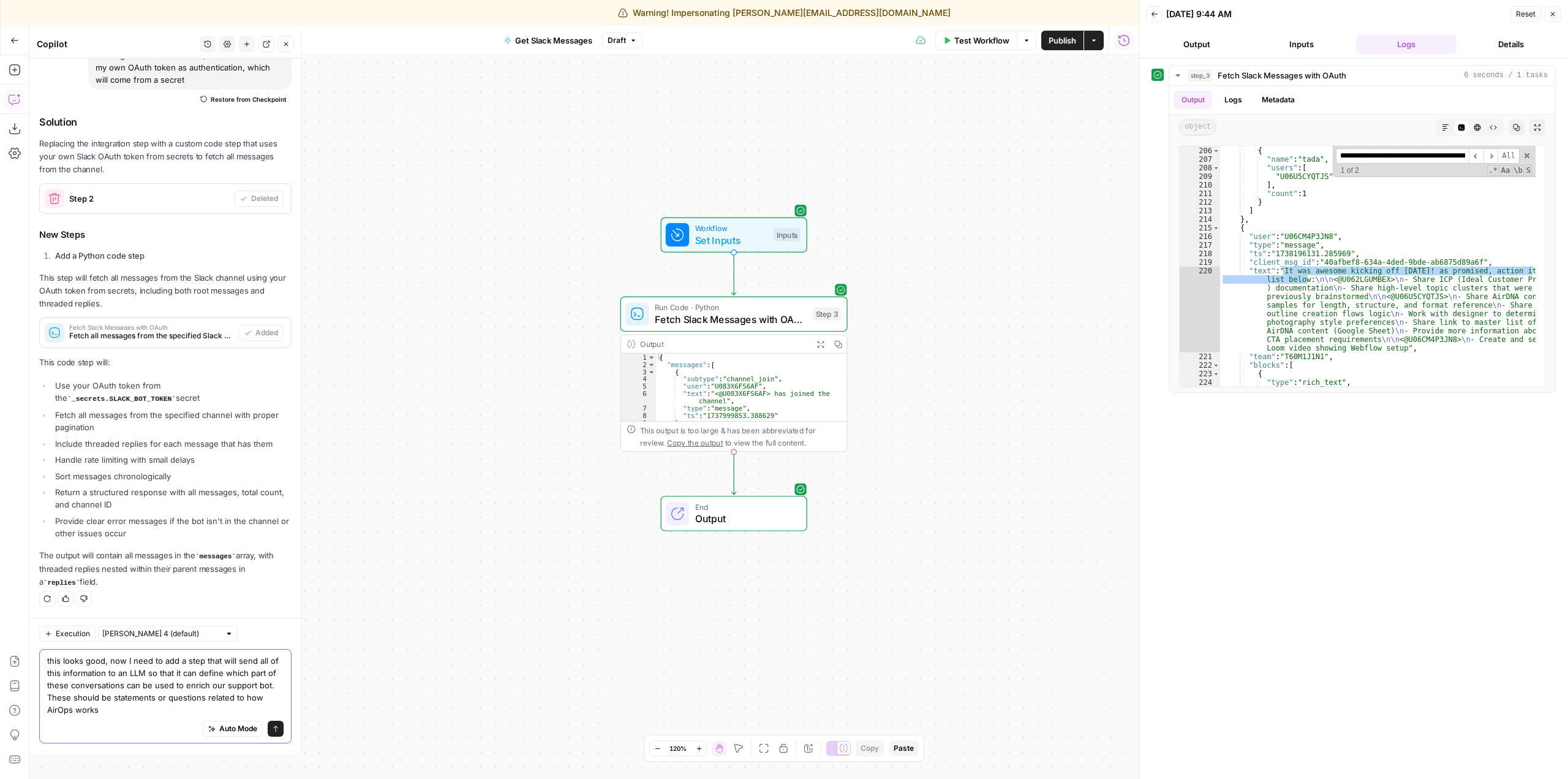
click at [165, 699] on textarea "this looks good, now I need to add a step that will send all of this informatio…" at bounding box center [165, 685] width 237 height 62
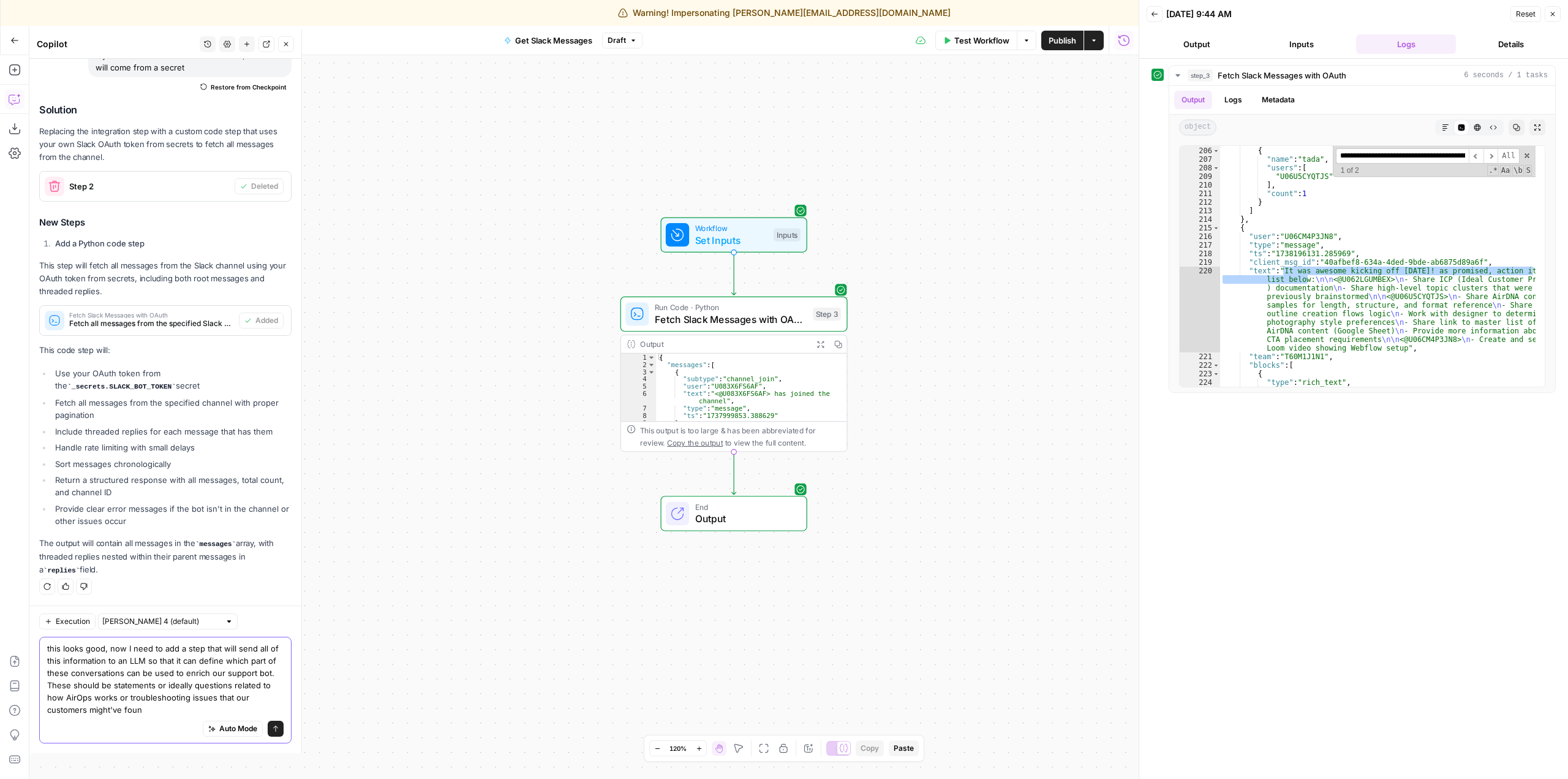
type textarea "this looks good, now I need to add a step that will send all of this informatio…"
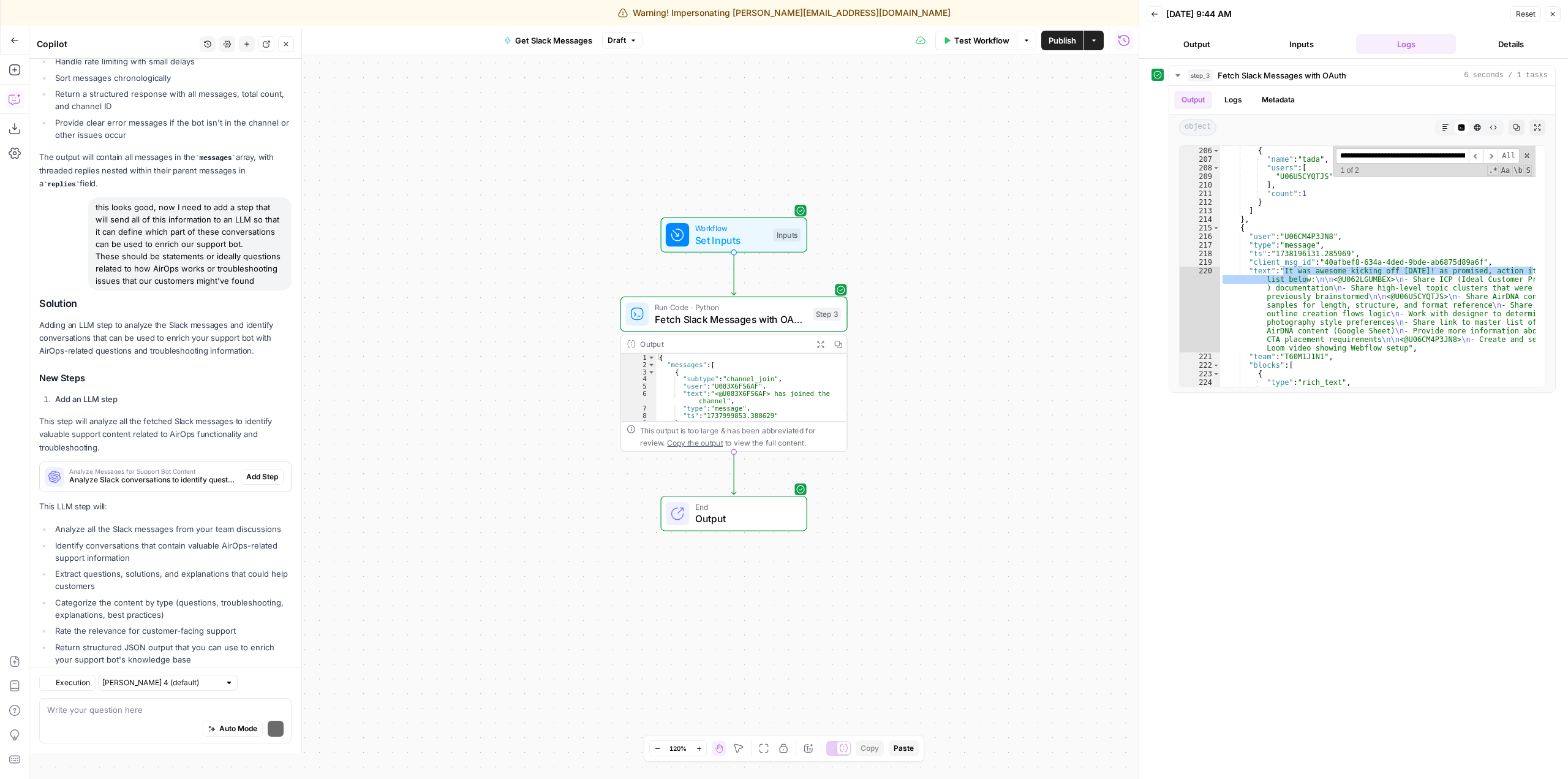
scroll to position [1117, 0]
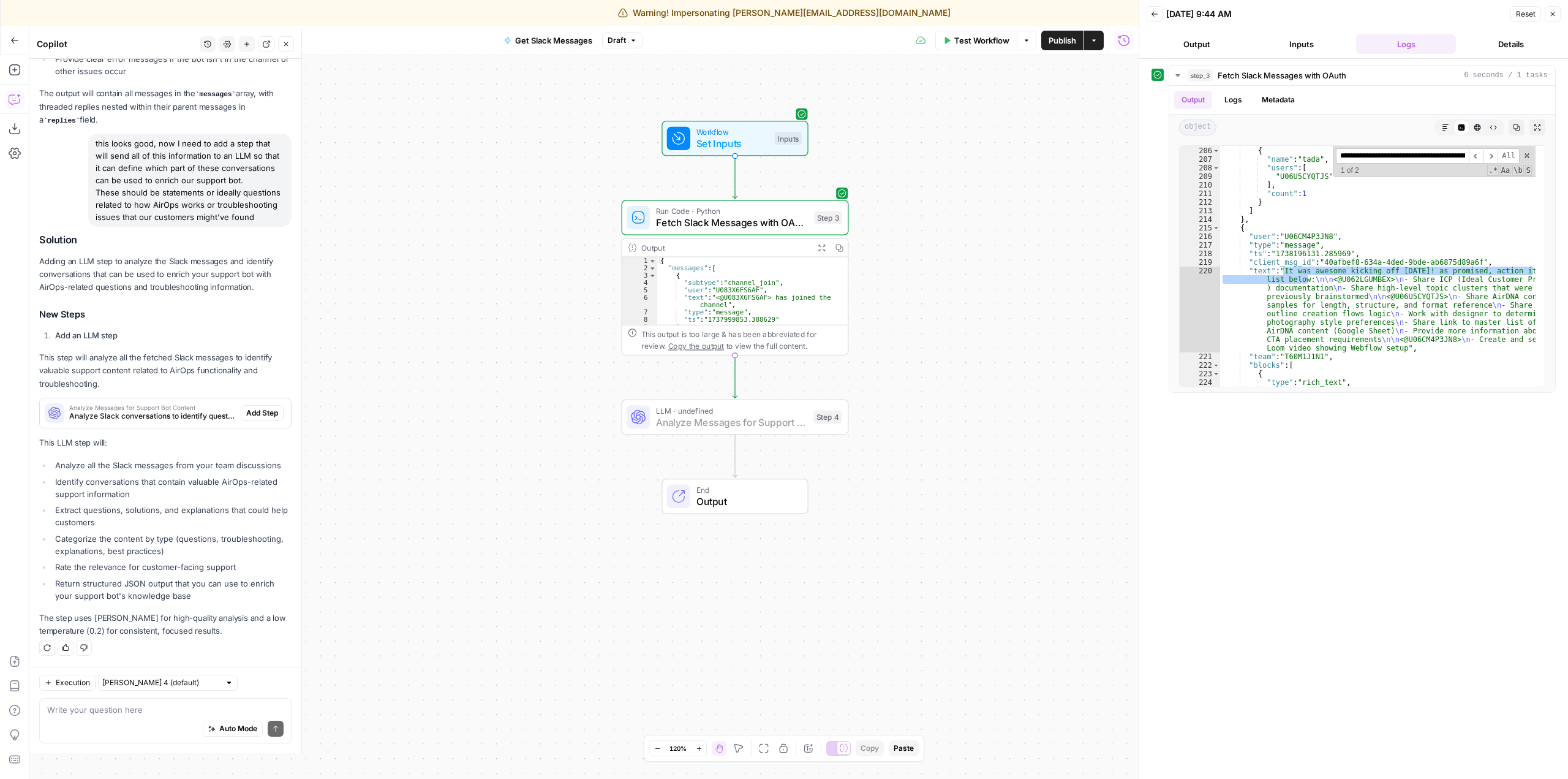
click at [258, 410] on span "Add Step" at bounding box center [262, 413] width 32 height 11
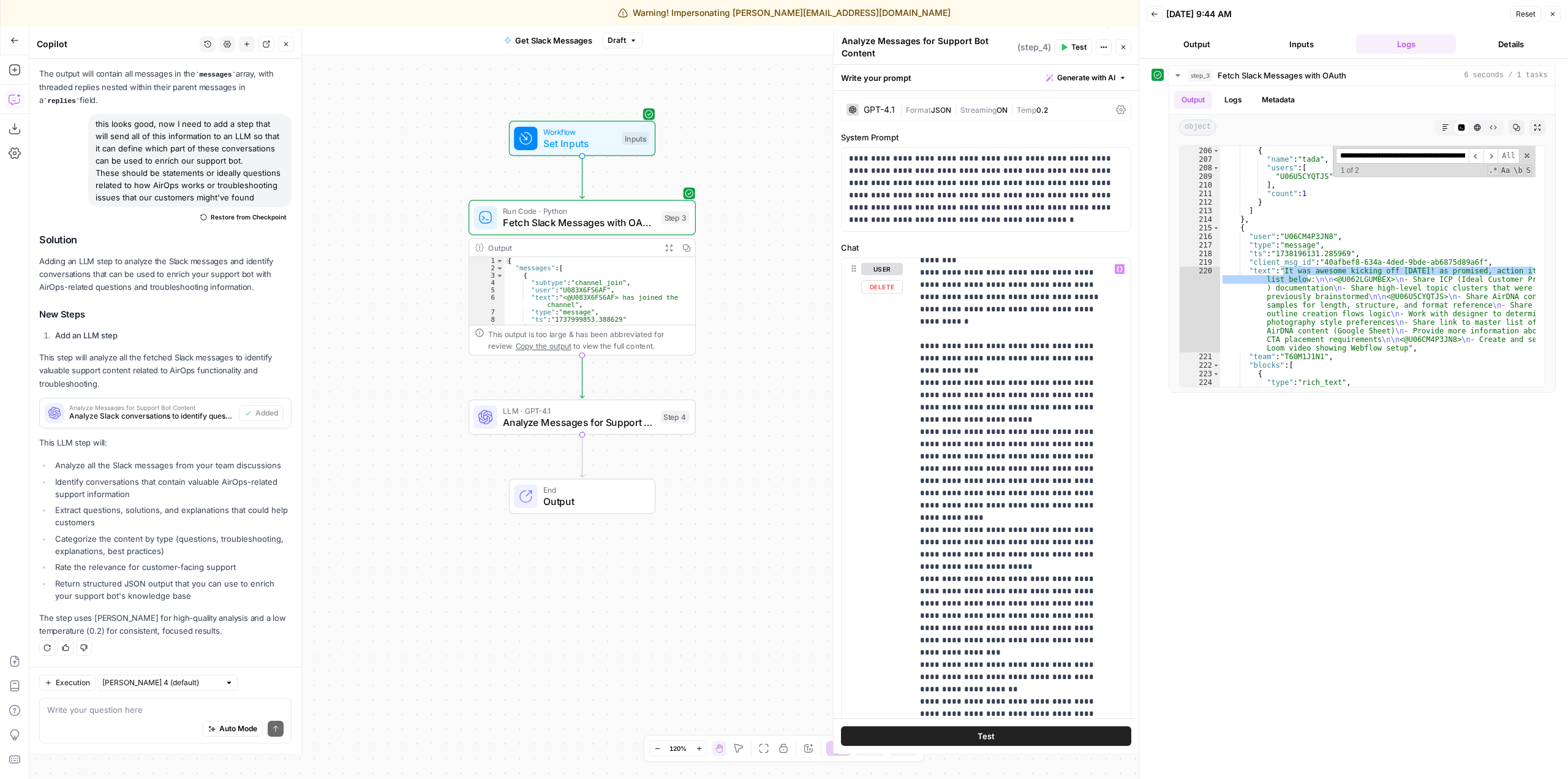
scroll to position [0, 0]
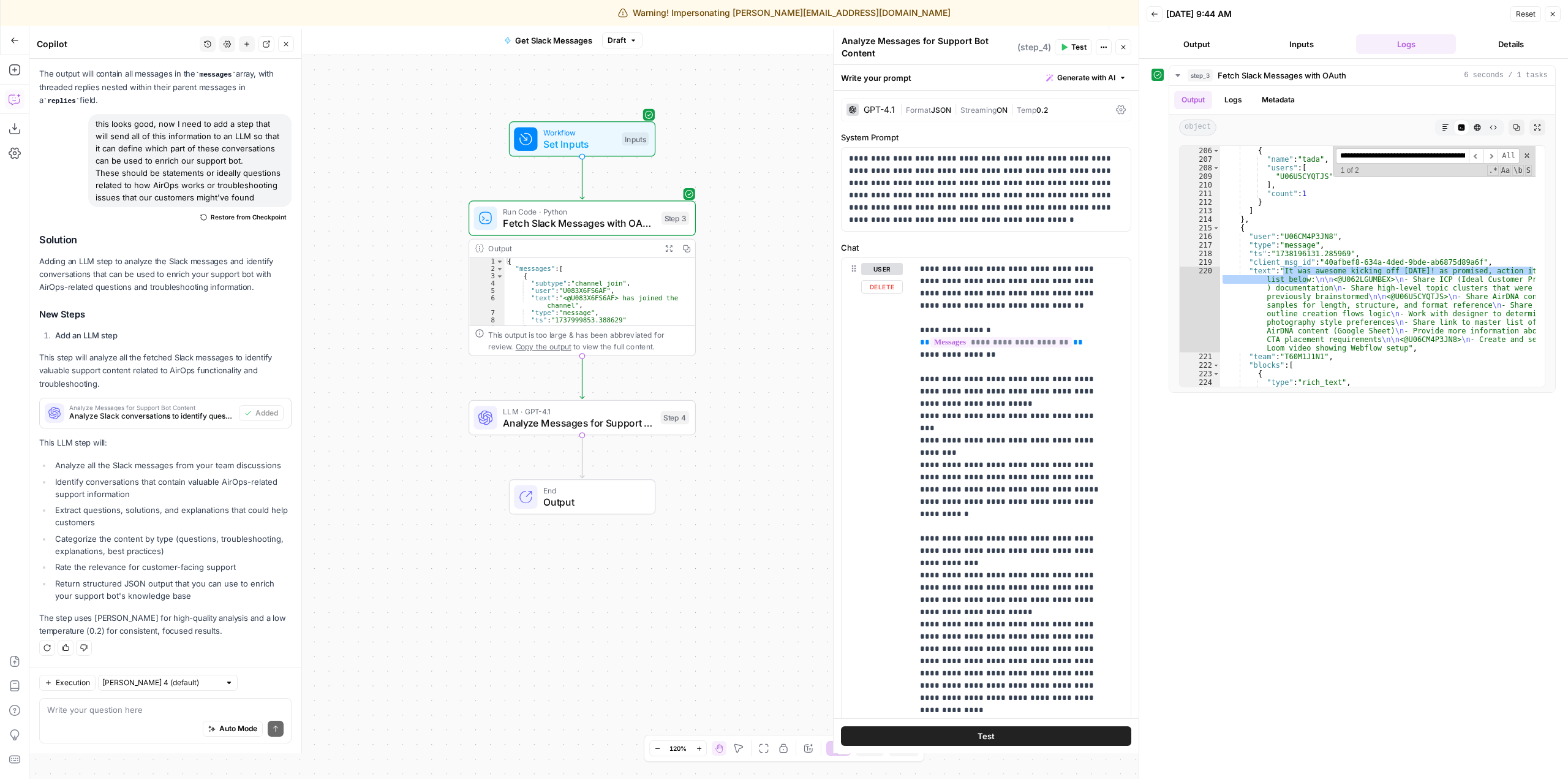
click at [792, 526] on div "Workflow Set Inputs Inputs Run Code · Python Fetch Slack Messages with OAuth St…" at bounding box center [583, 417] width 1109 height 724
click at [650, 390] on div "Workflow Set Inputs Inputs Run Code · Python Fetch Slack Messages with OAuth St…" at bounding box center [583, 417] width 1109 height 724
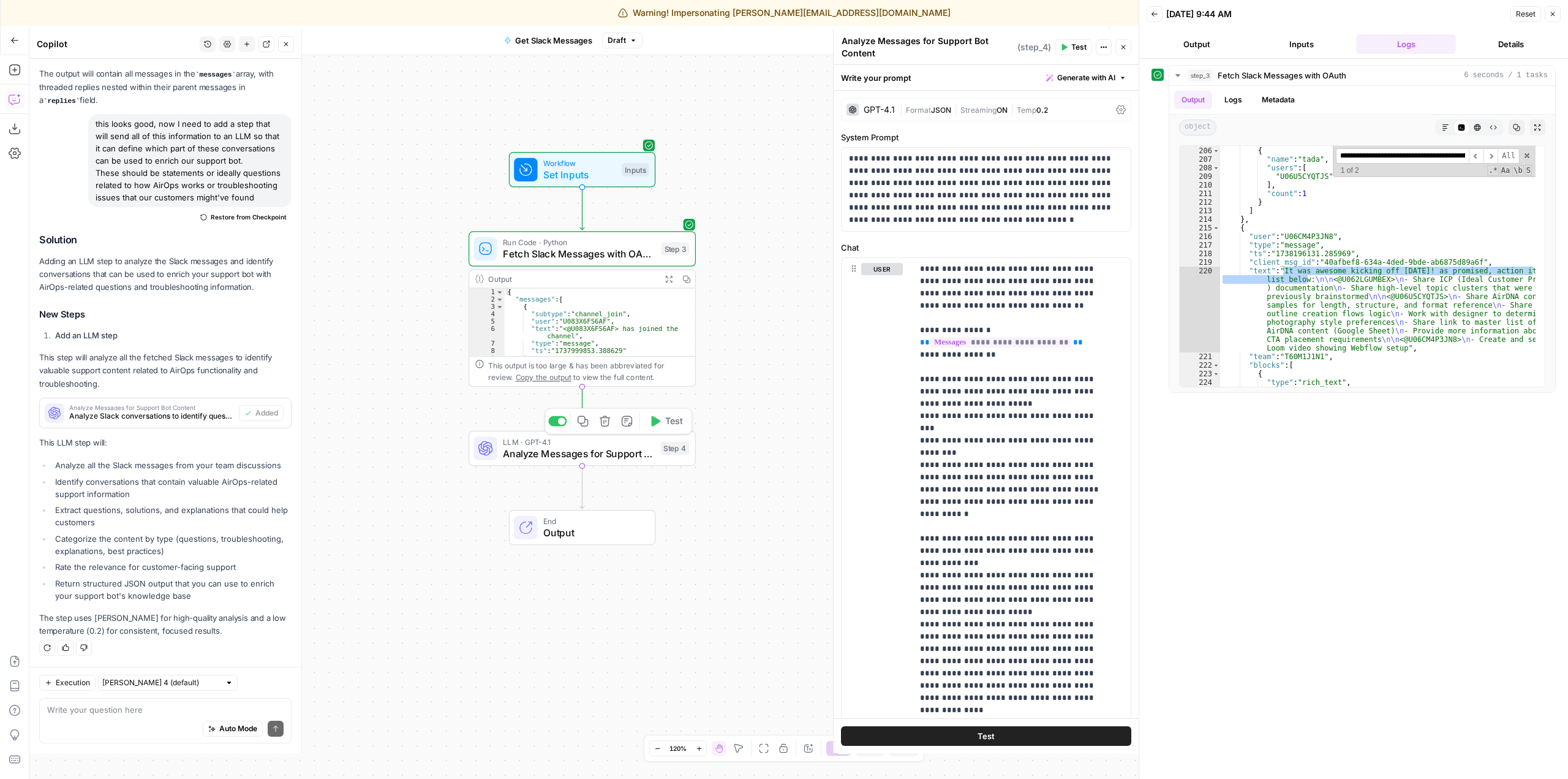
click at [670, 422] on span "Test" at bounding box center [674, 421] width 18 height 14
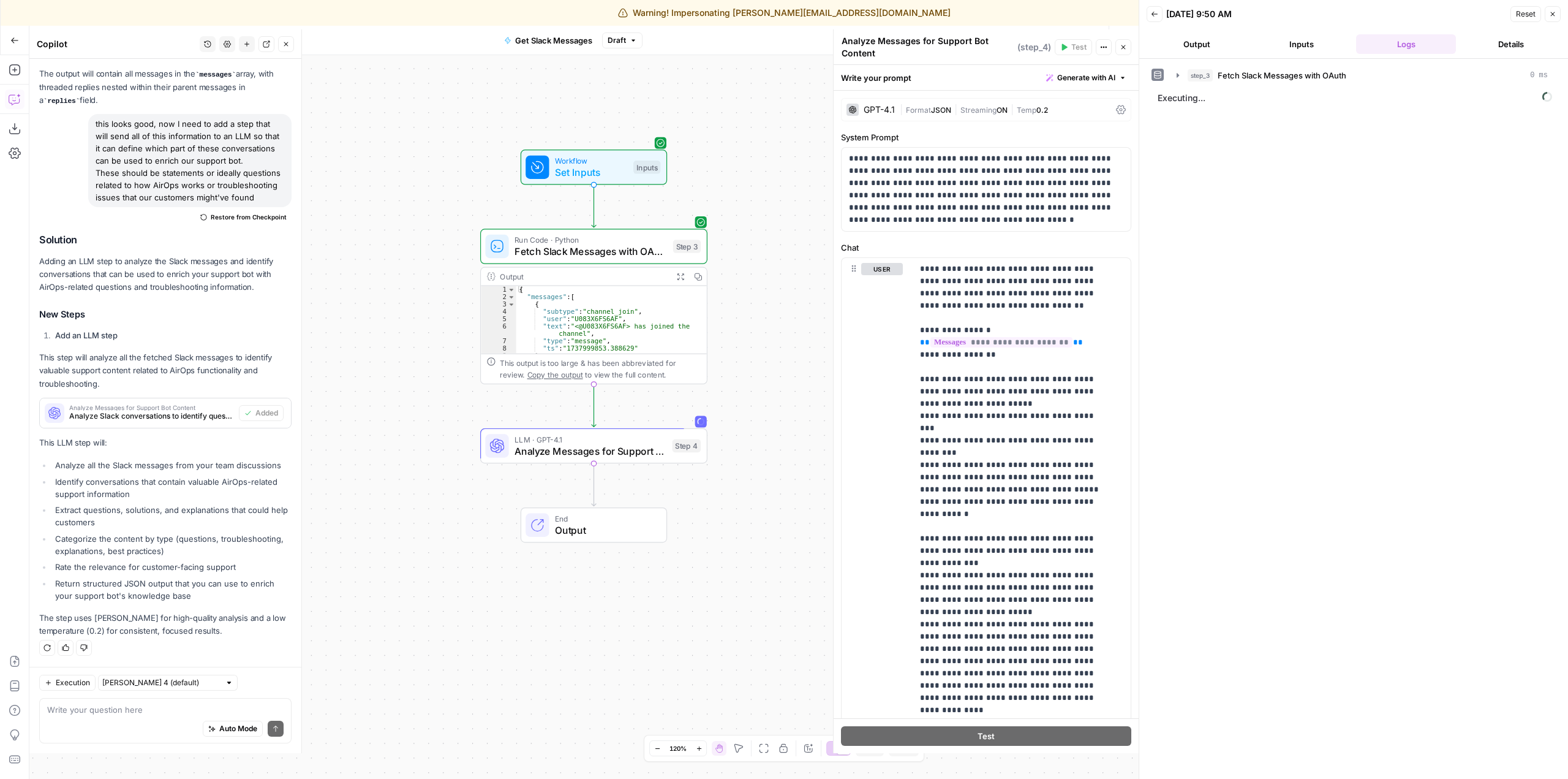
drag, startPoint x: 749, startPoint y: 552, endPoint x: 761, endPoint y: 549, distance: 12.4
click at [761, 549] on div "Workflow Set Inputs Inputs Run Code · Python Fetch Slack Messages with OAuth St…" at bounding box center [583, 417] width 1109 height 724
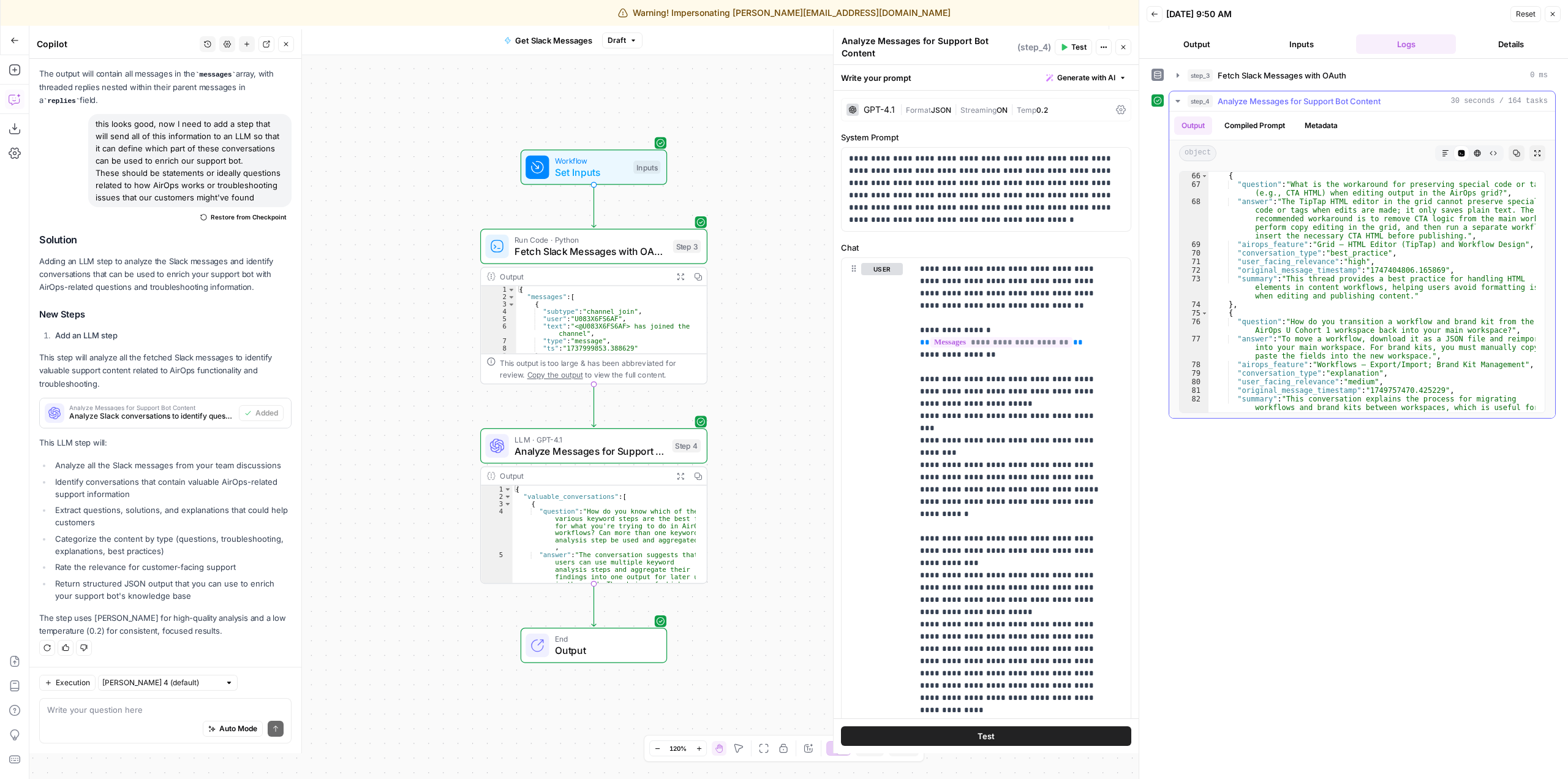
scroll to position [1209, 0]
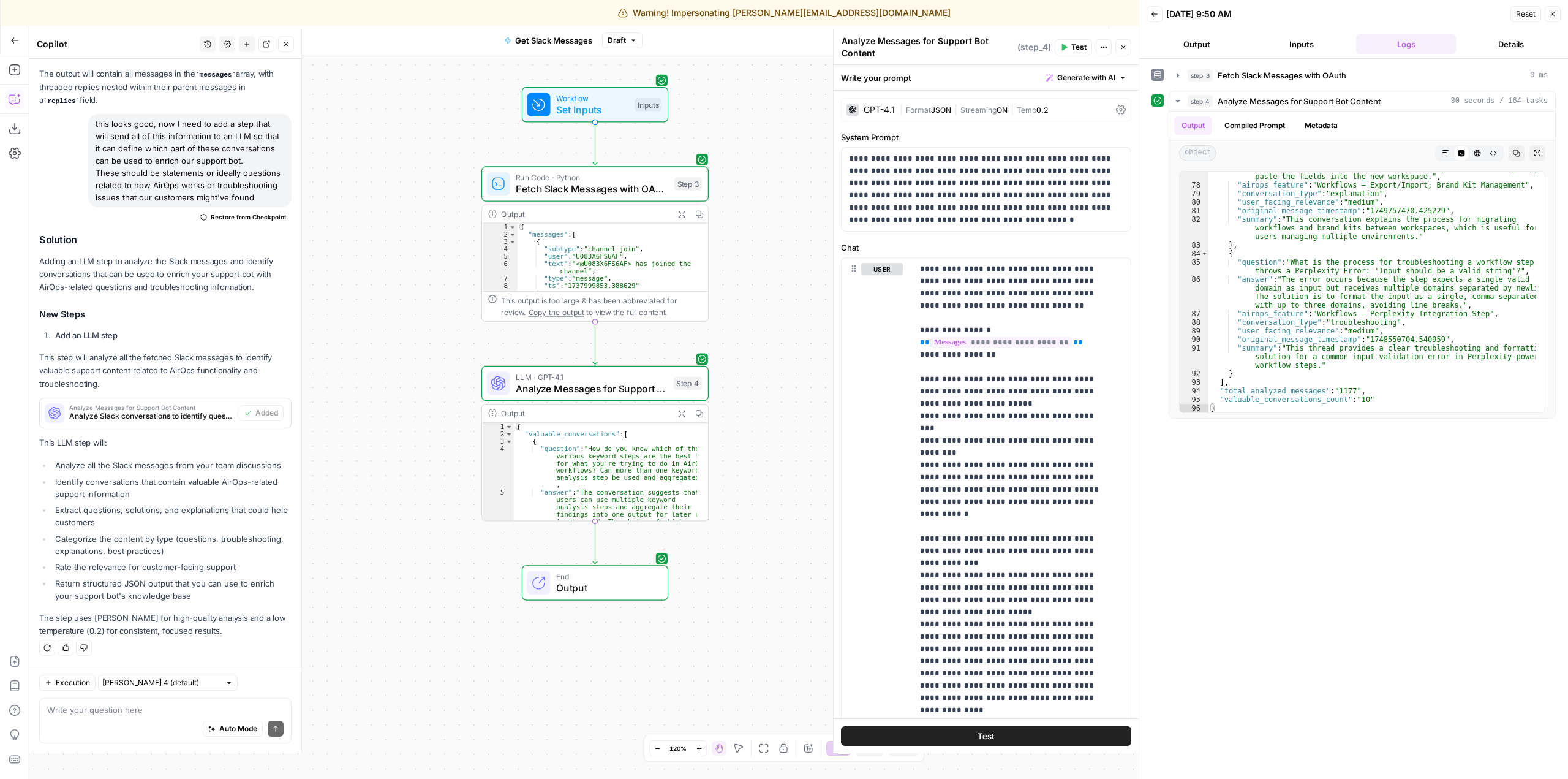
drag, startPoint x: 807, startPoint y: 446, endPoint x: 808, endPoint y: 384, distance: 62.0
click at [808, 384] on div "Workflow Set Inputs Inputs Run Code · Python Fetch Slack Messages with OAuth St…" at bounding box center [583, 417] width 1109 height 724
click at [563, 41] on span "Get Slack Messages" at bounding box center [553, 40] width 77 height 12
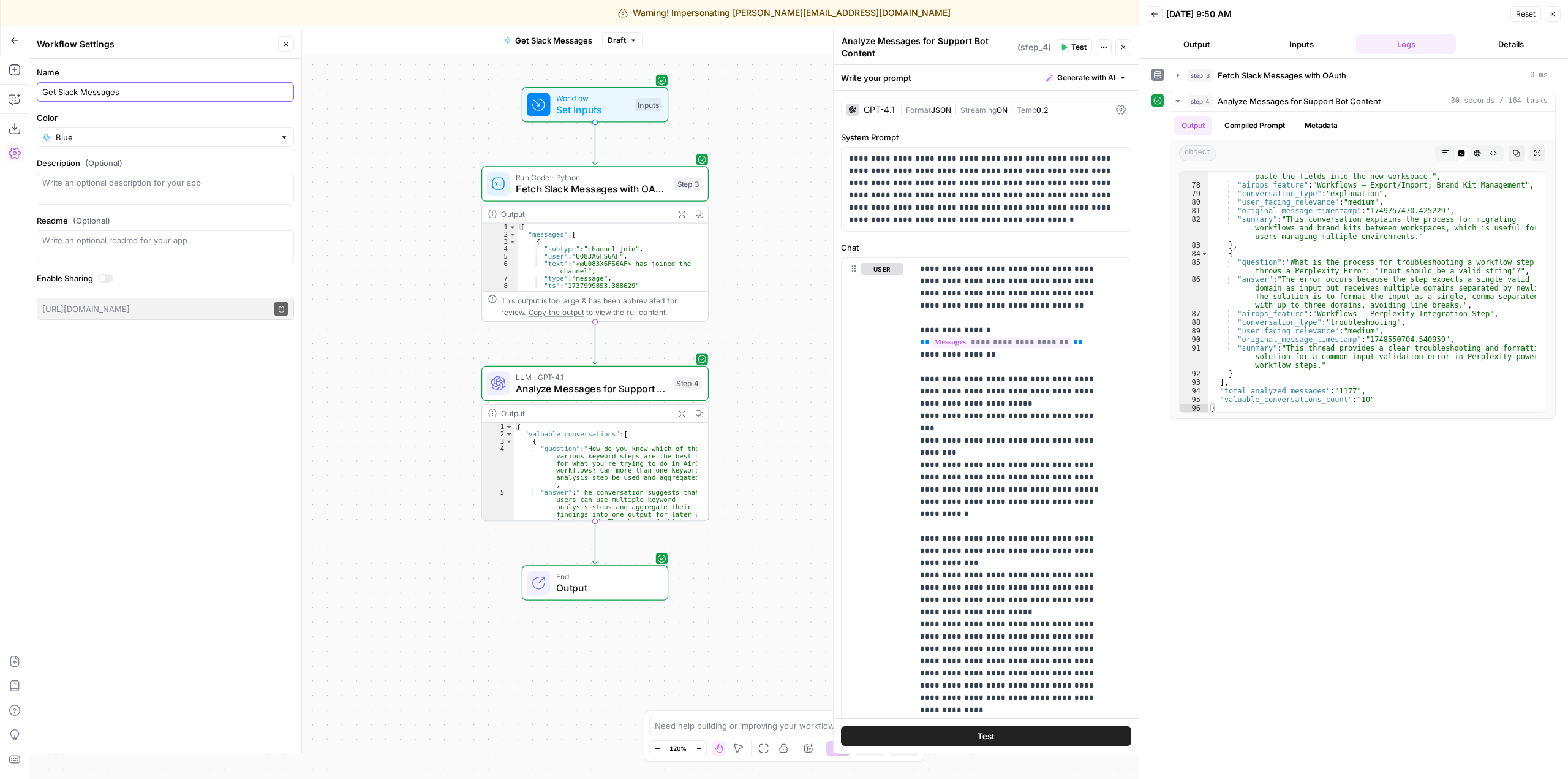
drag, startPoint x: 189, startPoint y: 88, endPoint x: 42, endPoint y: 87, distance: 147.0
click at [42, 87] on input "Get Slack Messages" at bounding box center [165, 92] width 246 height 12
type input "Slack"
type input "Analyze Slack Channel"
click at [364, 130] on div "Workflow Set Inputs Inputs Run Code · Python Fetch Slack Messages with OAuth St…" at bounding box center [583, 417] width 1109 height 724
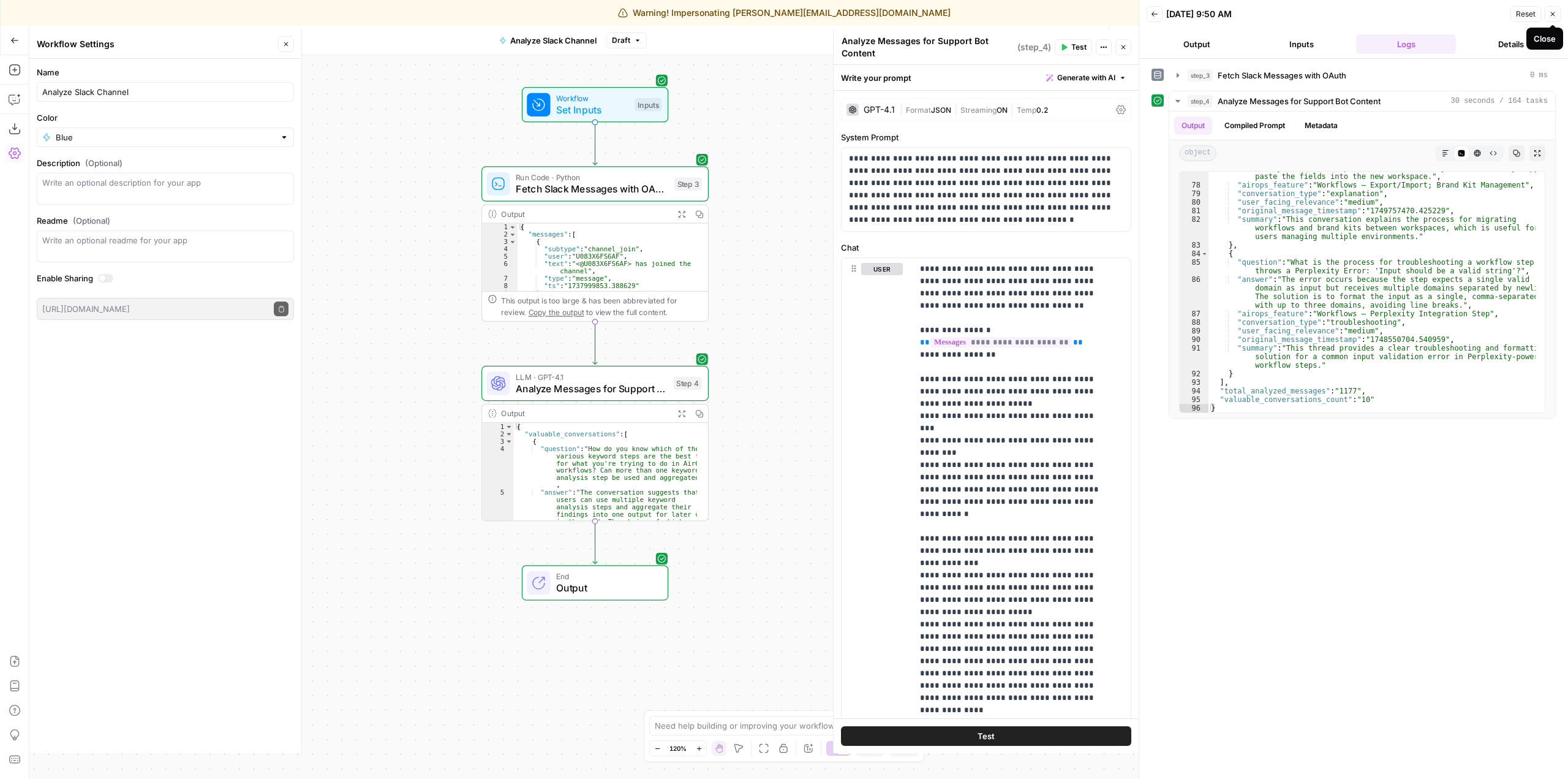
click at [1555, 19] on button "Close" at bounding box center [1552, 14] width 16 height 16
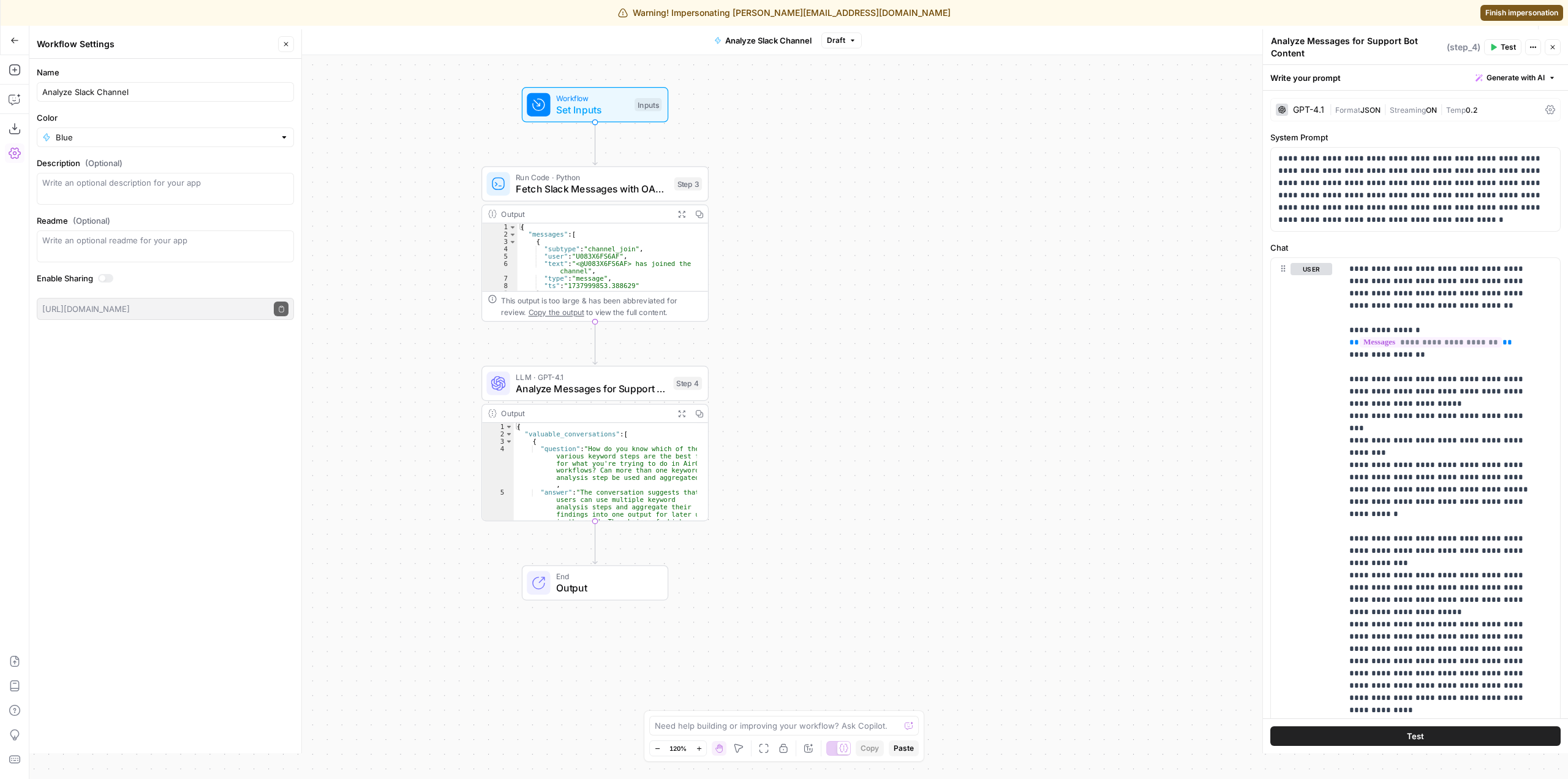
click at [1196, 111] on div "Workflow Set Inputs Inputs Run Code · Python Fetch Slack Messages with OAuth St…" at bounding box center [799, 417] width 1539 height 724
click at [1559, 49] on button "Close" at bounding box center [1552, 47] width 16 height 16
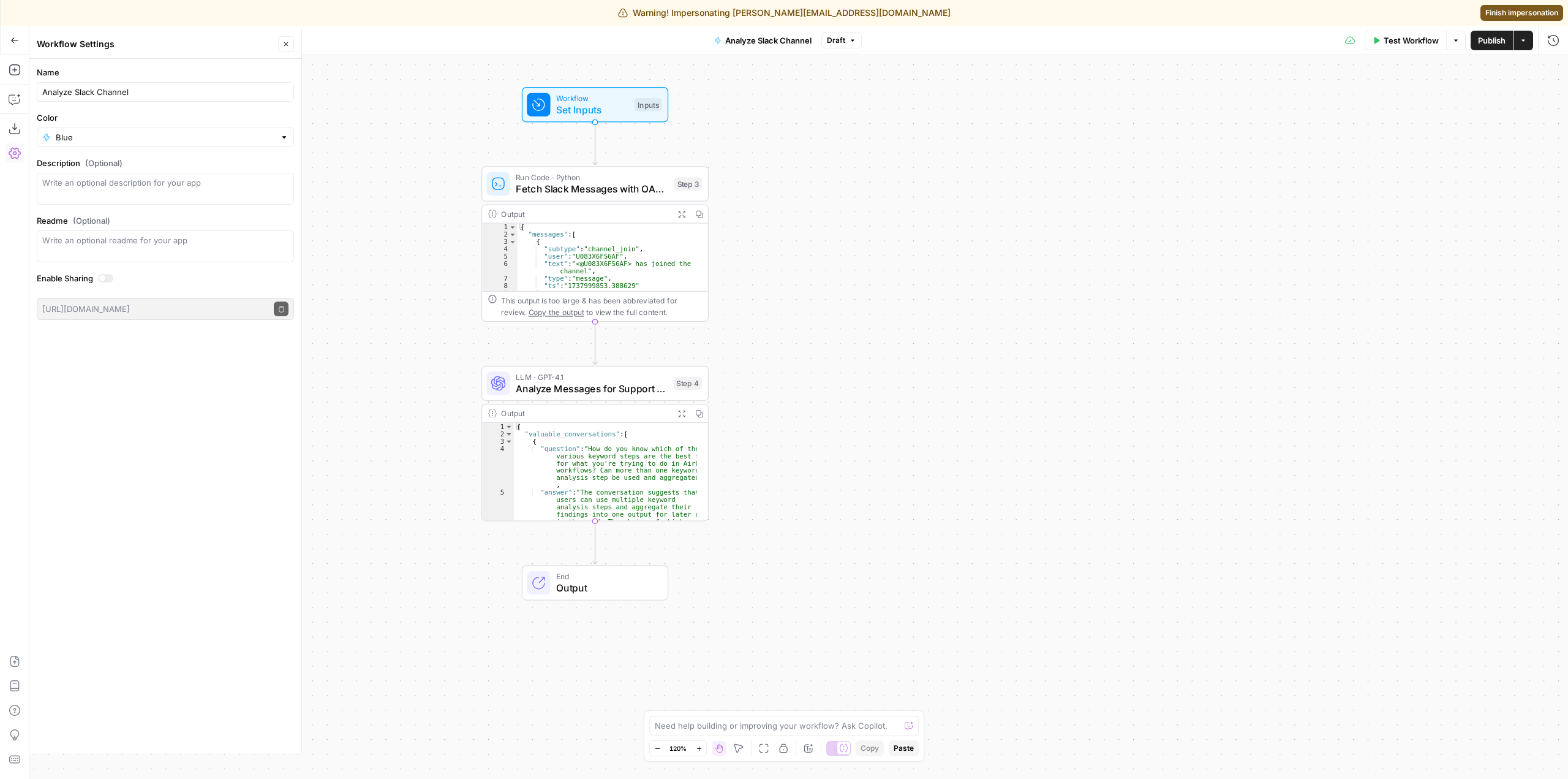
click at [1494, 54] on header "Go Back Analyze Slack Channel Draft Test Workflow Options Publish Actions Run H…" at bounding box center [784, 40] width 1568 height 29
click at [1489, 40] on span "Publish" at bounding box center [1491, 40] width 28 height 12
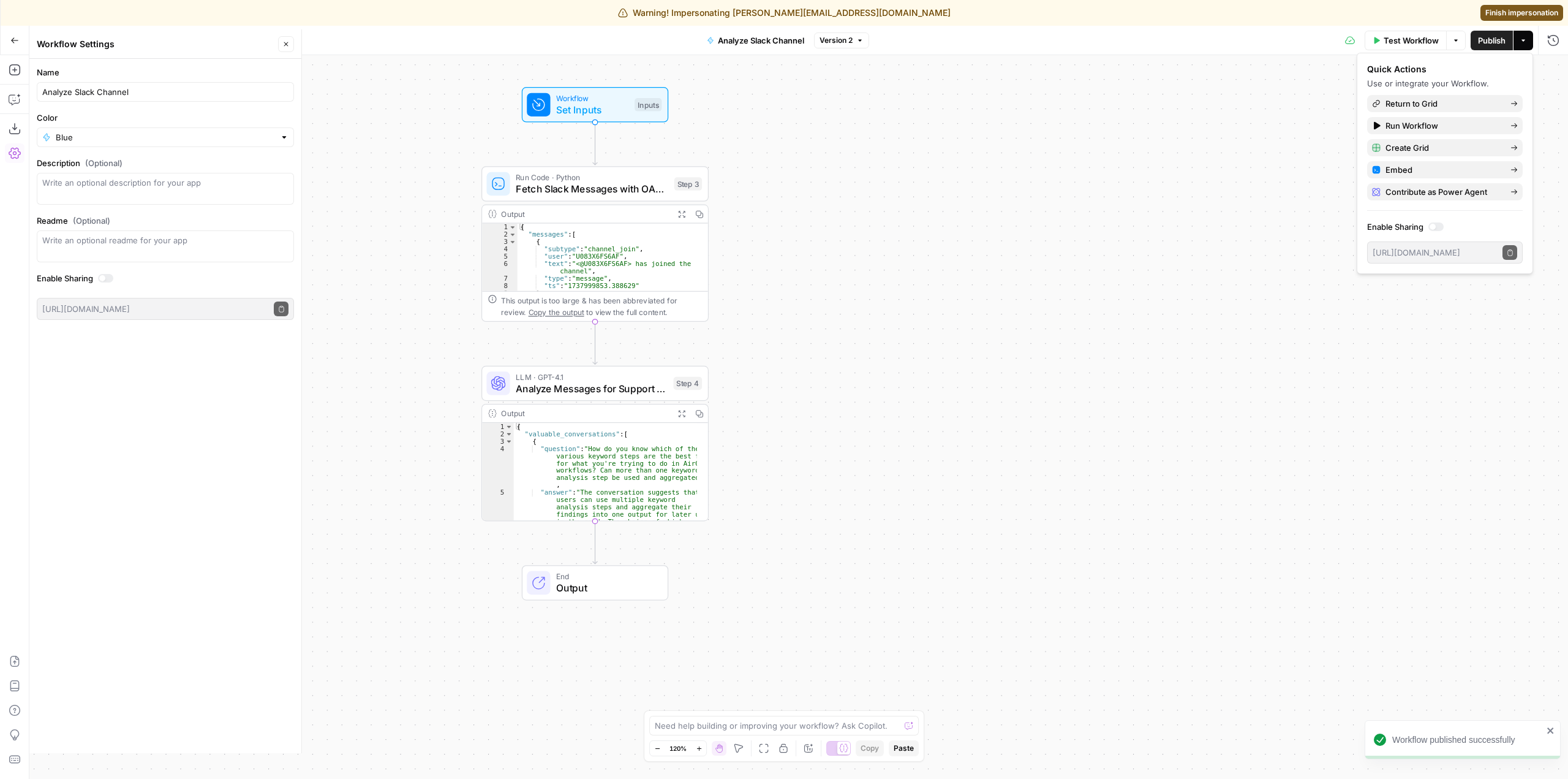
click at [992, 355] on div "Workflow Set Inputs Inputs Run Code · Python Fetch Slack Messages with OAuth St…" at bounding box center [799, 417] width 1539 height 724
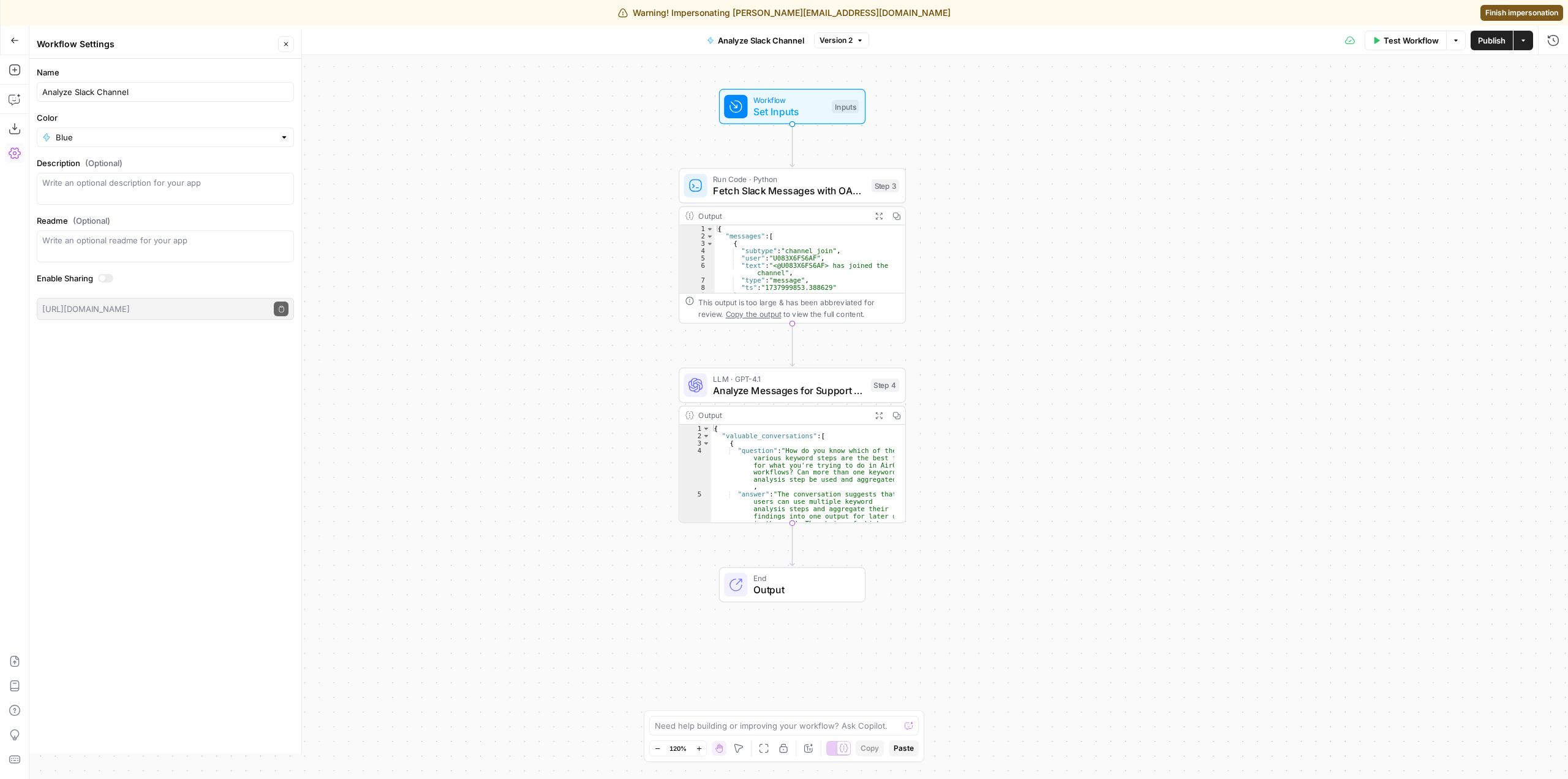
drag, startPoint x: 864, startPoint y: 430, endPoint x: 1061, endPoint y: 432, distance: 197.0
click at [1061, 432] on div "Workflow Set Inputs Inputs Run Code · Python Fetch Slack Messages with OAuth St…" at bounding box center [799, 417] width 1539 height 724
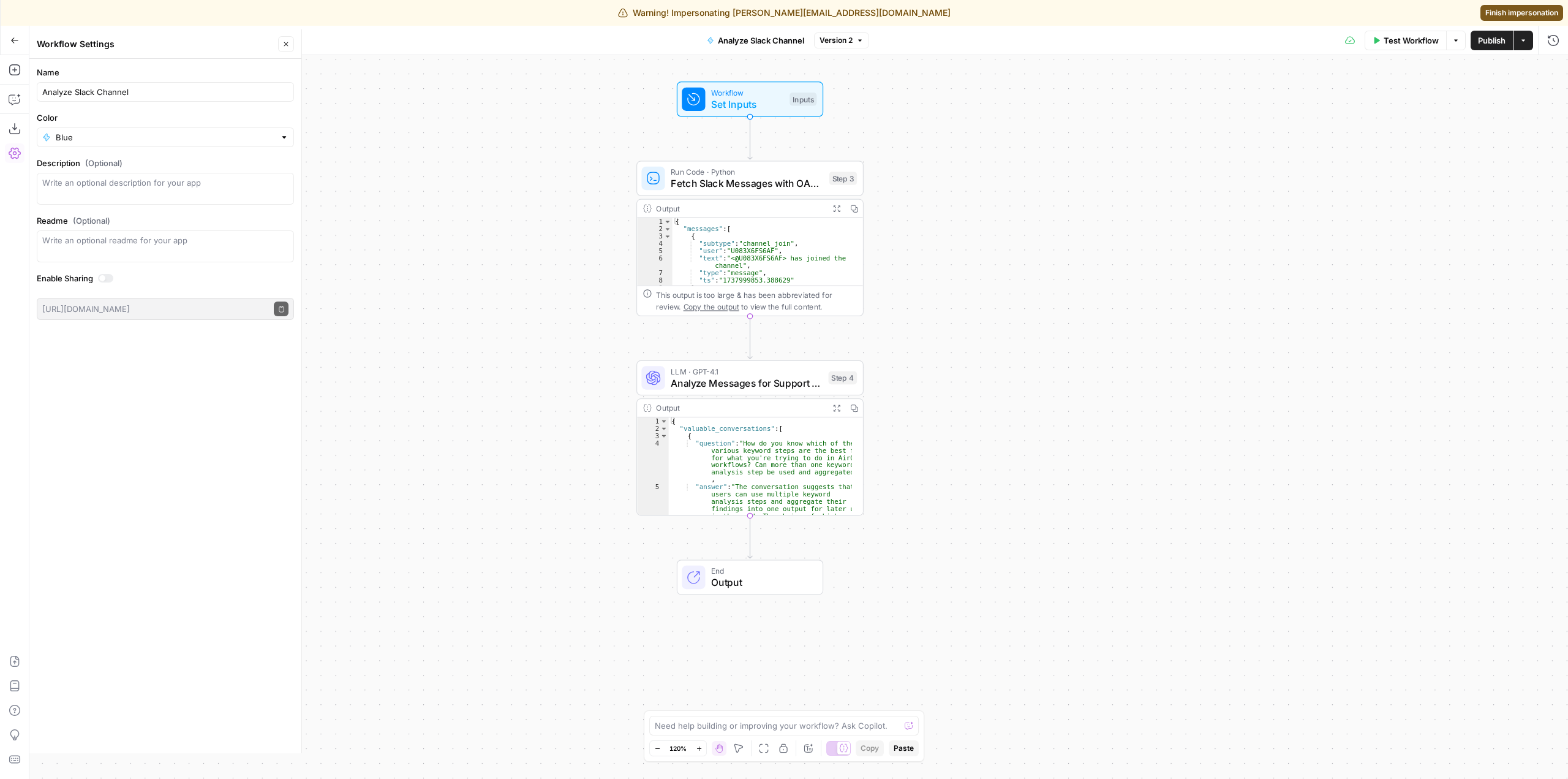
drag, startPoint x: 1015, startPoint y: 397, endPoint x: 972, endPoint y: 390, distance: 43.6
click at [972, 390] on div "Workflow Set Inputs Inputs Run Code · Python Fetch Slack Messages with OAuth St…" at bounding box center [799, 417] width 1539 height 724
click at [287, 46] on icon "button" at bounding box center [286, 44] width 7 height 7
click at [24, 107] on button "Copilot" at bounding box center [14, 99] width 19 height 19
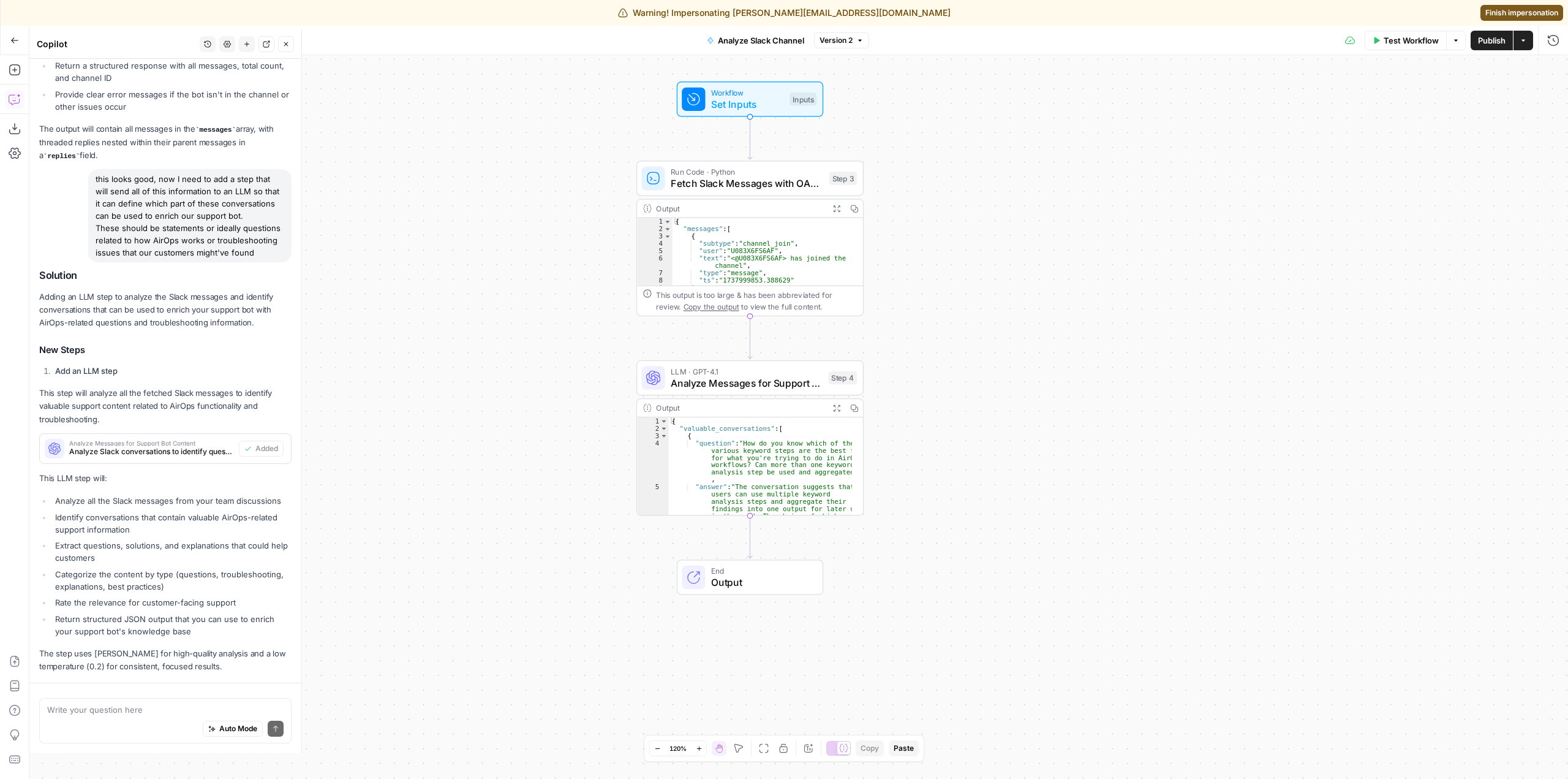
scroll to position [1137, 0]
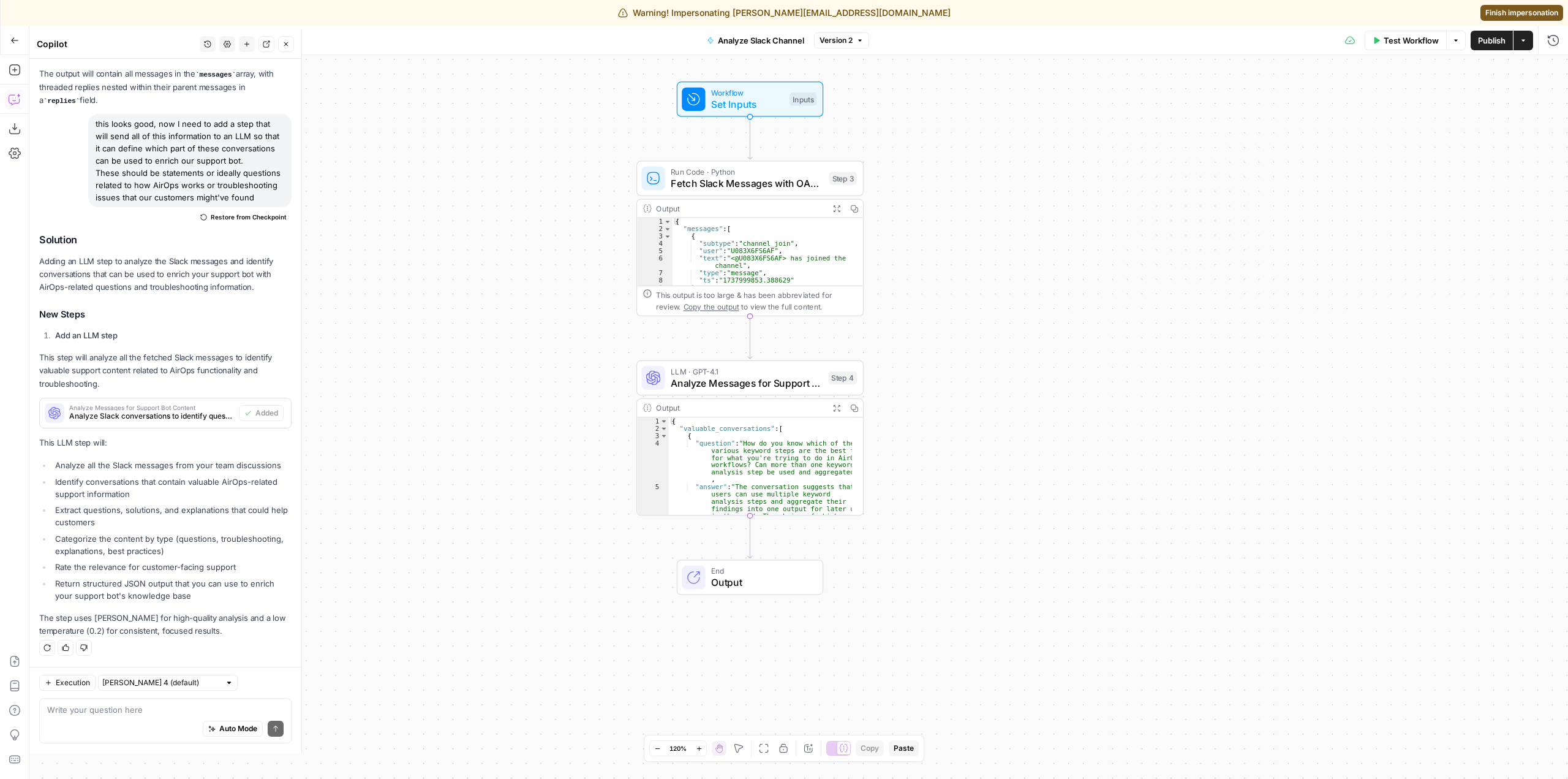
click at [186, 698] on div "Write your question here Auto Mode Send" at bounding box center [165, 720] width 252 height 45
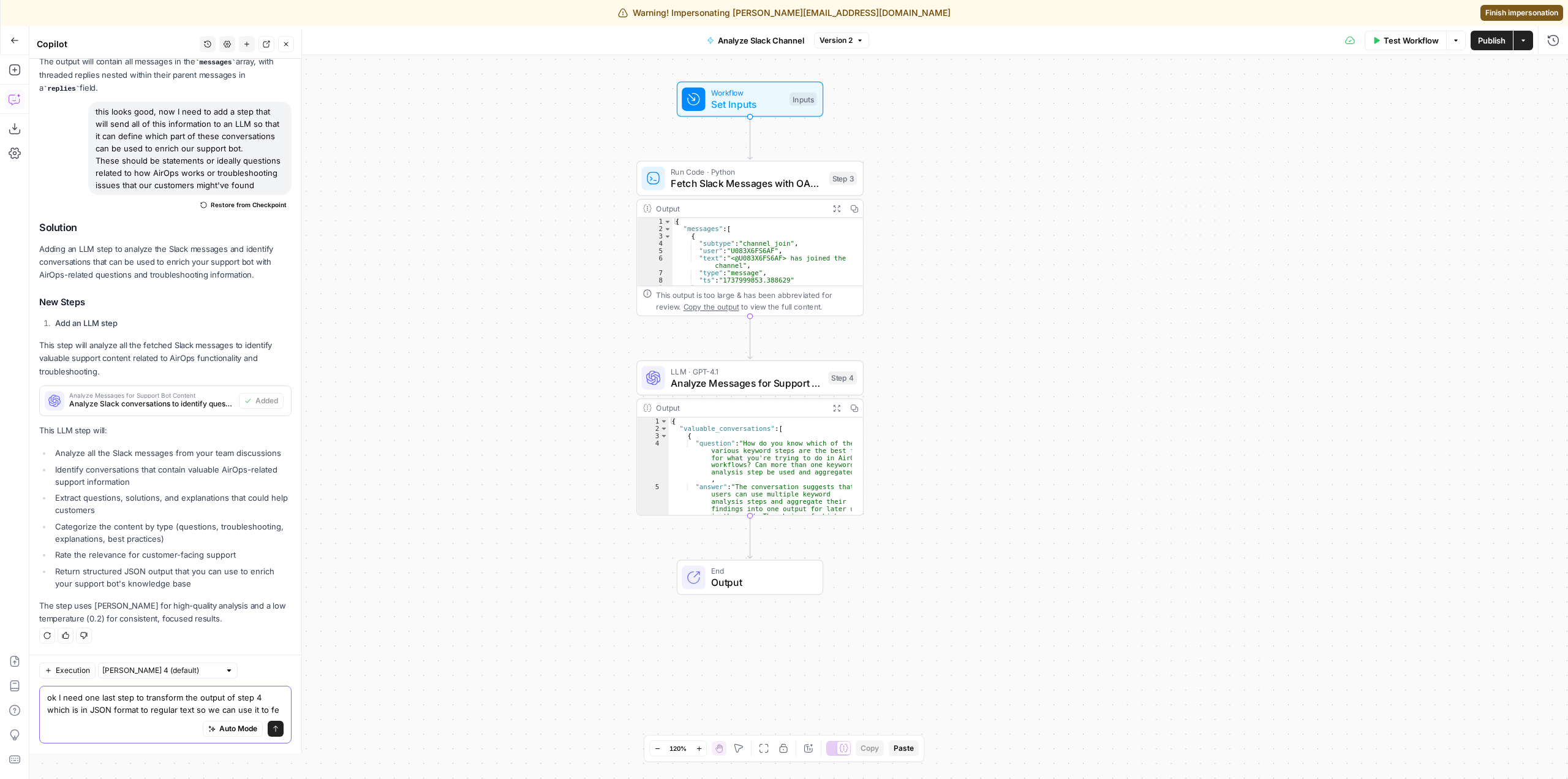
scroll to position [1162, 0]
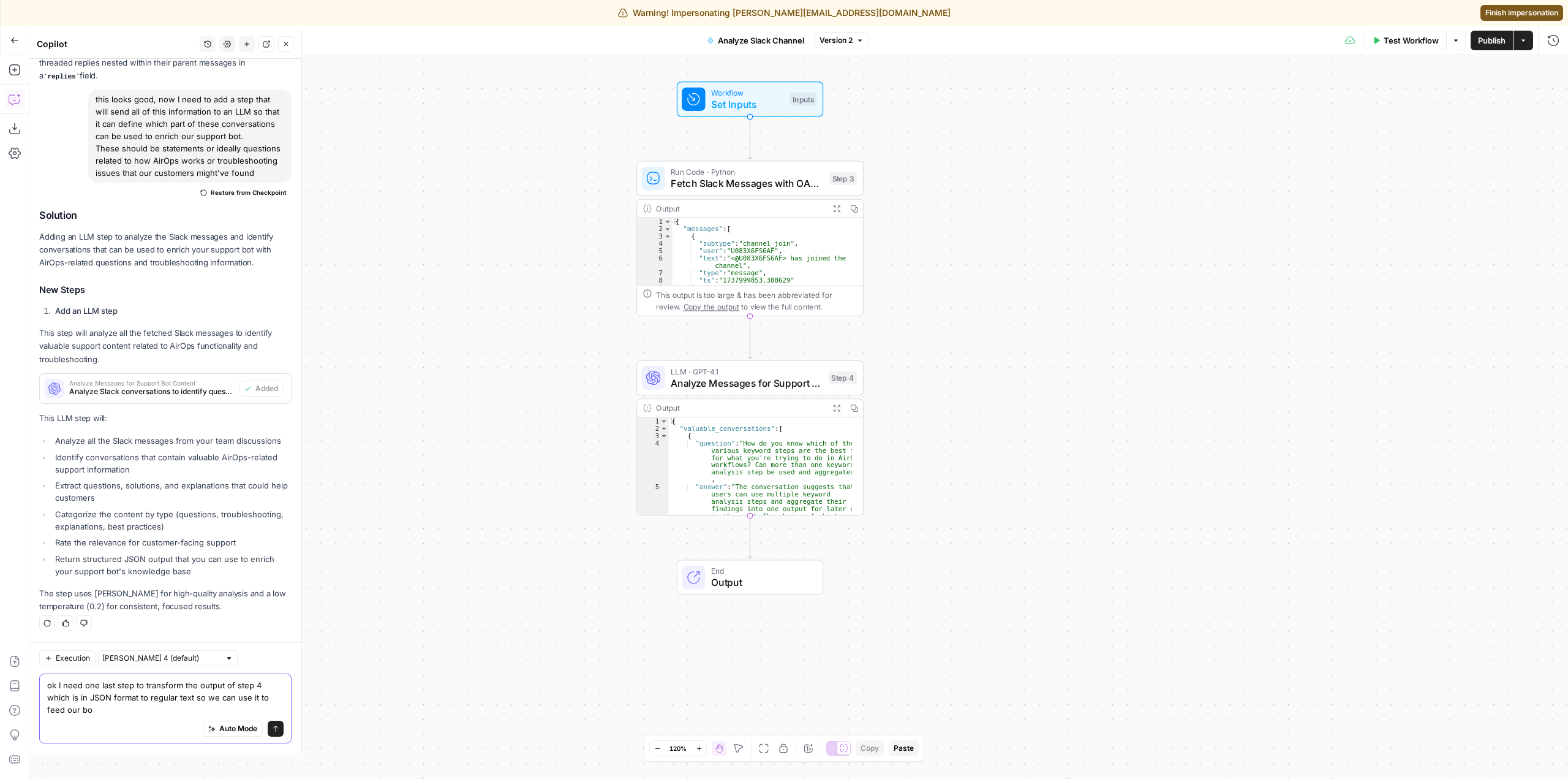
type textarea "ok I need one last step to transform the output of step 4 which is in JSON form…"
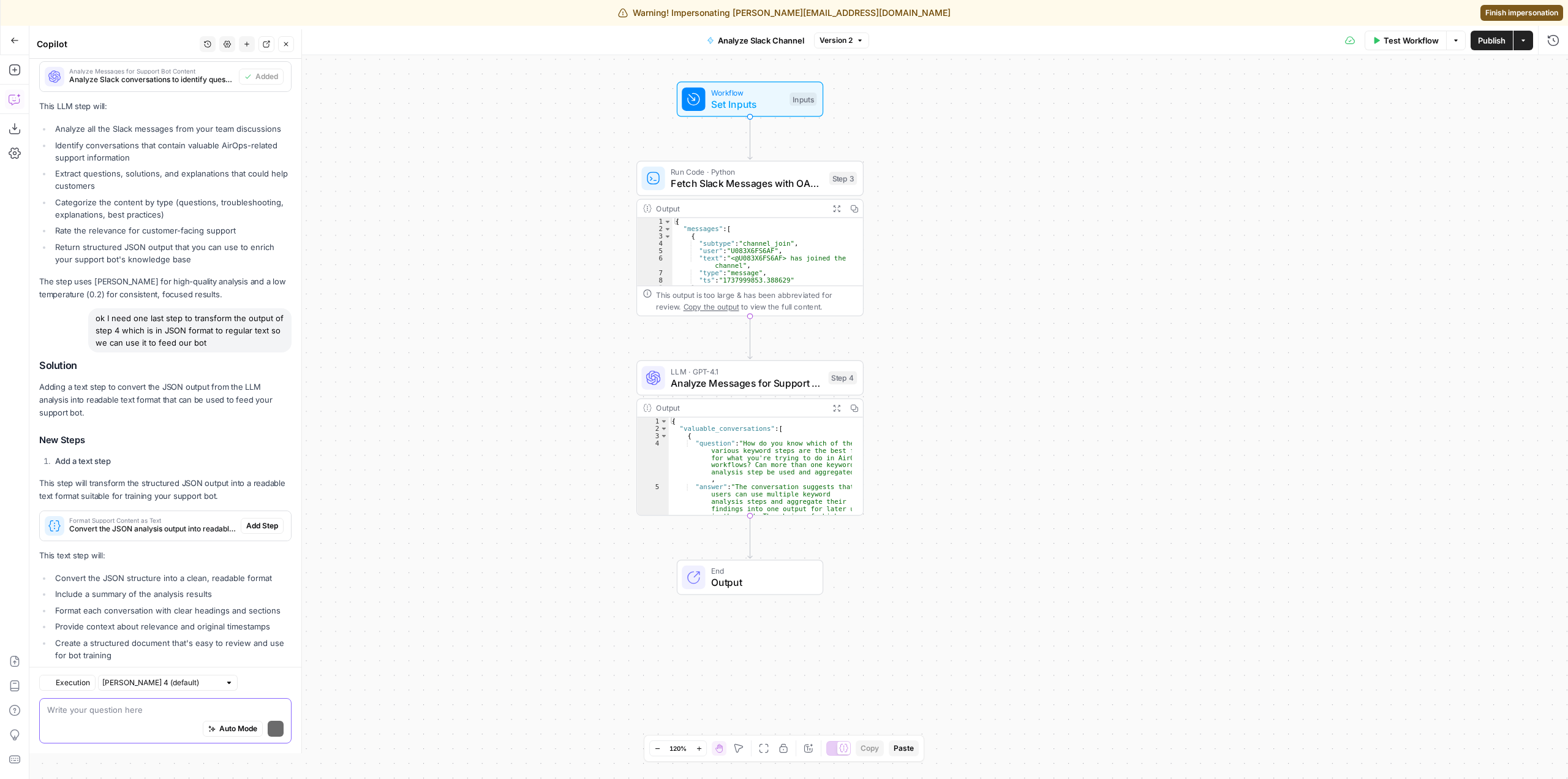
scroll to position [1562, 0]
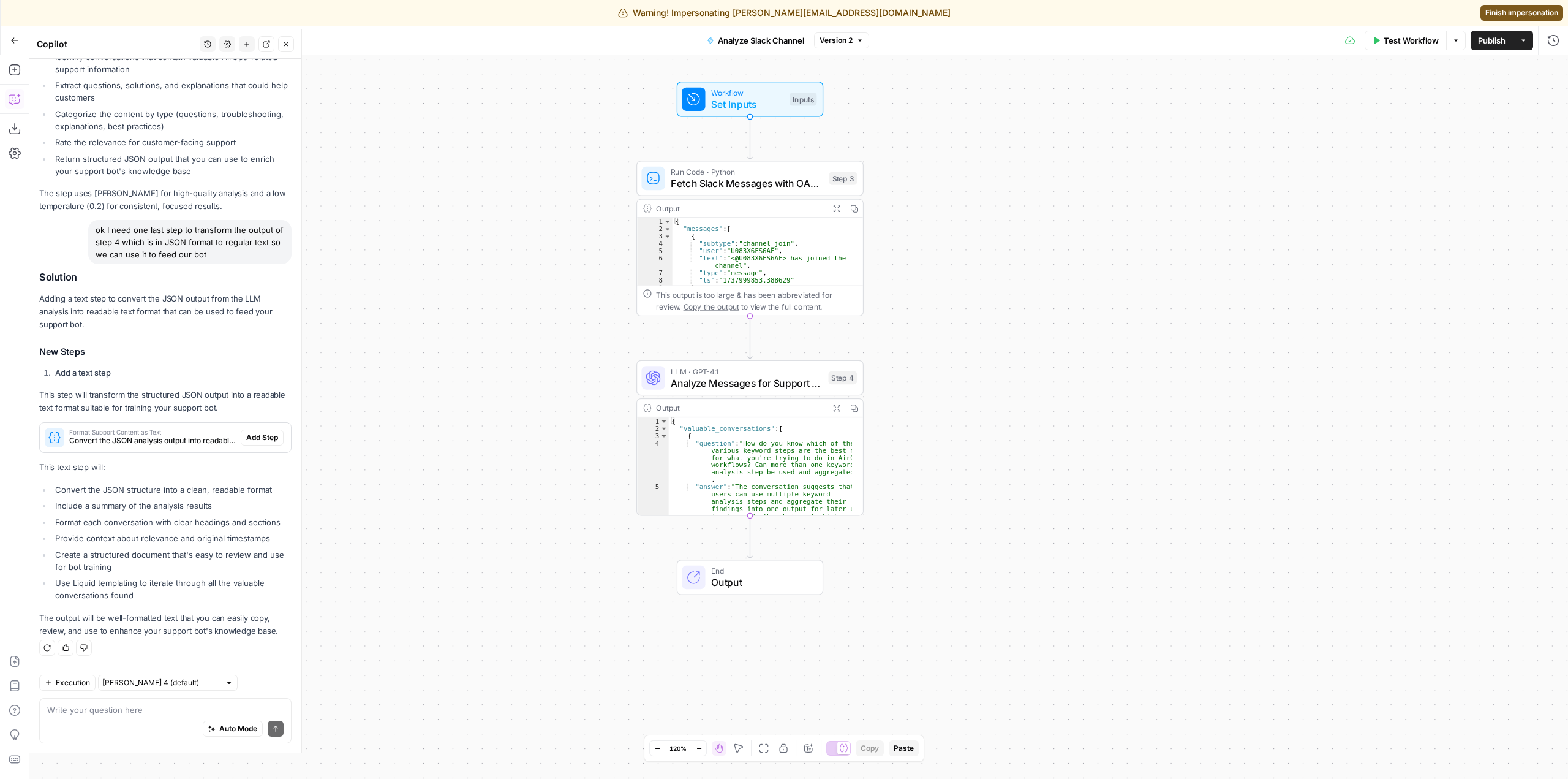
click at [179, 441] on span "Convert the JSON analysis output into readable text format for support bot trai…" at bounding box center [152, 440] width 167 height 11
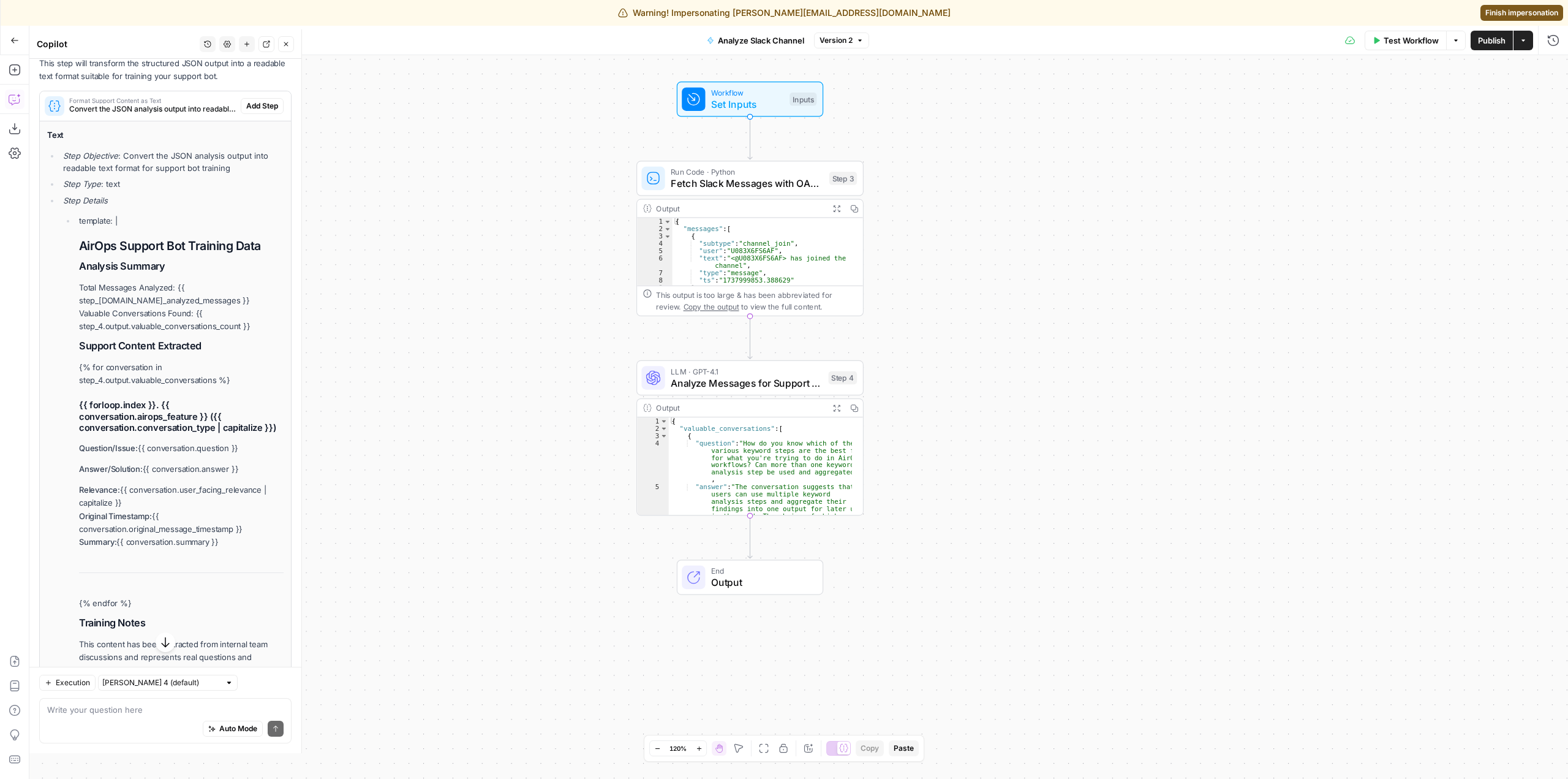
scroll to position [1745, 0]
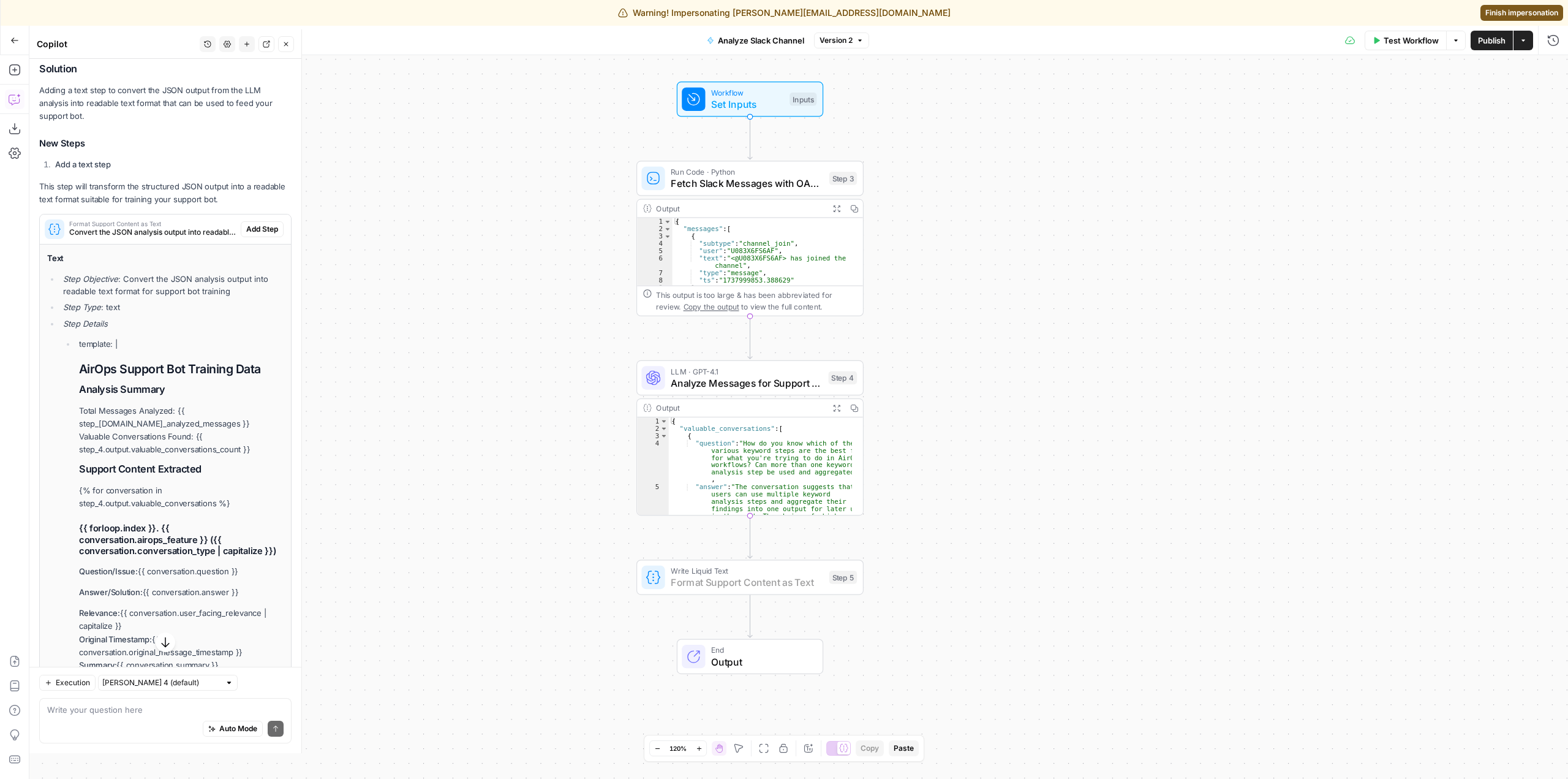
click at [255, 235] on span "Add Step" at bounding box center [262, 229] width 32 height 11
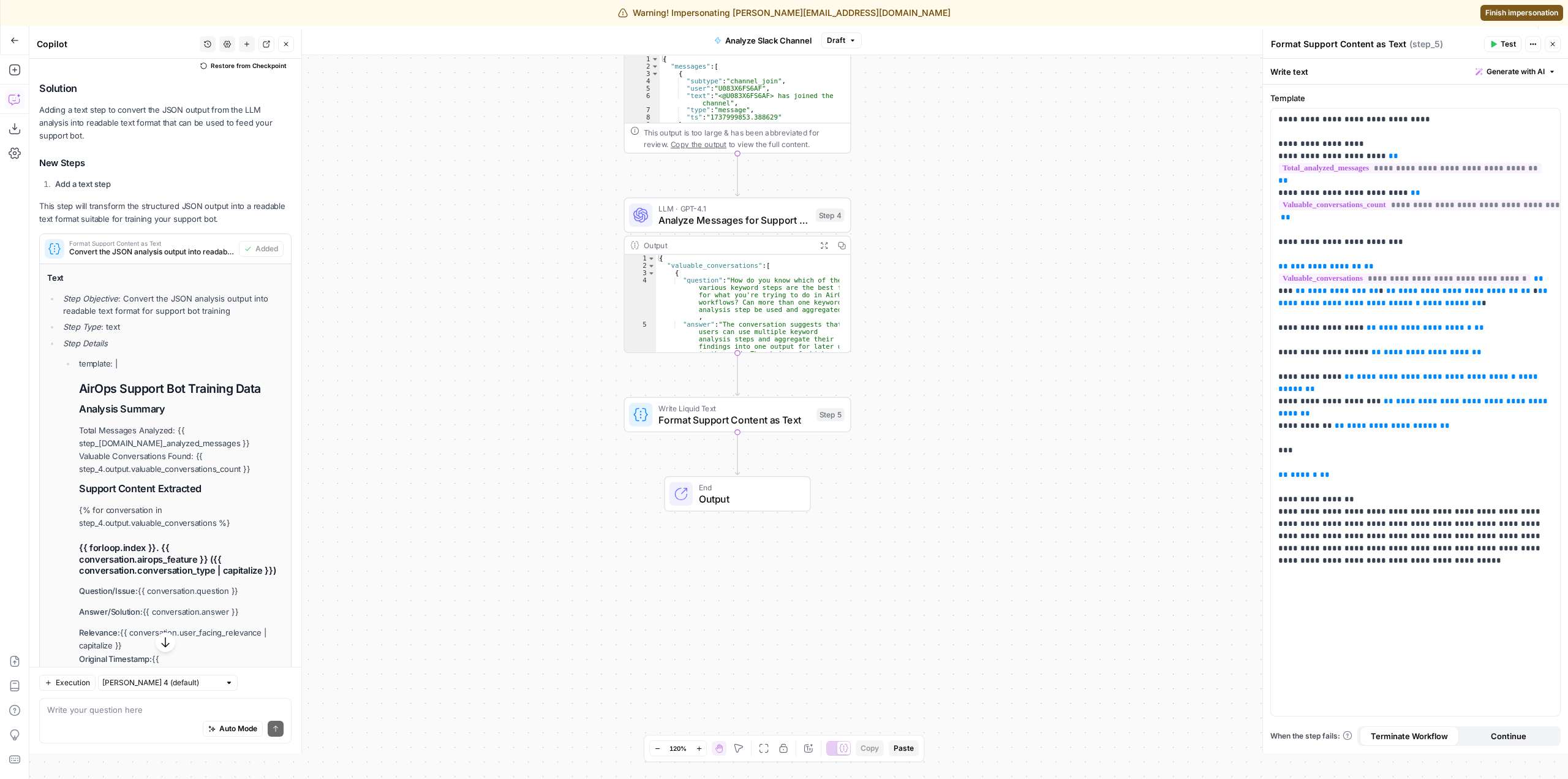
drag, startPoint x: 1074, startPoint y: 481, endPoint x: 1015, endPoint y: 479, distance: 59.0
click at [1015, 479] on div "Workflow Set Inputs Inputs Run Code · Python Fetch Slack Messages with OAuth St…" at bounding box center [799, 417] width 1539 height 724
click at [824, 386] on span "Test" at bounding box center [829, 387] width 18 height 14
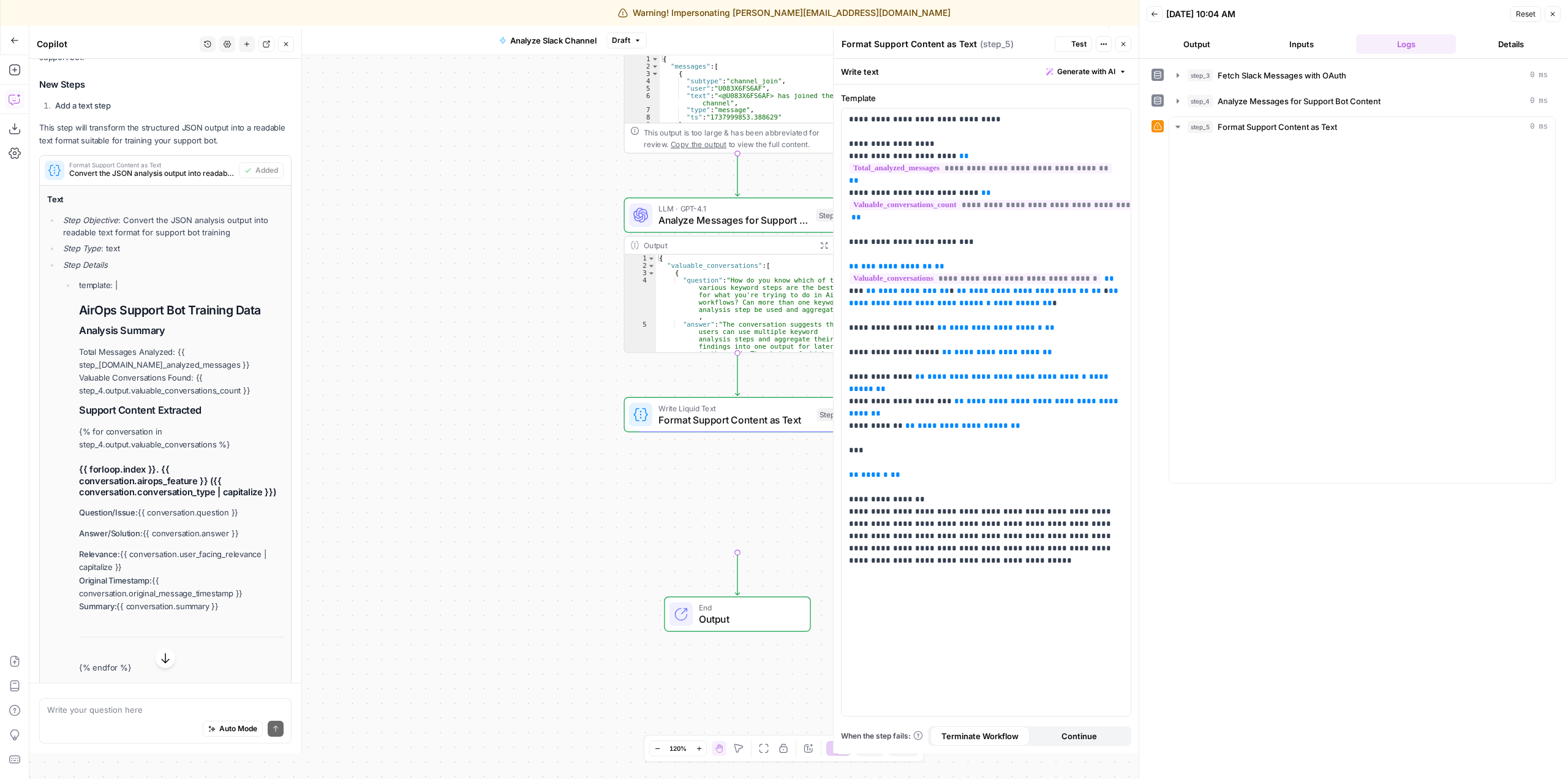
click at [666, 537] on div "This output is too large & has been abbreviated for review. Copy the output to …" at bounding box center [744, 537] width 201 height 24
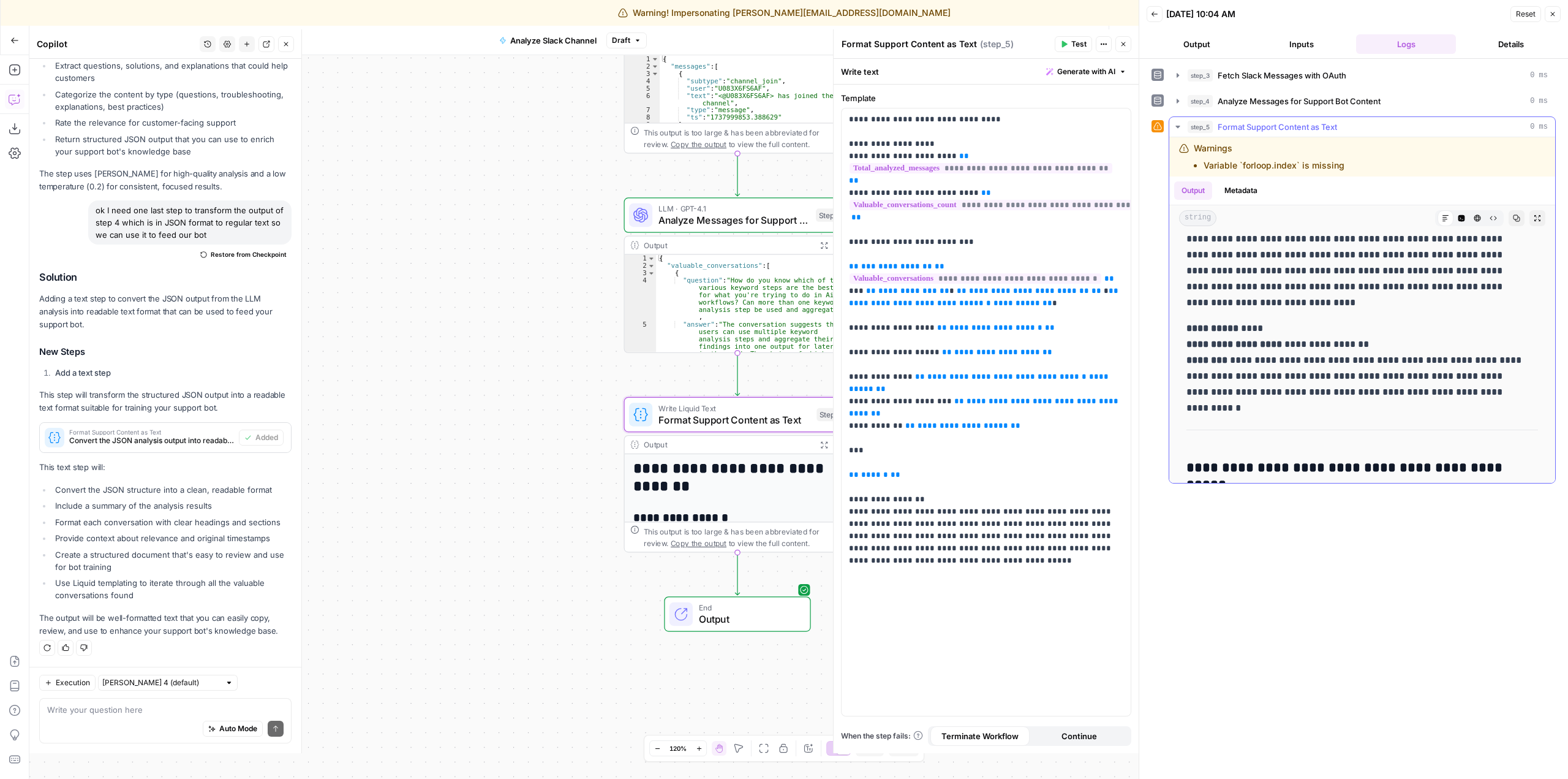
scroll to position [1838, 0]
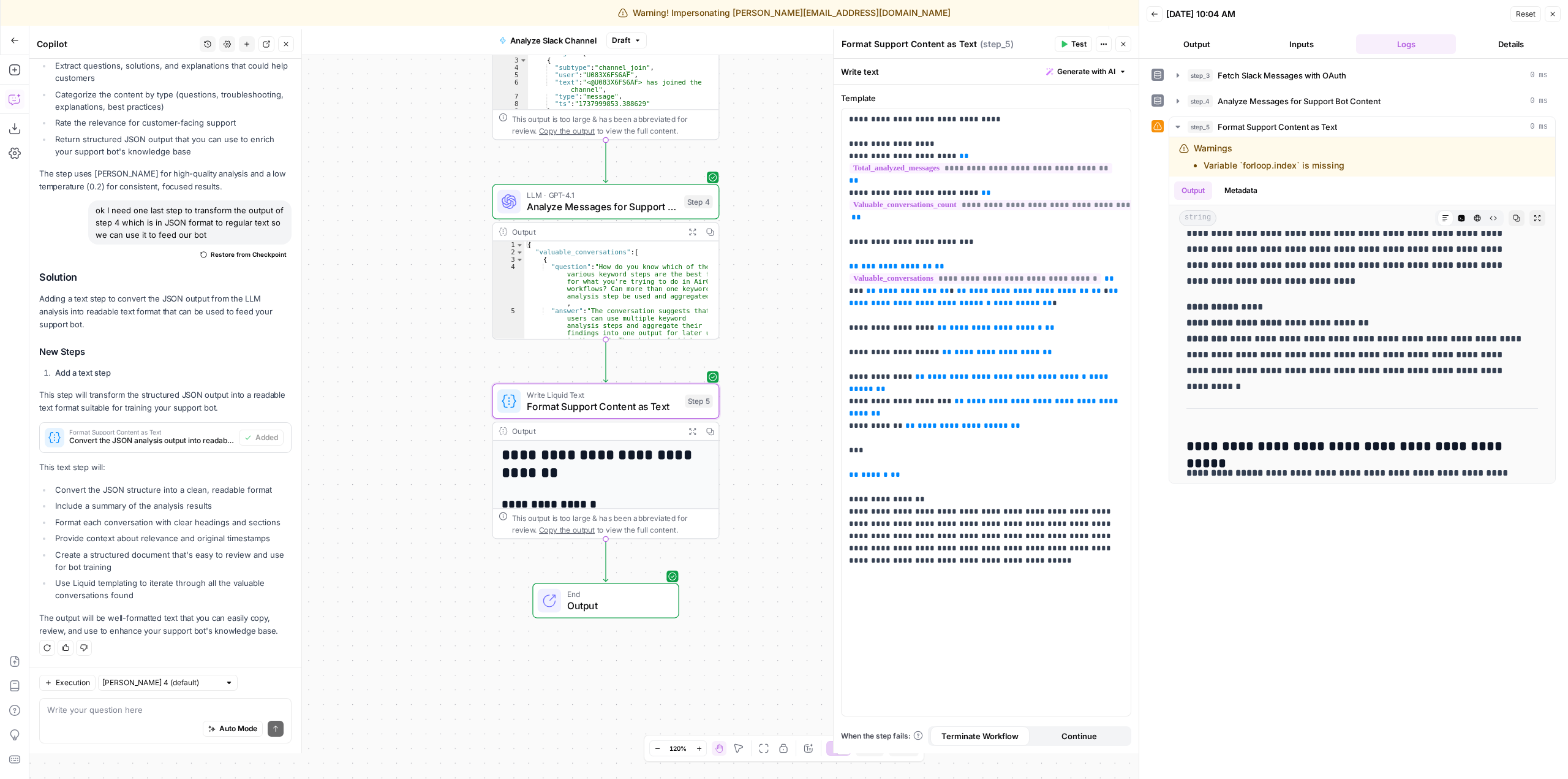
drag, startPoint x: 543, startPoint y: 523, endPoint x: 412, endPoint y: 509, distance: 131.7
click at [412, 509] on div "Workflow Set Inputs Inputs Run Code · Python Fetch Slack Messages with OAuth St…" at bounding box center [583, 417] width 1109 height 724
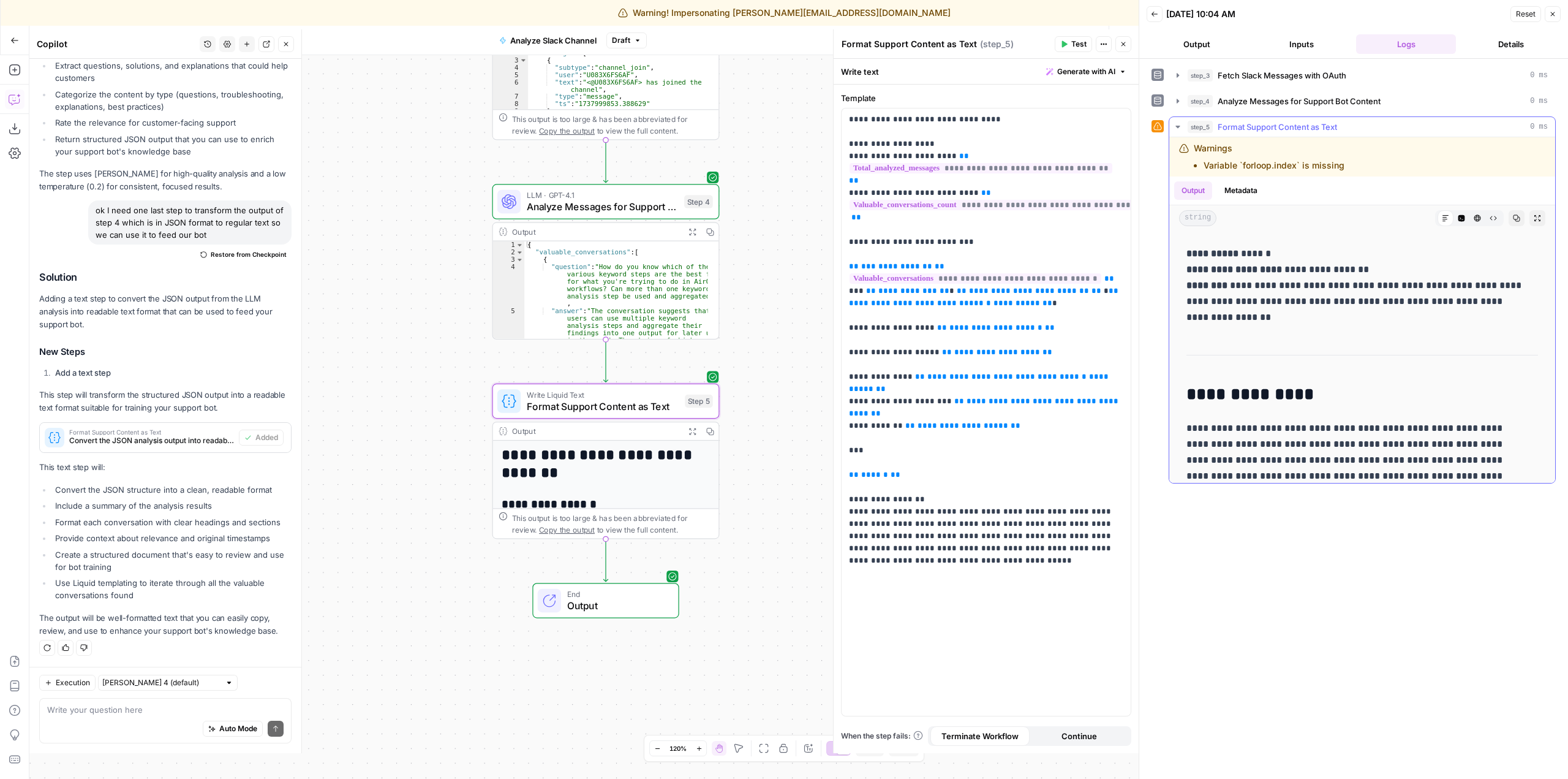
scroll to position [3079, 0]
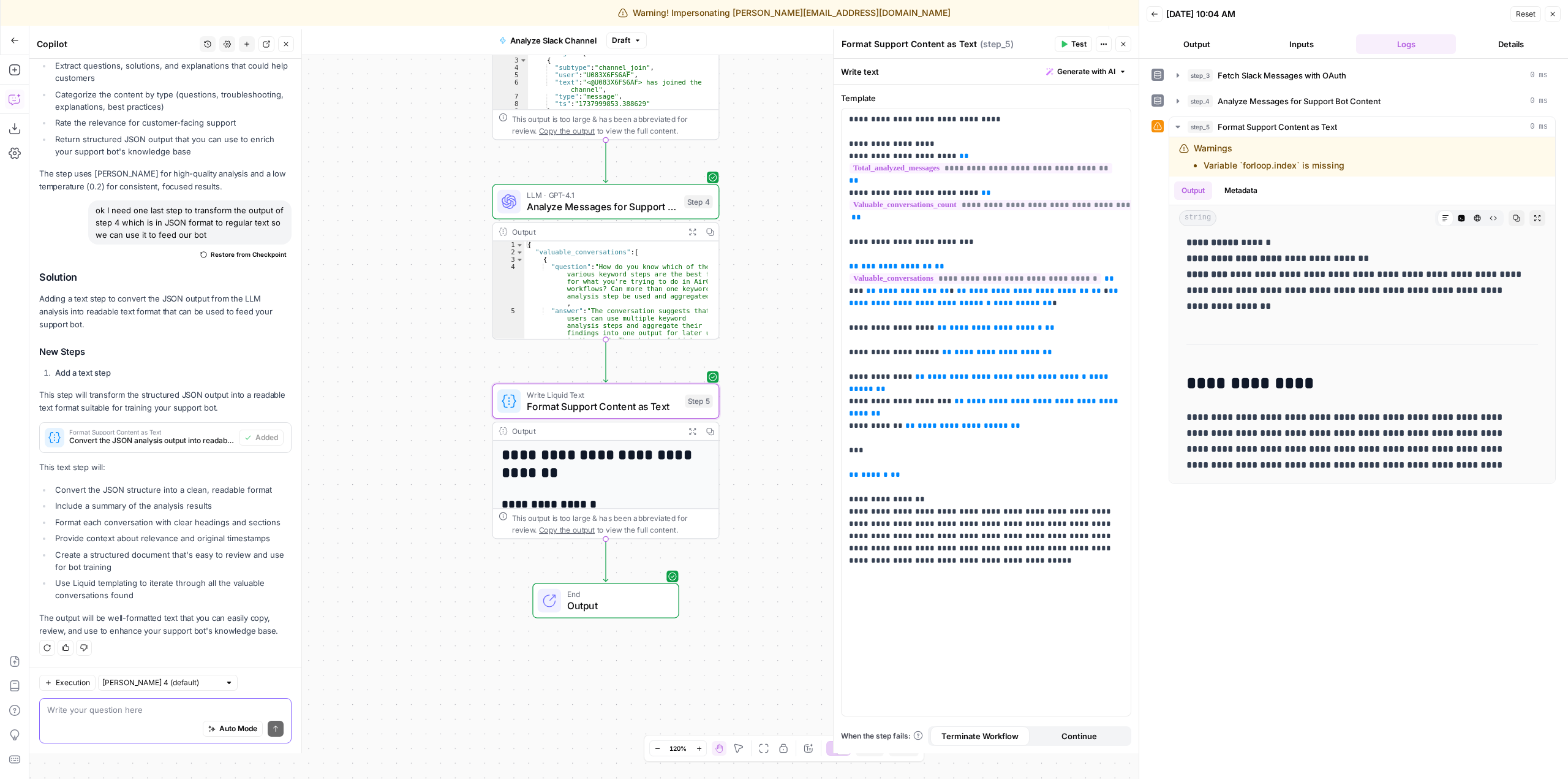
click at [170, 714] on textarea at bounding box center [165, 709] width 237 height 12
type textarea "ok, finally, I have a grid that I will be using this workflow in"
click at [1559, 13] on button "Close" at bounding box center [1552, 14] width 16 height 16
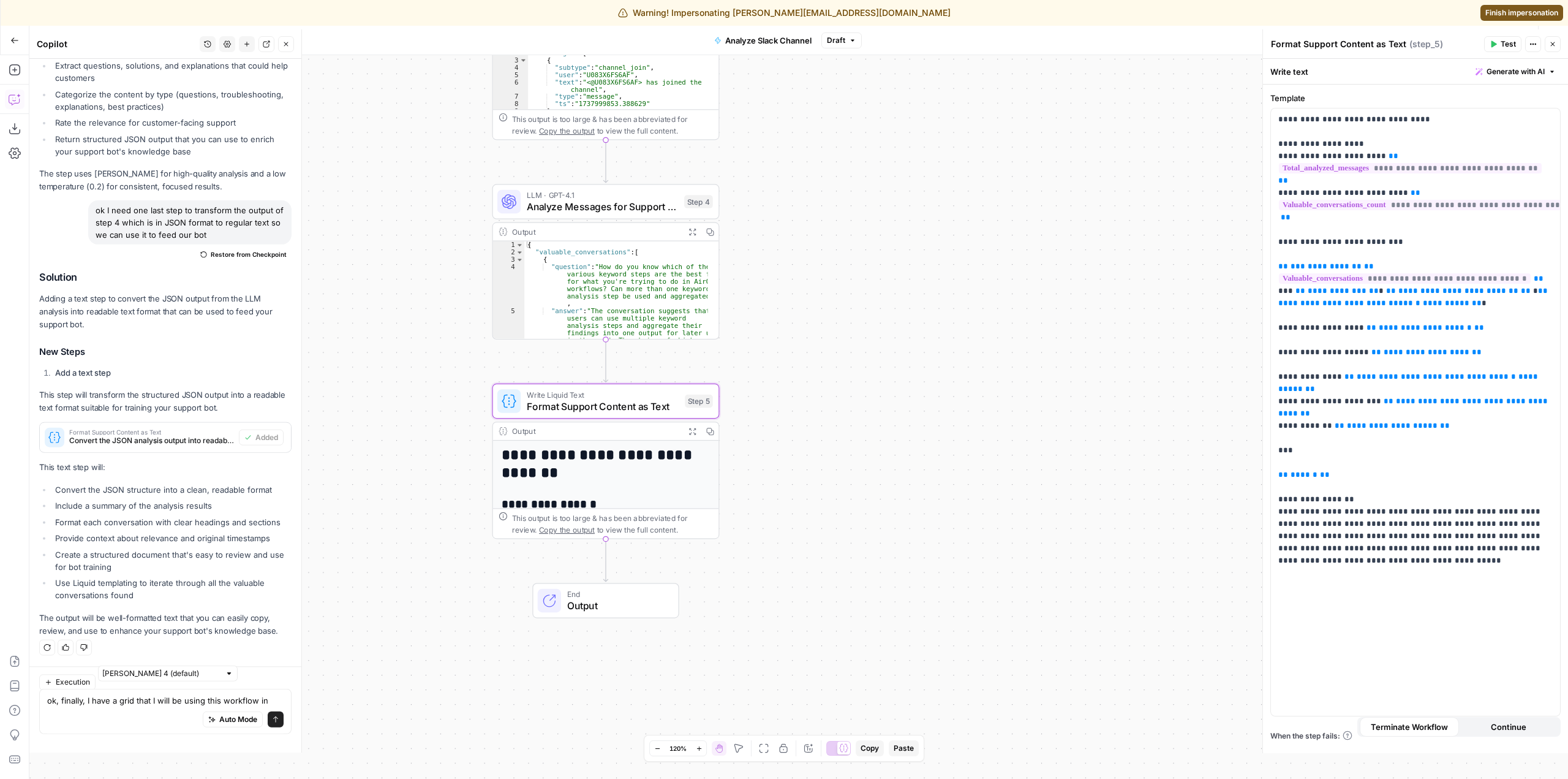
scroll to position [1582, 0]
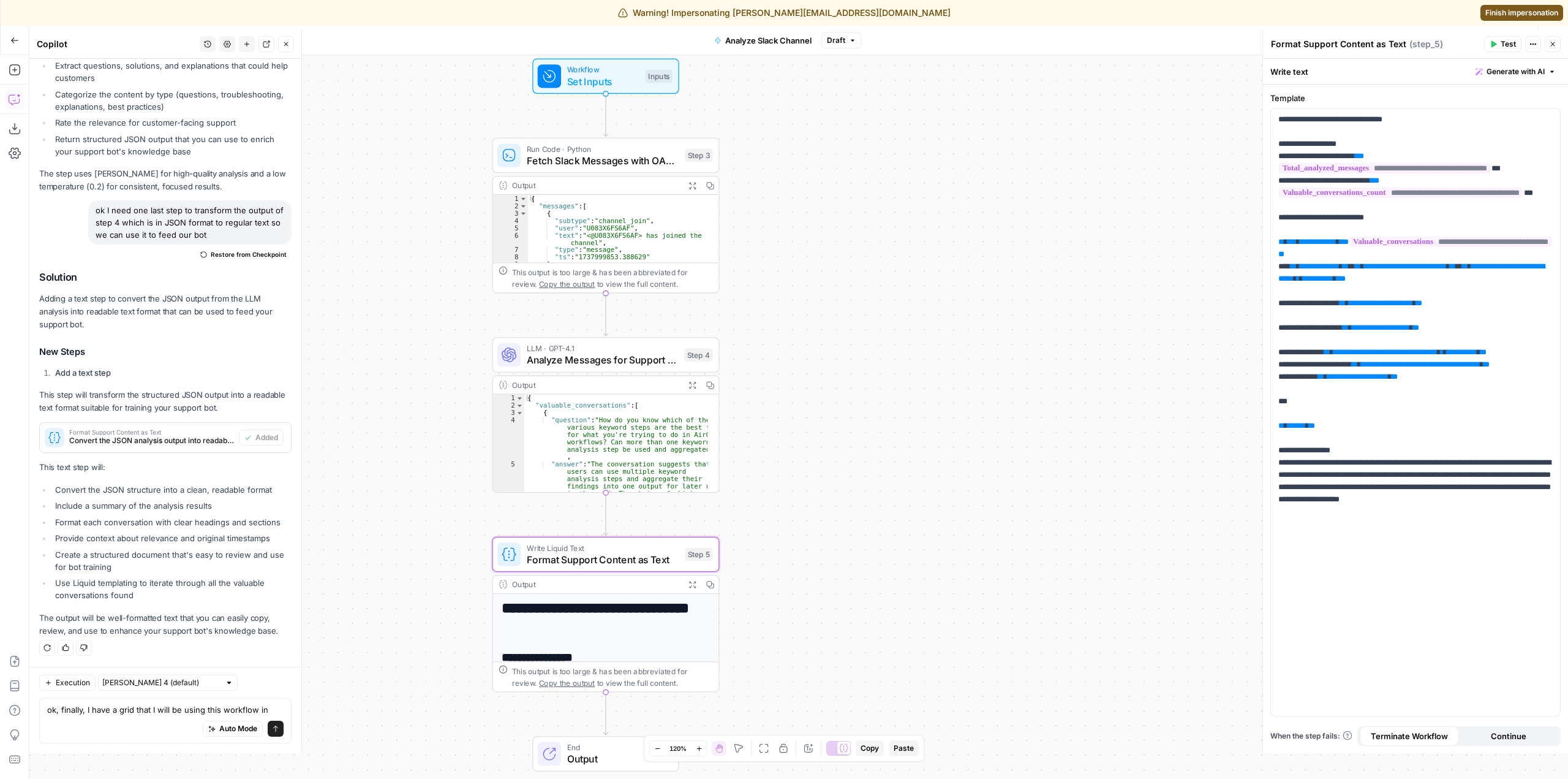
click at [1552, 46] on icon "button" at bounding box center [1552, 44] width 7 height 7
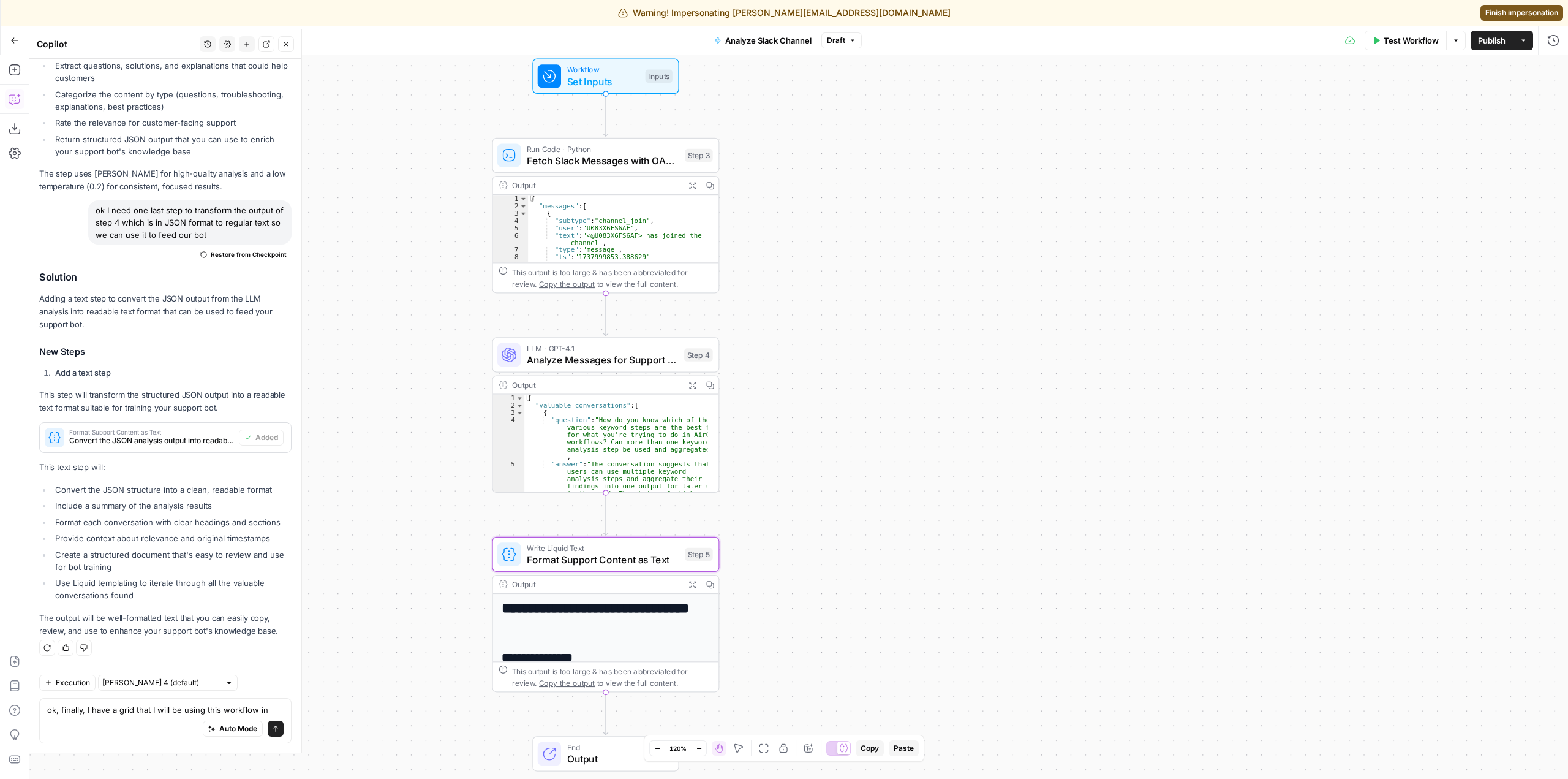
click at [1489, 41] on span "Publish" at bounding box center [1491, 40] width 28 height 12
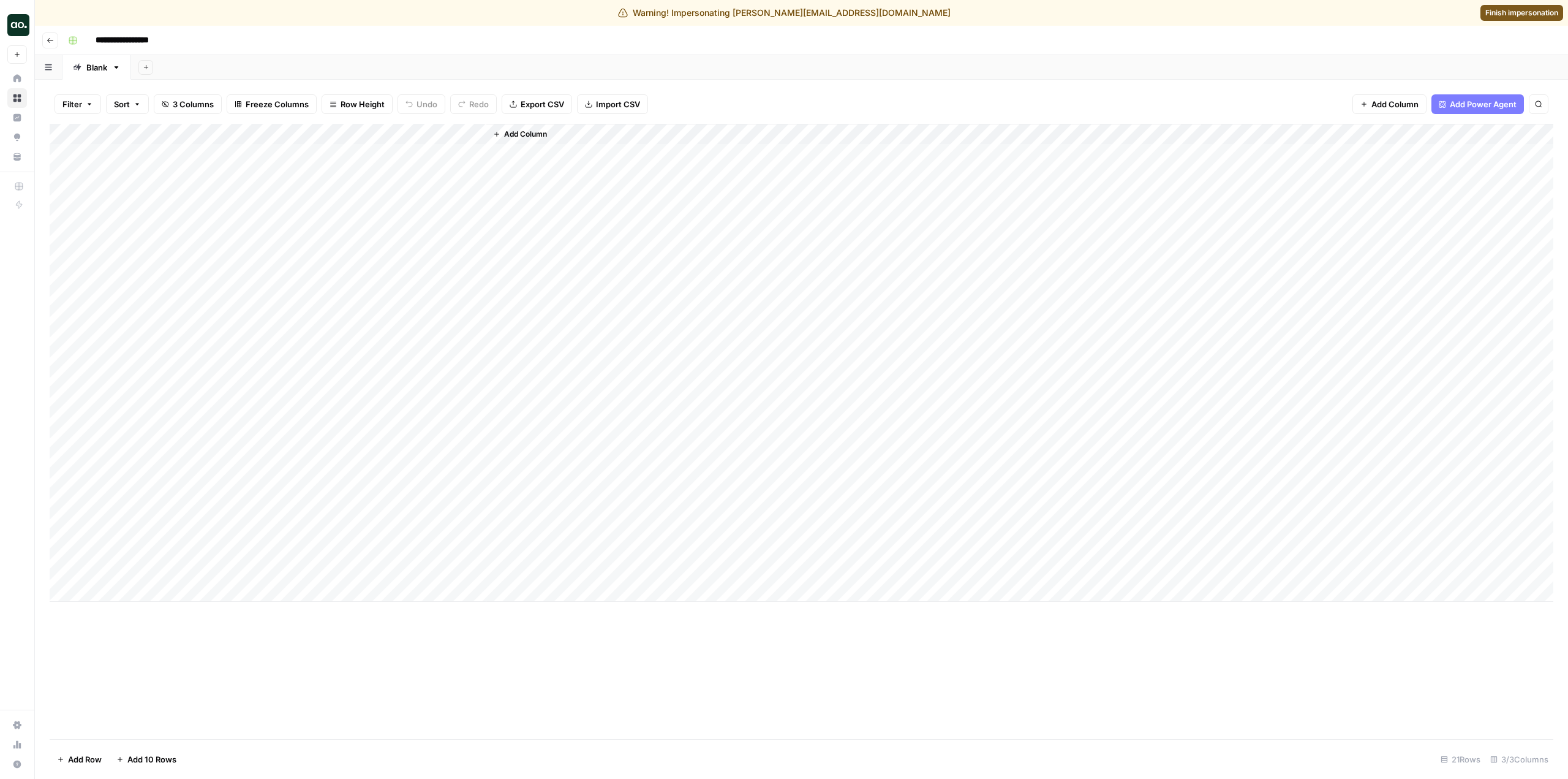
click at [416, 155] on div "Add Column" at bounding box center [801, 363] width 1504 height 478
drag, startPoint x: 594, startPoint y: 139, endPoint x: 628, endPoint y: 134, distance: 34.4
click at [628, 134] on div "Add Column" at bounding box center [801, 363] width 1504 height 478
click at [538, 139] on div "Add Column" at bounding box center [801, 363] width 1504 height 478
drag, startPoint x: 536, startPoint y: 164, endPoint x: 478, endPoint y: 167, distance: 58.1
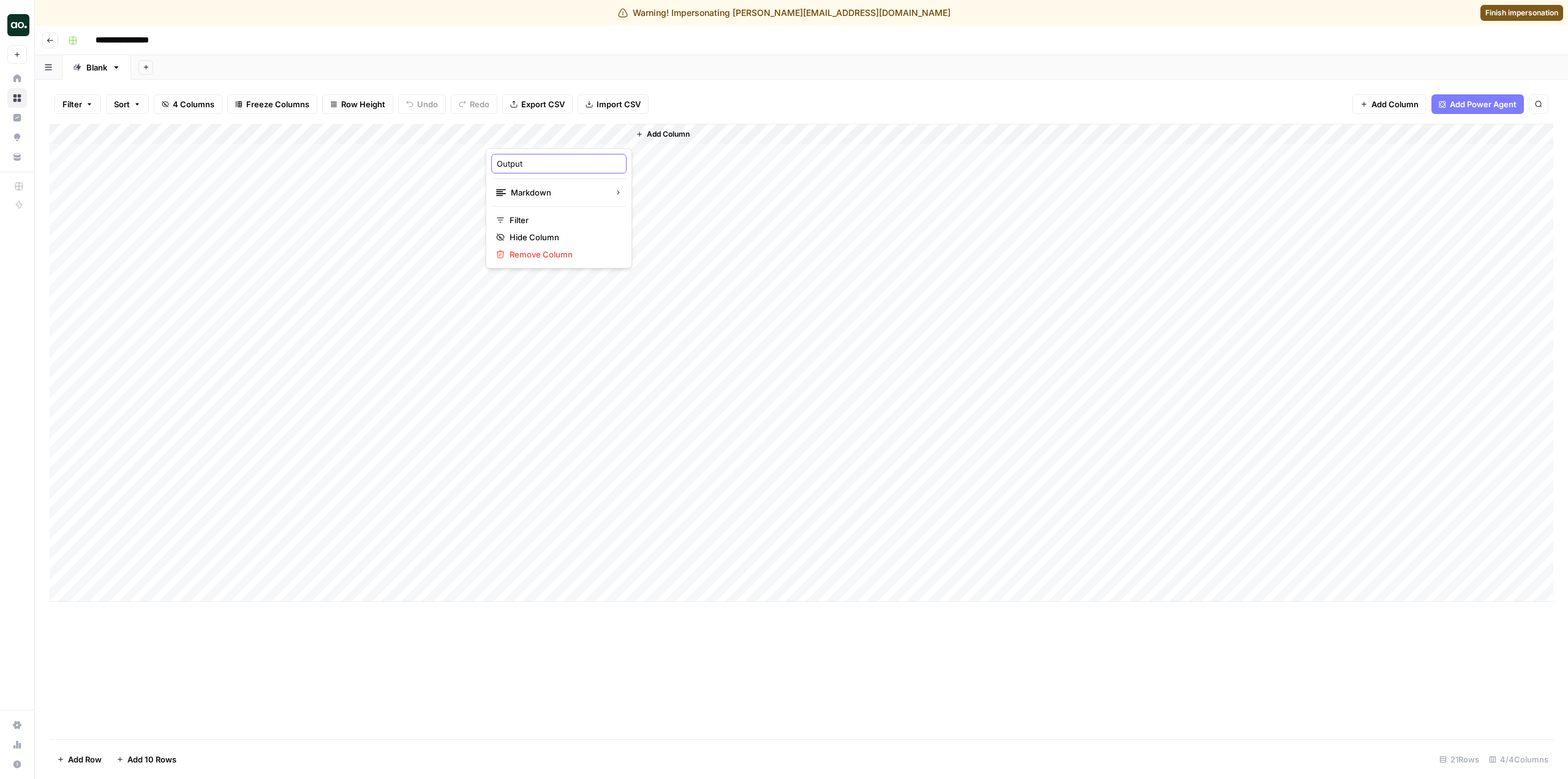
click at [478, 167] on body "**********" at bounding box center [784, 389] width 1568 height 779
drag, startPoint x: 478, startPoint y: 167, endPoint x: 511, endPoint y: 166, distance: 33.0
click at [480, 167] on div "Add Column" at bounding box center [801, 363] width 1504 height 478
click at [477, 169] on div "Add Column" at bounding box center [801, 363] width 1504 height 478
click at [544, 129] on div "Add Column" at bounding box center [801, 363] width 1504 height 478
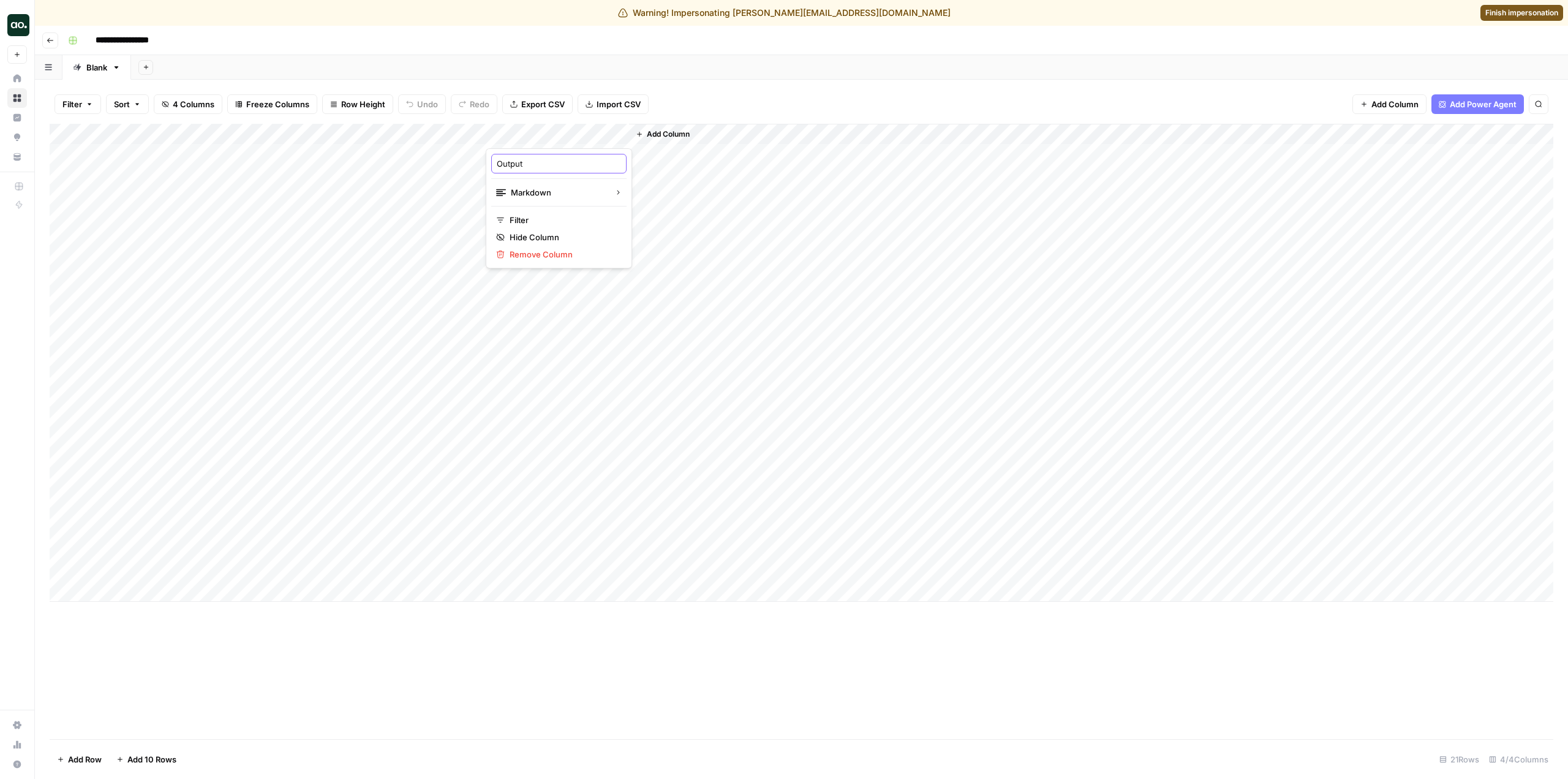
drag, startPoint x: 527, startPoint y: 162, endPoint x: 493, endPoint y: 166, distance: 34.2
click at [493, 166] on div "Output" at bounding box center [558, 163] width 135 height 19
type input "Bot Training Data"
click at [881, 92] on div "Filter Sort 4 Columns Freeze Columns Row Height Undo Redo Export CSV Import CSV…" at bounding box center [801, 104] width 1504 height 39
click at [561, 132] on div "Add Column" at bounding box center [801, 363] width 1504 height 478
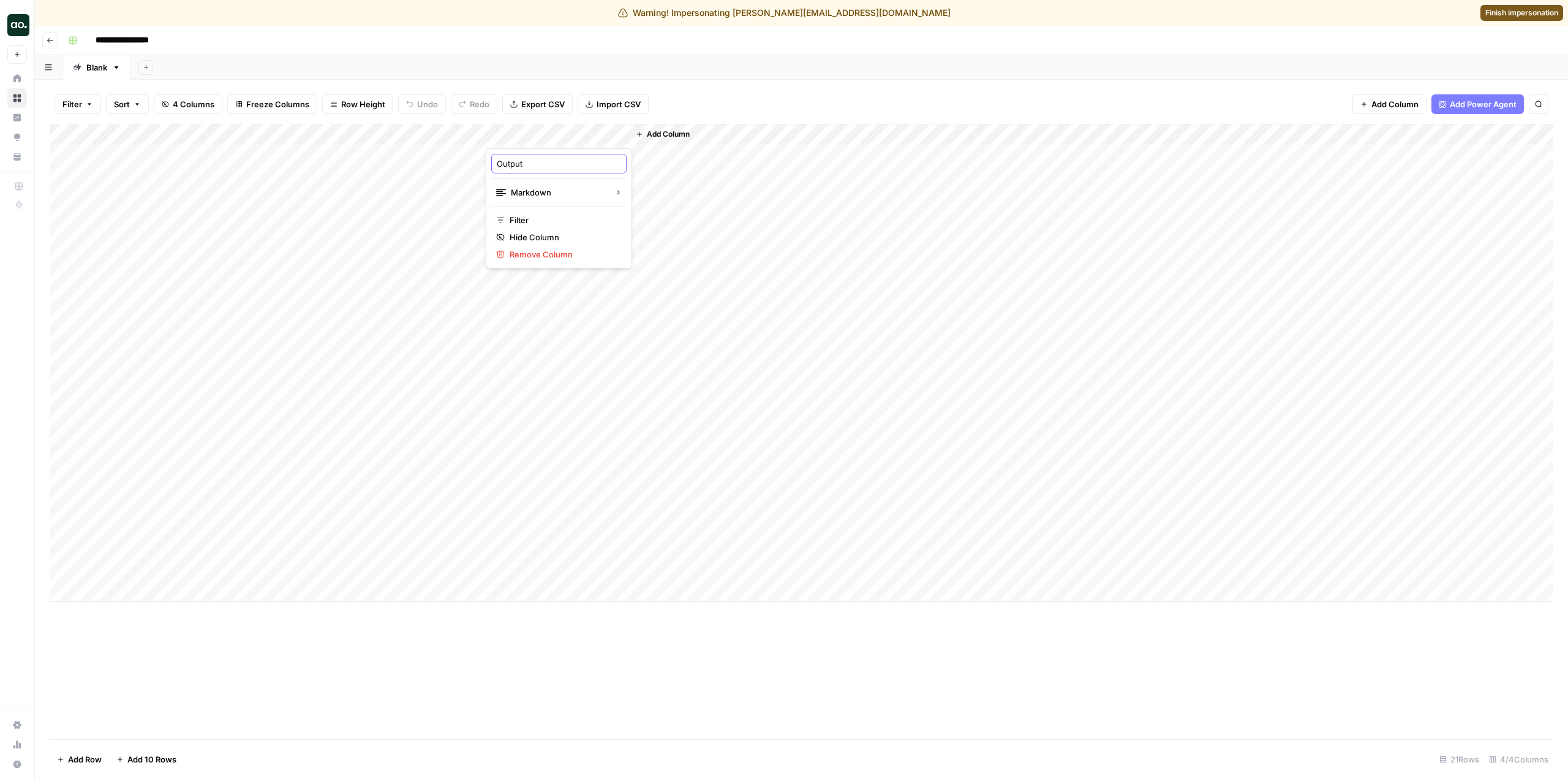
drag, startPoint x: 556, startPoint y: 157, endPoint x: 485, endPoint y: 160, distance: 71.1
click at [485, 160] on div "Output Markdown Filter Hide Column Remove Column" at bounding box center [558, 208] width 147 height 120
type input "Bot Training Data"
click at [476, 133] on div "Add Column" at bounding box center [801, 363] width 1504 height 478
click at [511, 166] on span "All Rows" at bounding box center [519, 162] width 77 height 12
